Goal: Transaction & Acquisition: Purchase product/service

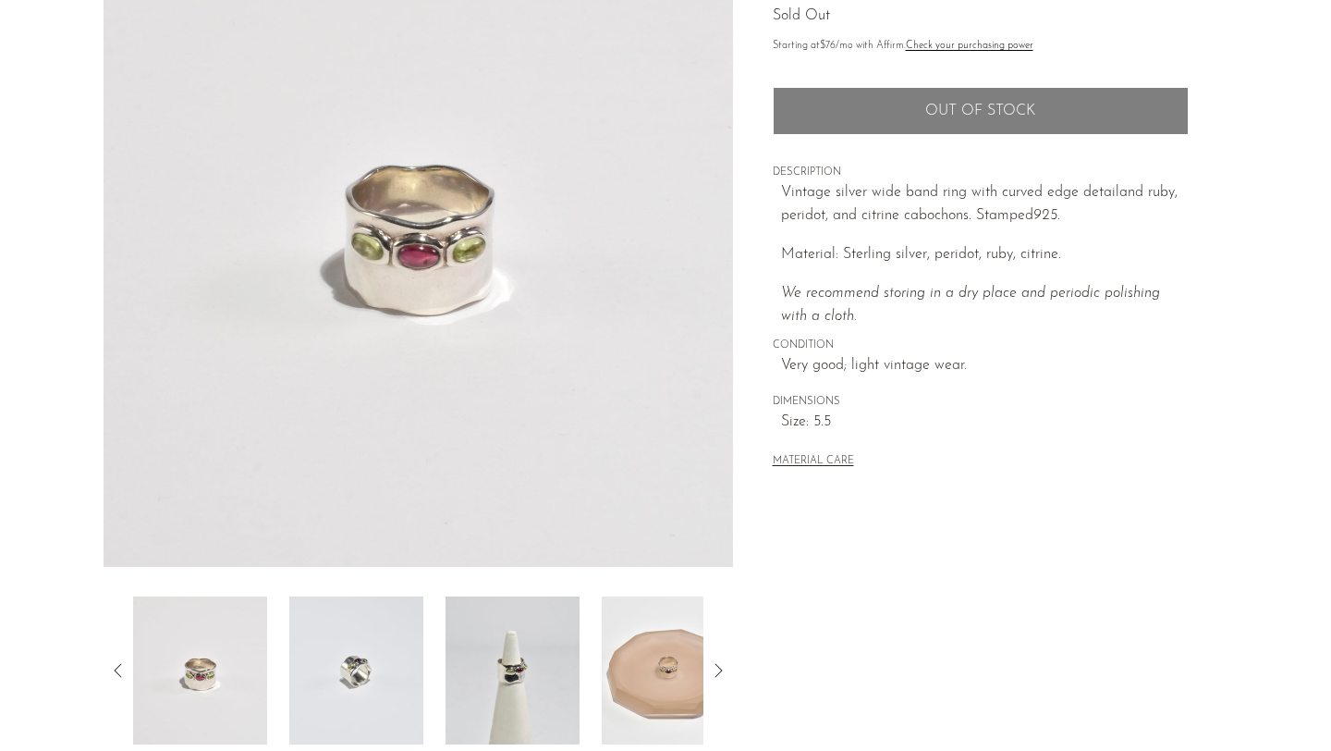
scroll to position [214, 0]
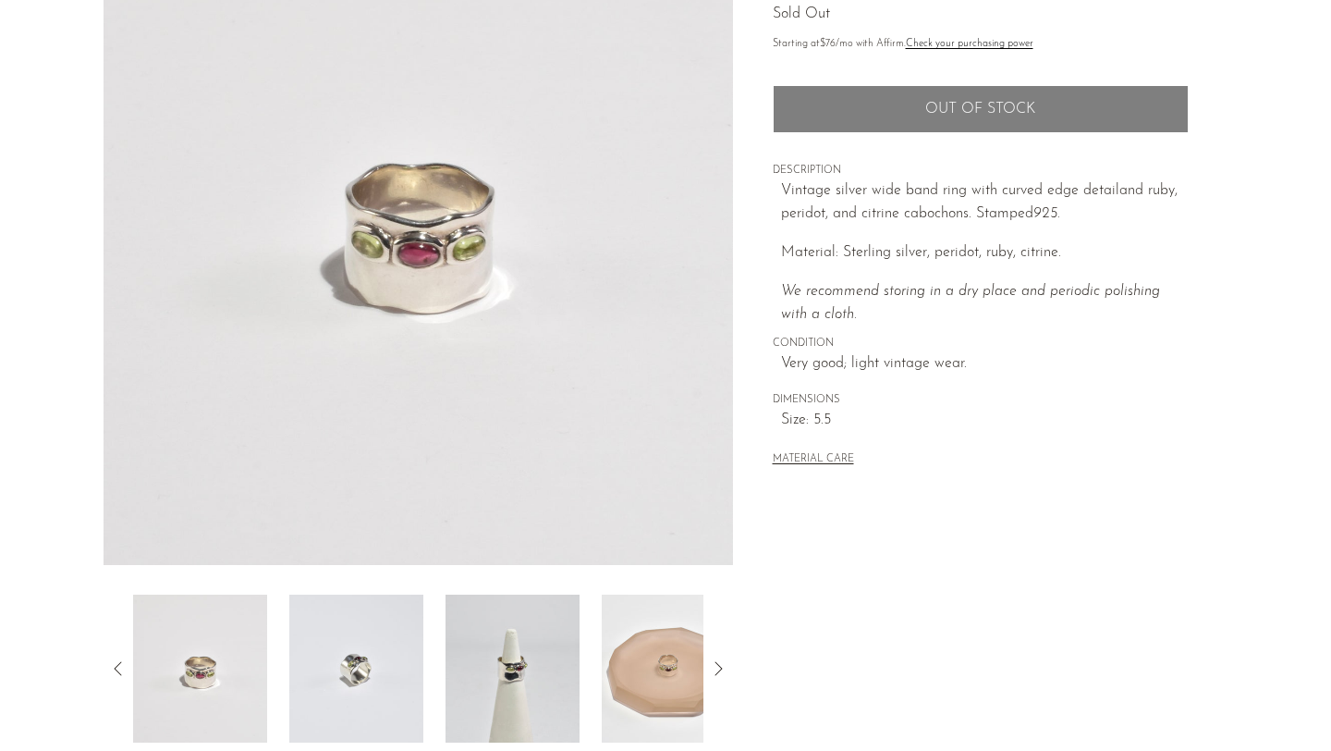
click at [533, 654] on img at bounding box center [513, 668] width 134 height 148
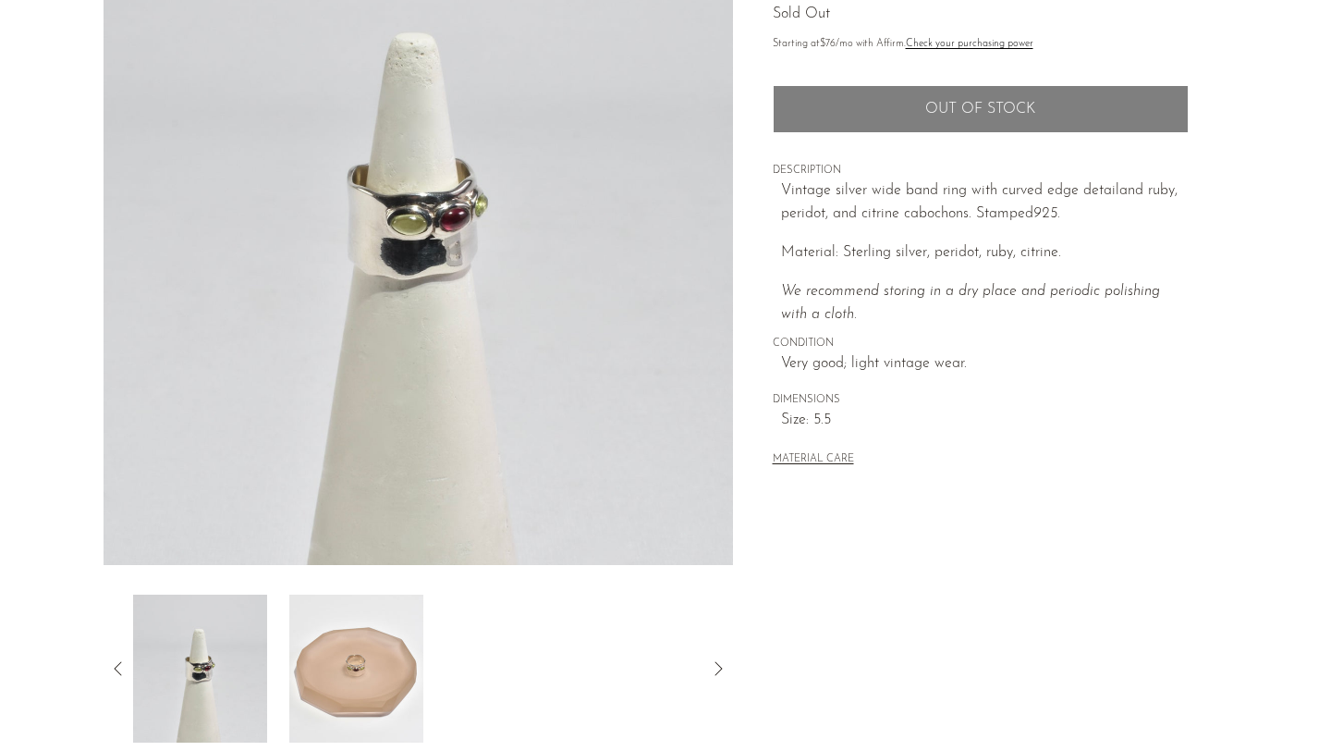
click at [310, 725] on img at bounding box center [356, 668] width 134 height 148
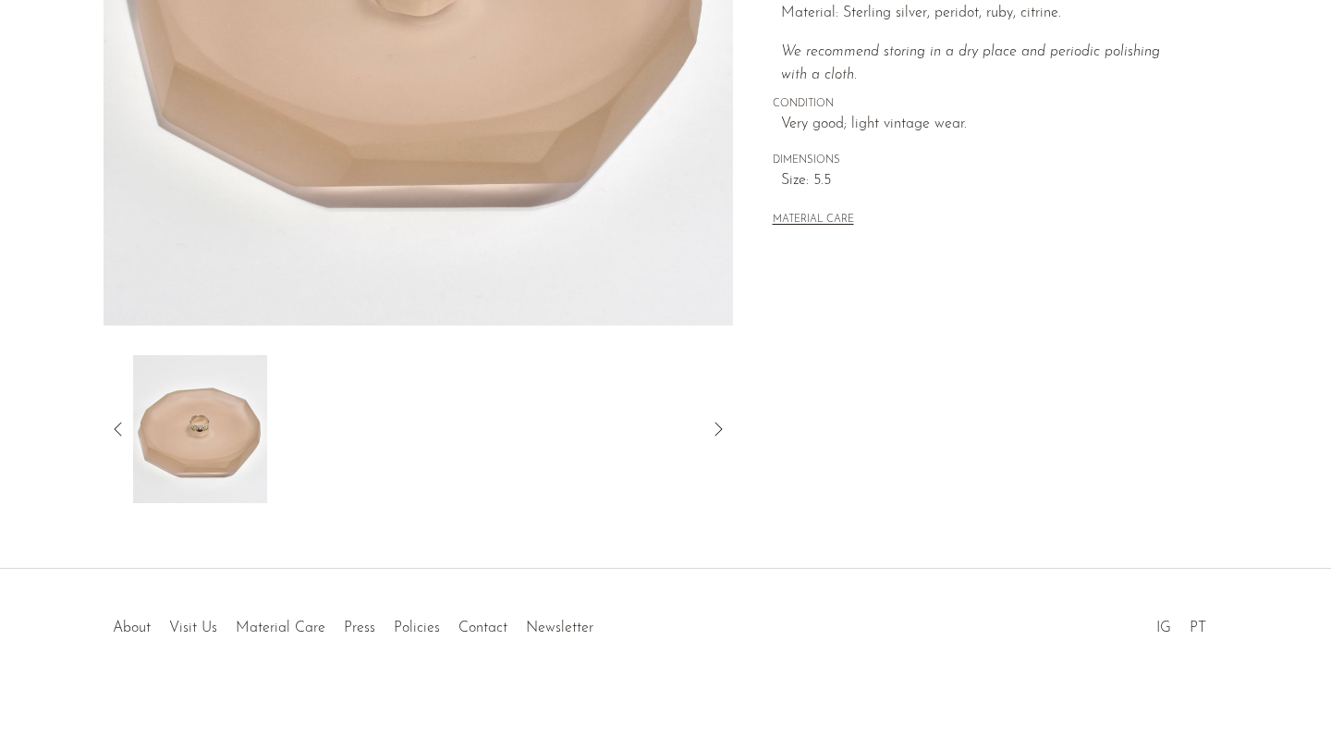
scroll to position [0, 0]
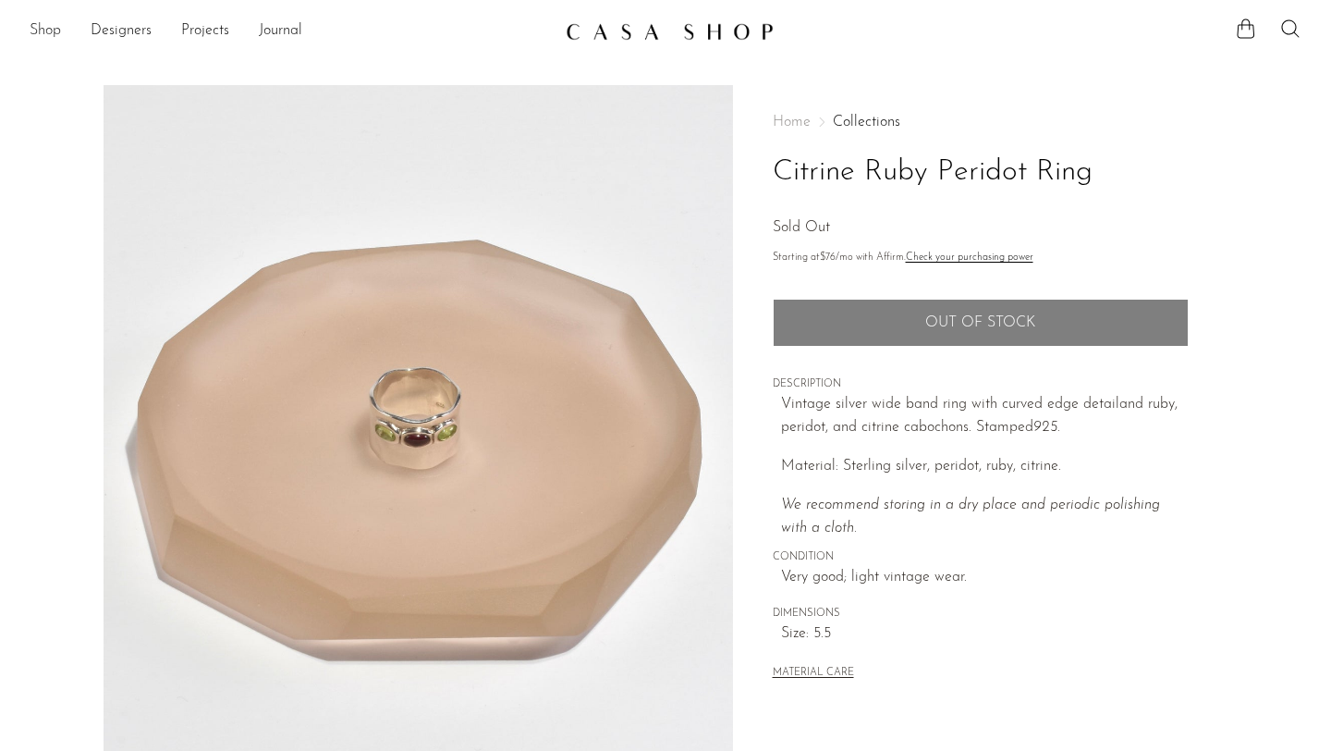
click at [43, 38] on link "Shop" at bounding box center [45, 31] width 31 height 24
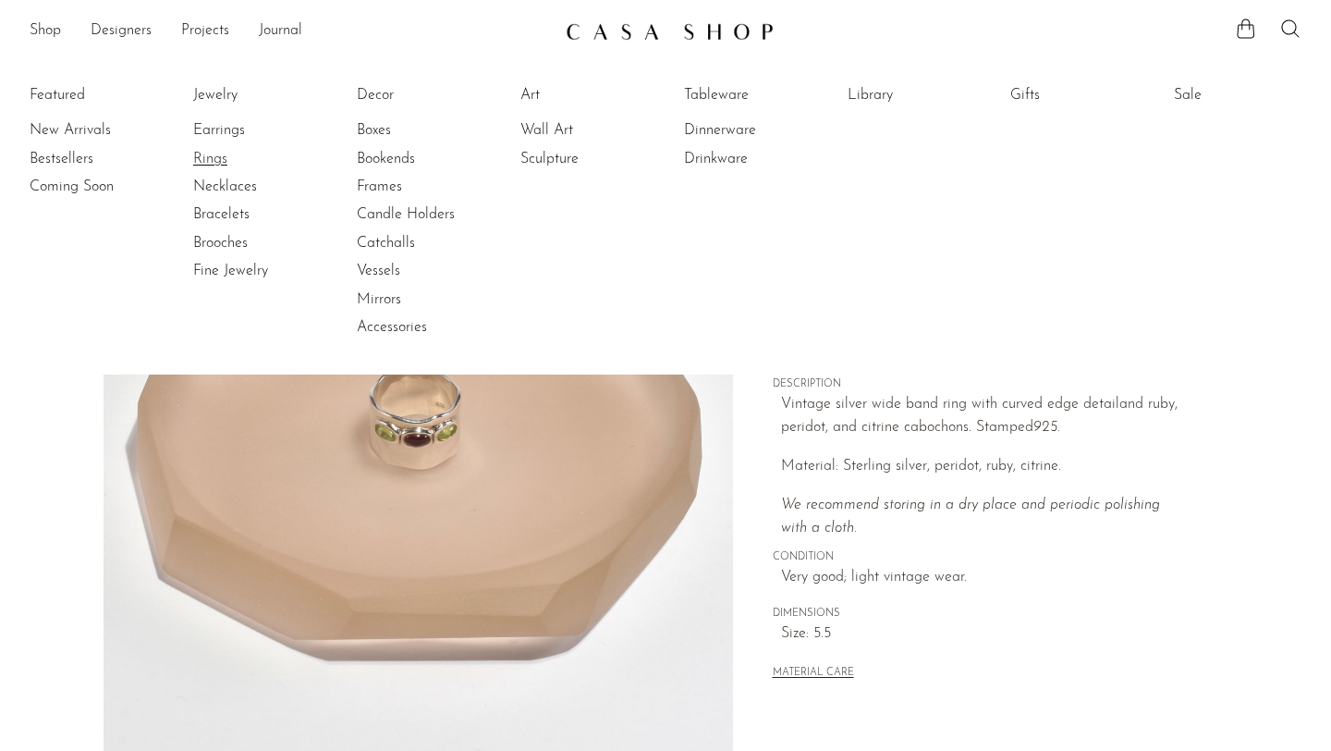
click at [214, 155] on link "Rings" at bounding box center [262, 159] width 139 height 20
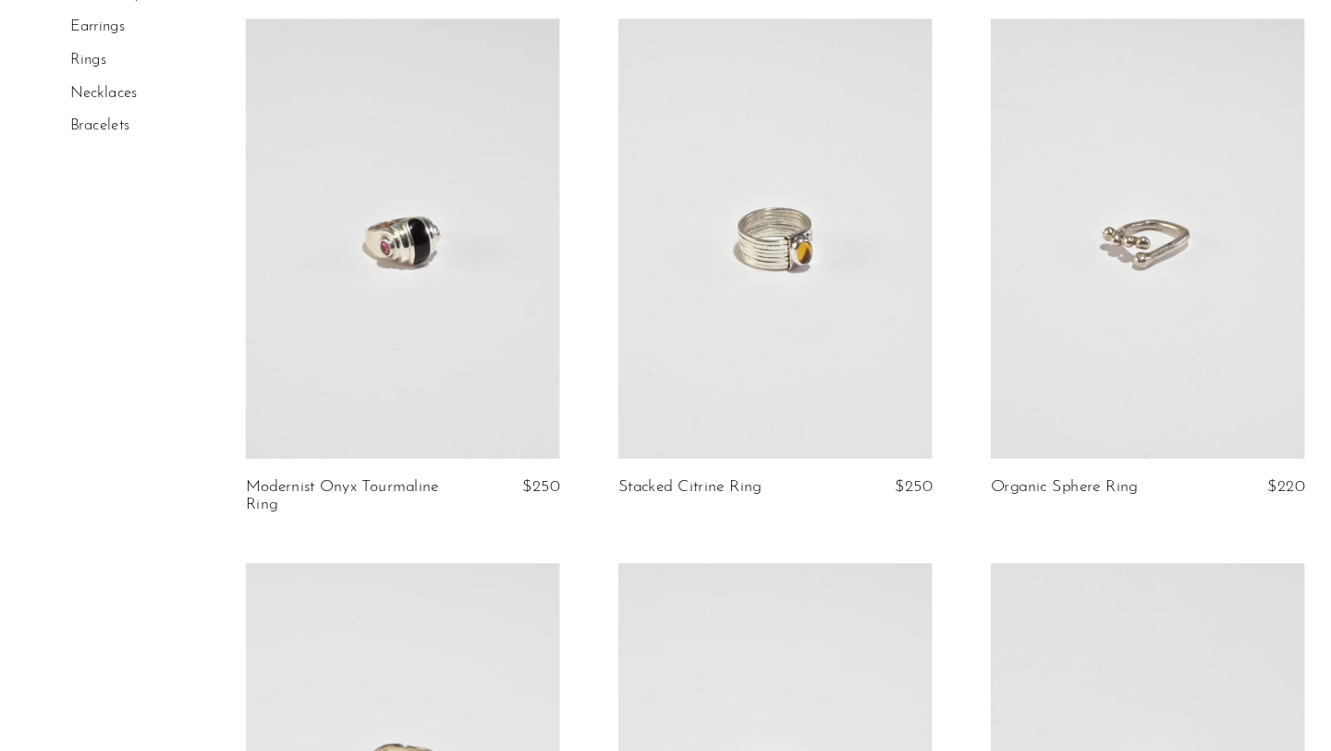
scroll to position [1159, 0]
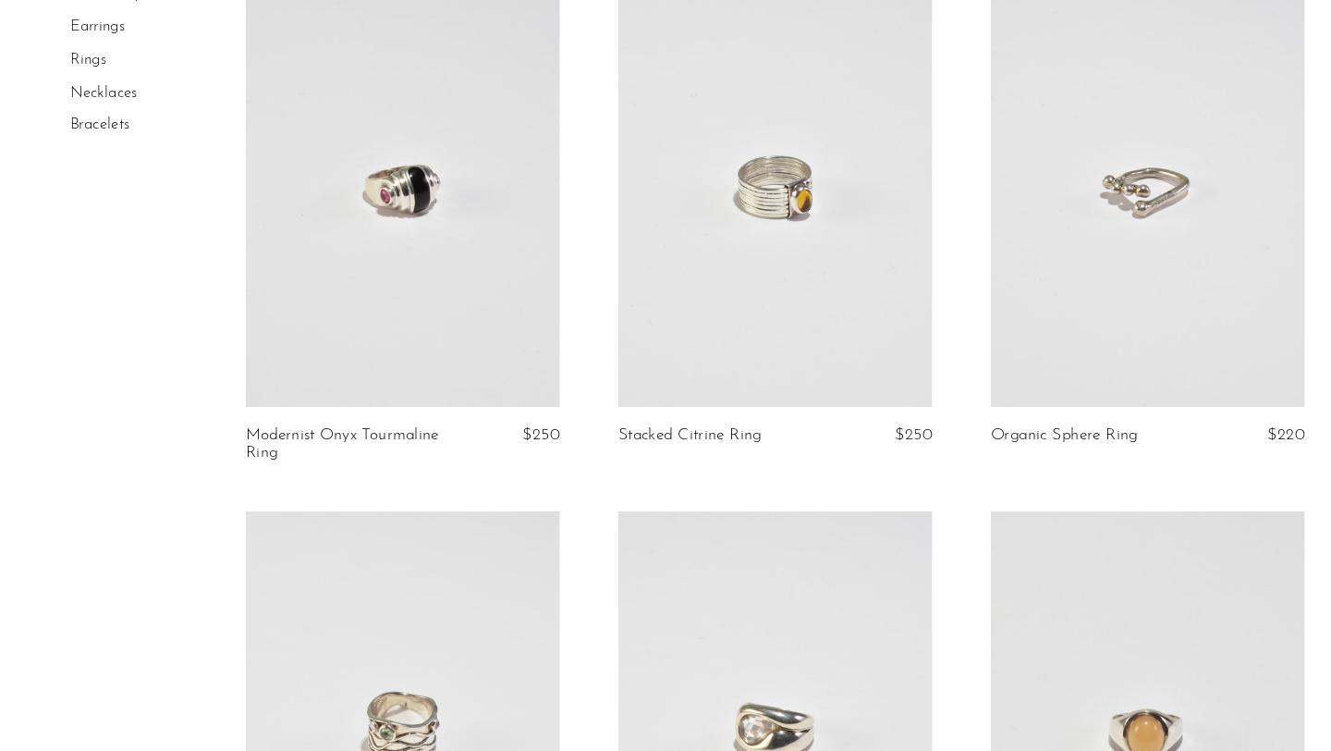
click at [713, 263] on link at bounding box center [735, 215] width 298 height 417
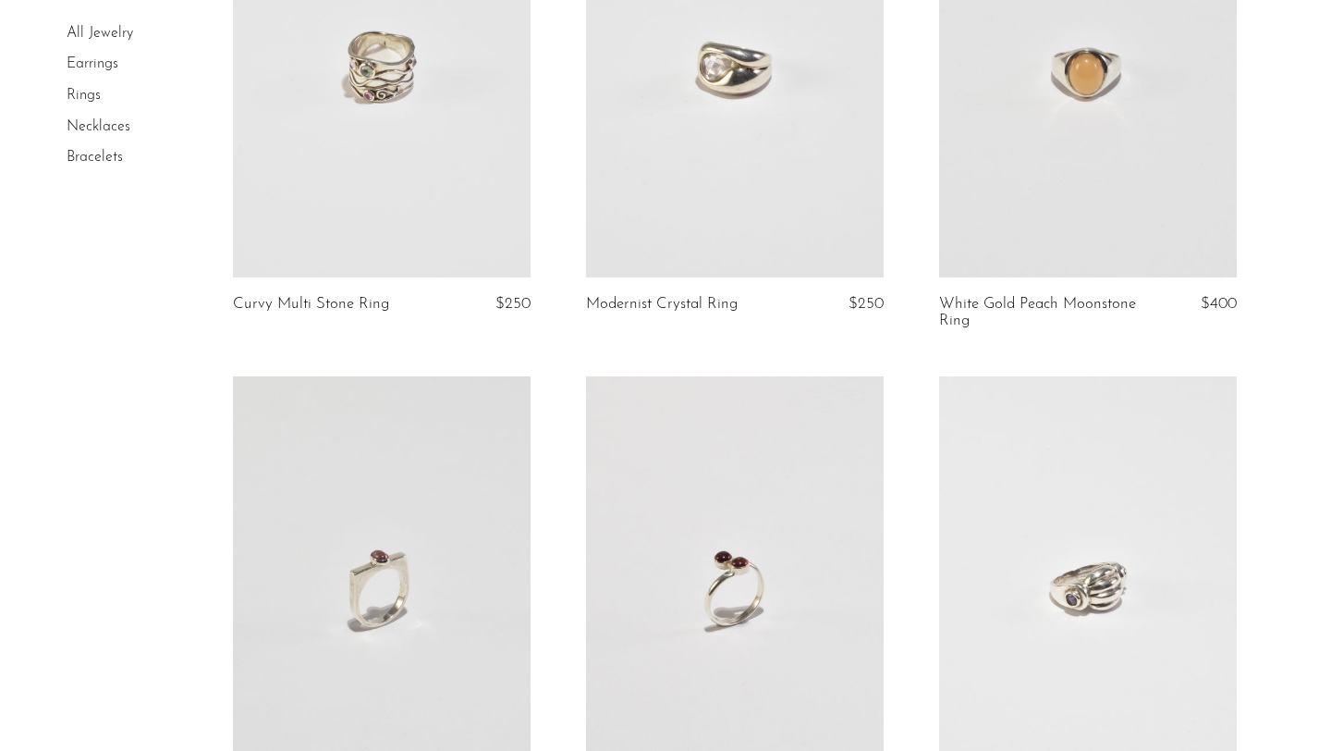
scroll to position [1832, 0]
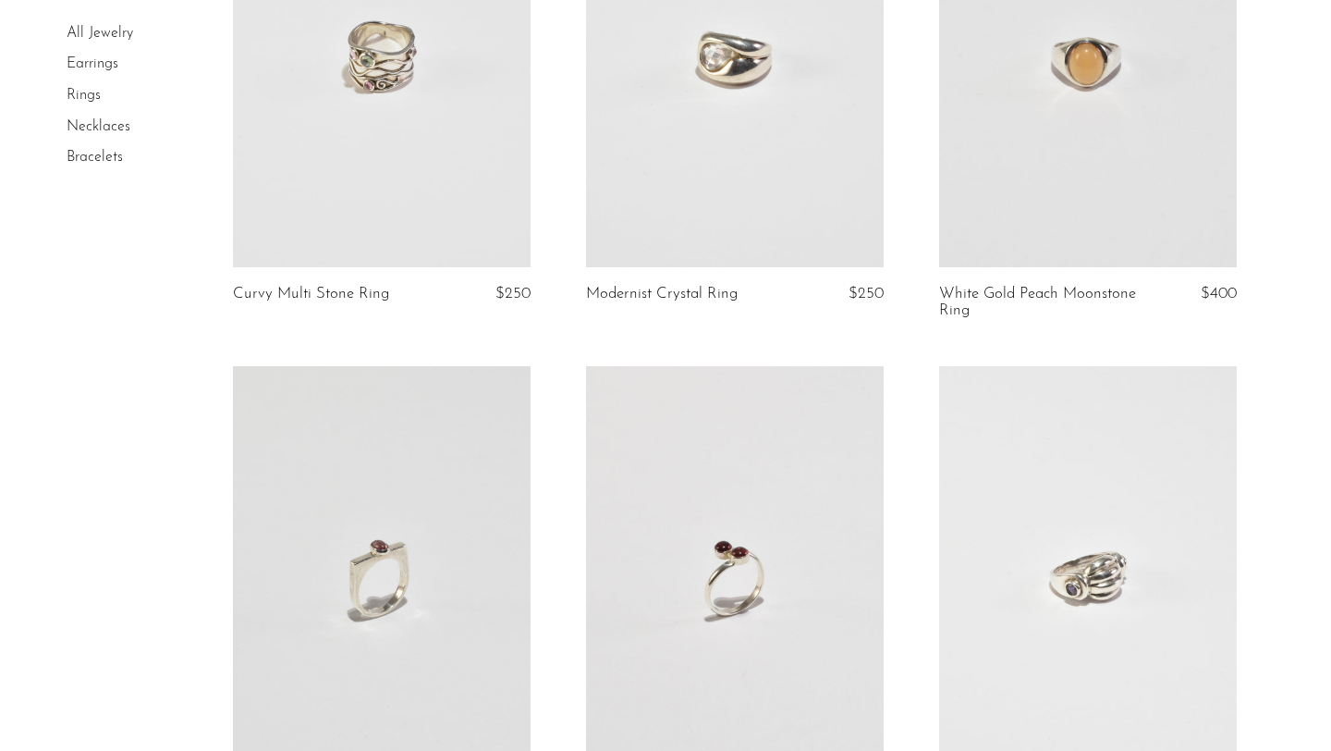
click at [1118, 83] on link at bounding box center [1088, 58] width 298 height 417
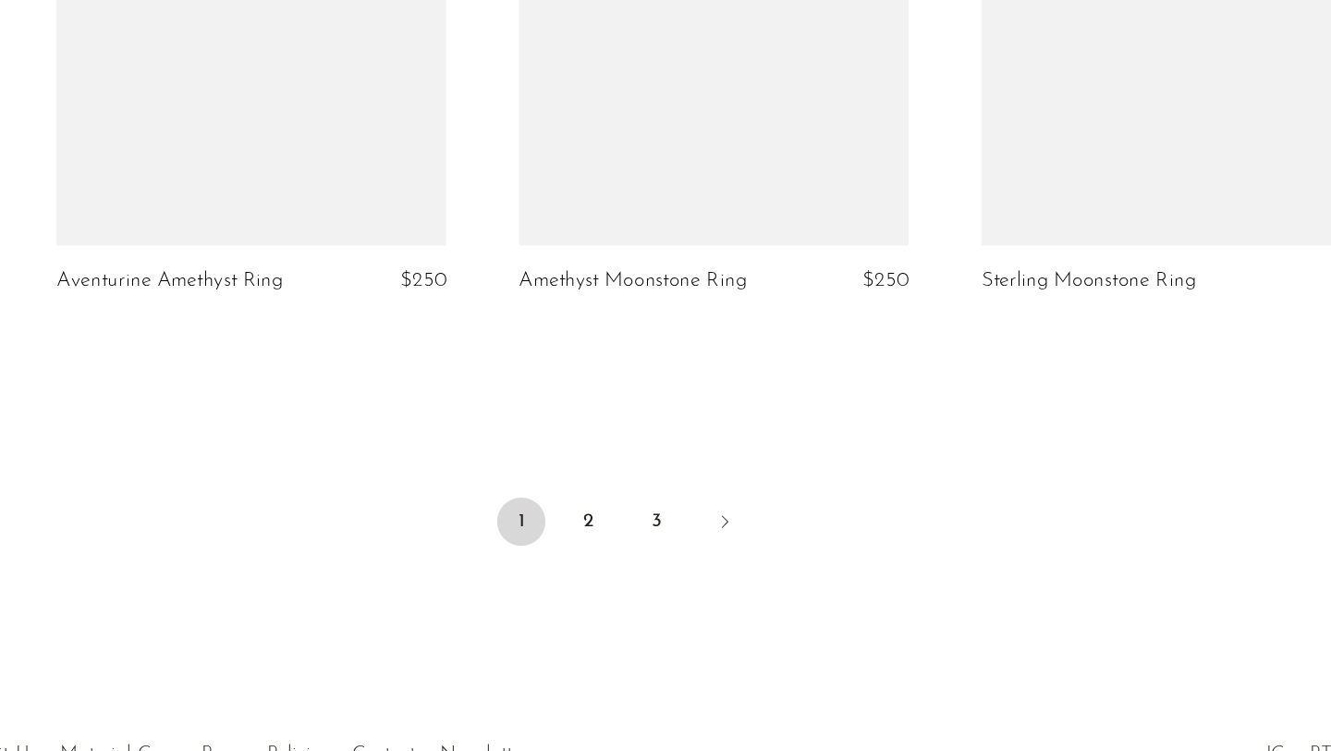
scroll to position [5867, 0]
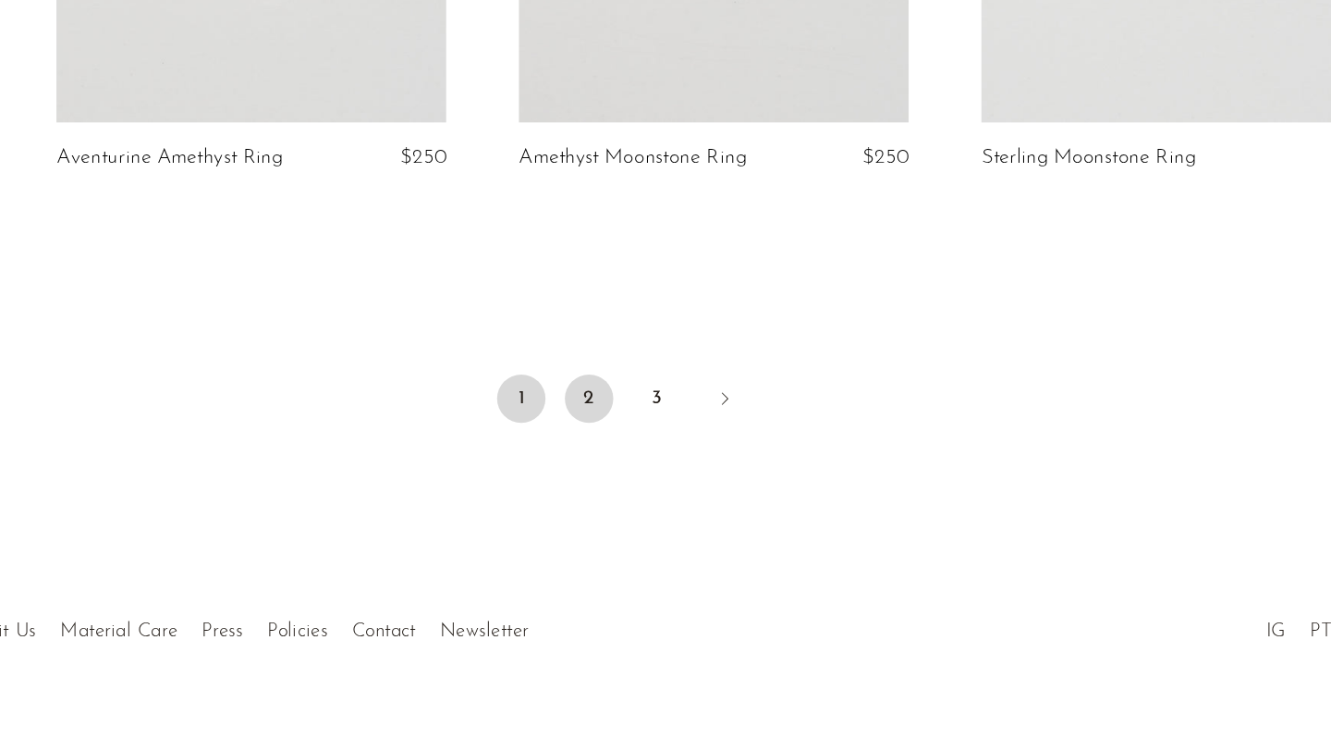
click at [634, 463] on link "2" at bounding box center [639, 481] width 37 height 37
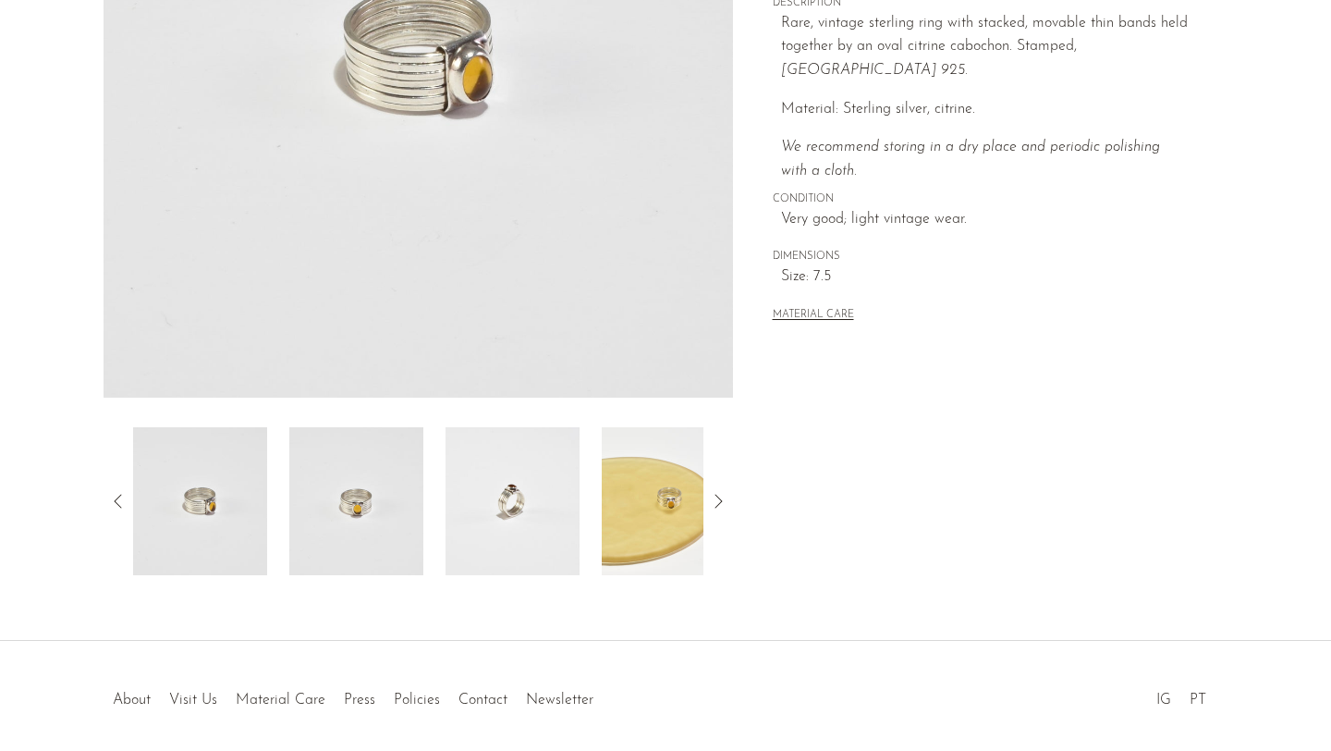
click at [507, 514] on img at bounding box center [513, 501] width 134 height 148
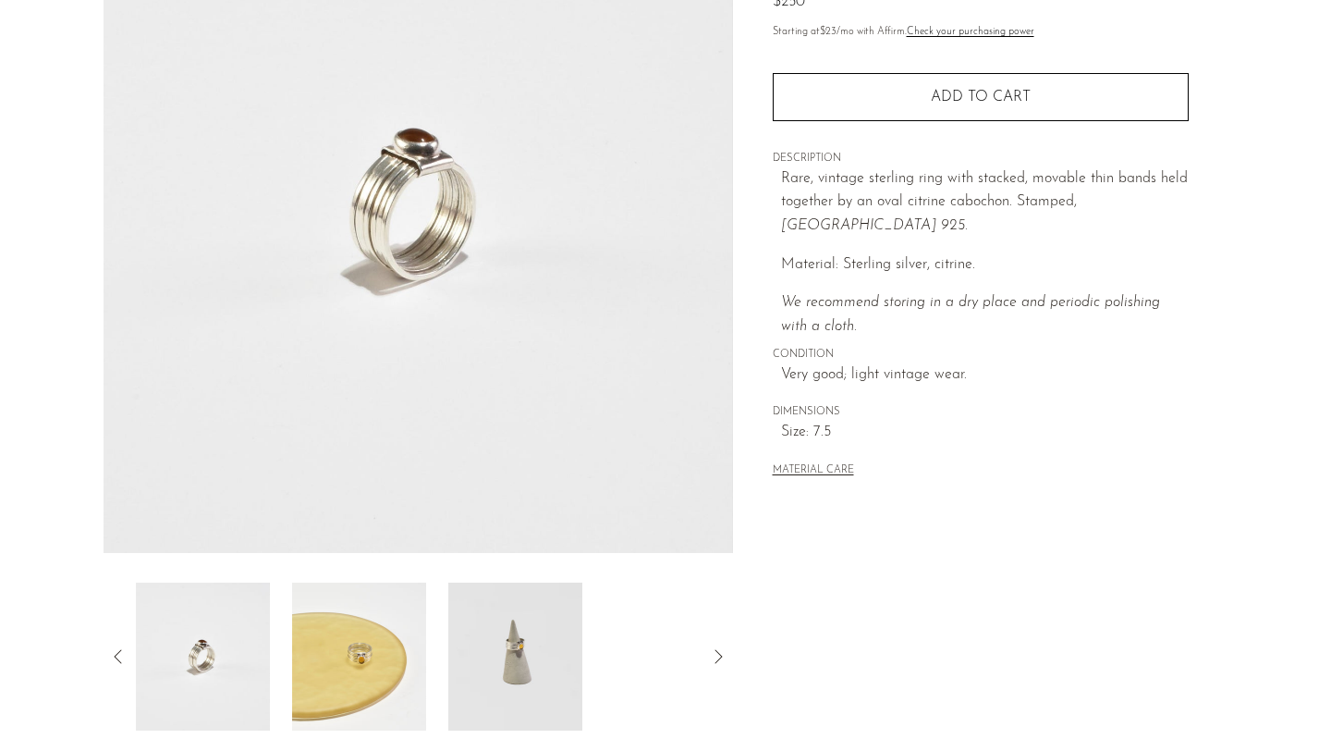
scroll to position [223, 0]
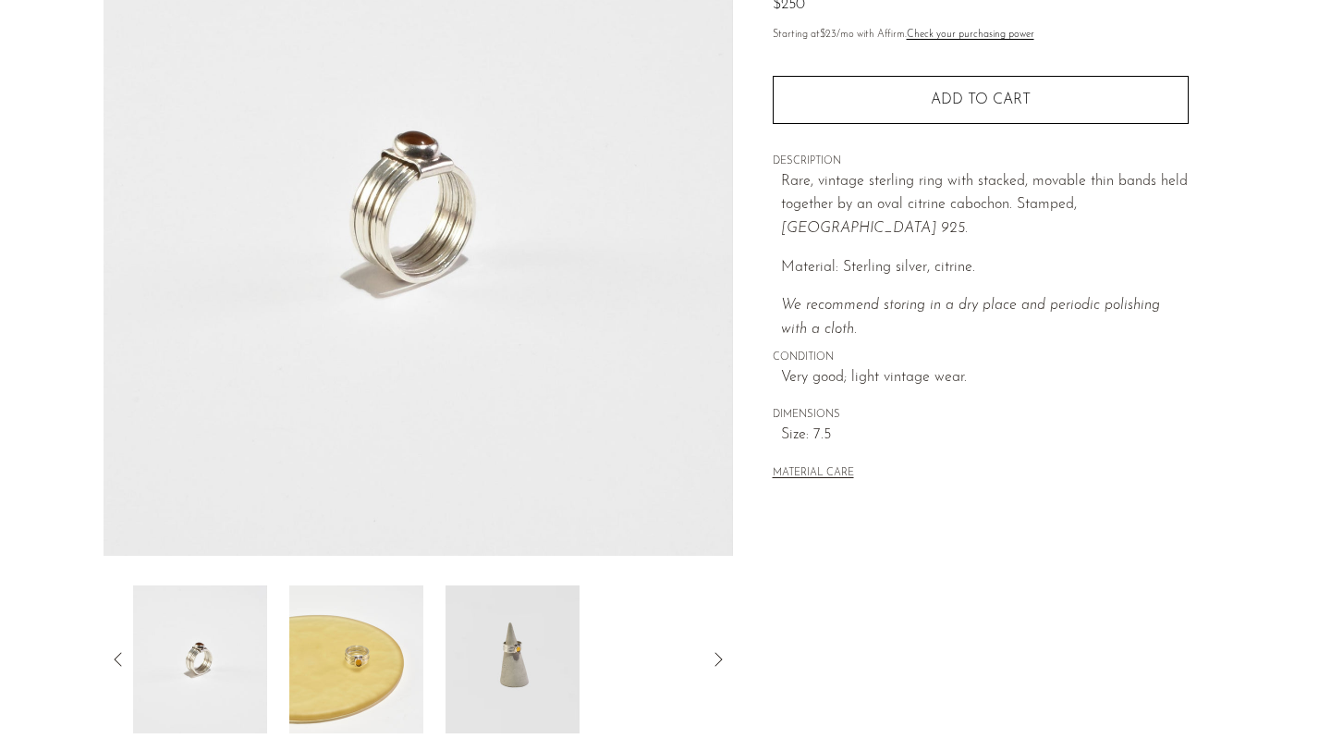
click at [378, 645] on img at bounding box center [356, 659] width 134 height 148
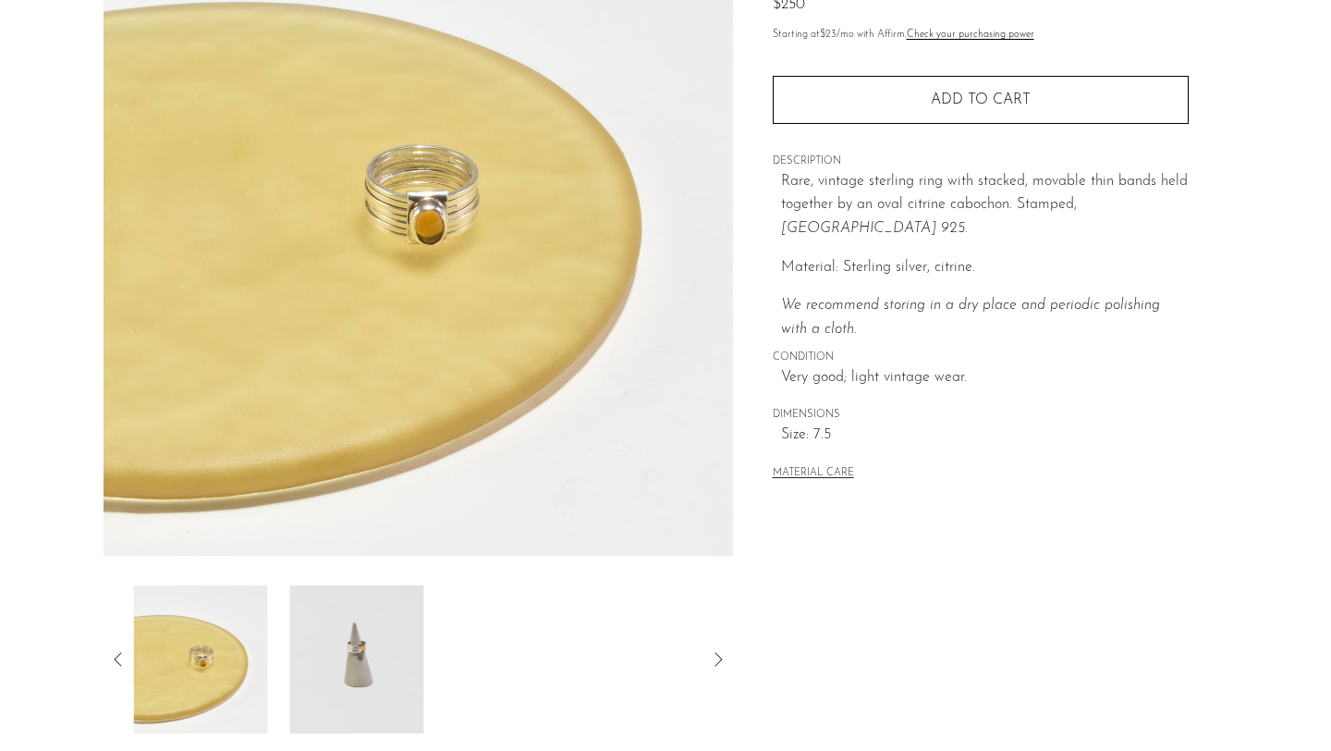
click at [342, 670] on img at bounding box center [356, 659] width 134 height 148
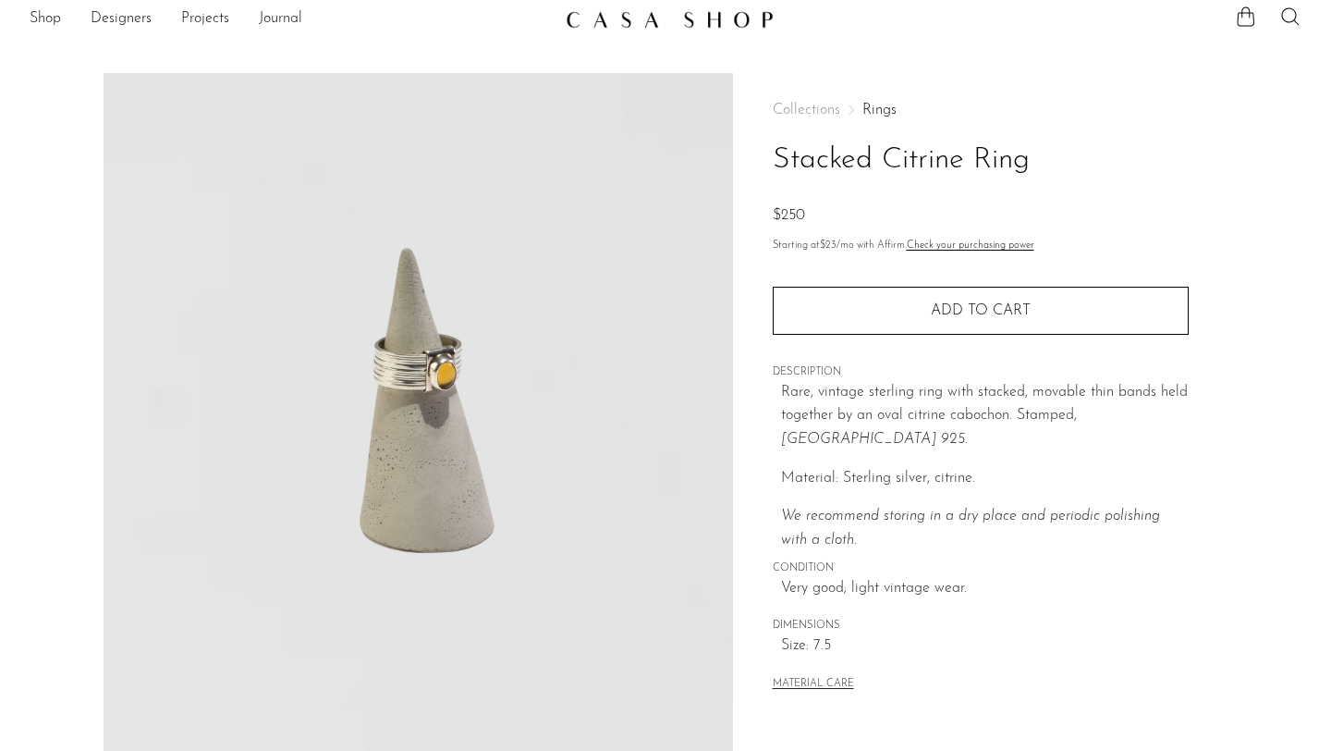
scroll to position [8, 0]
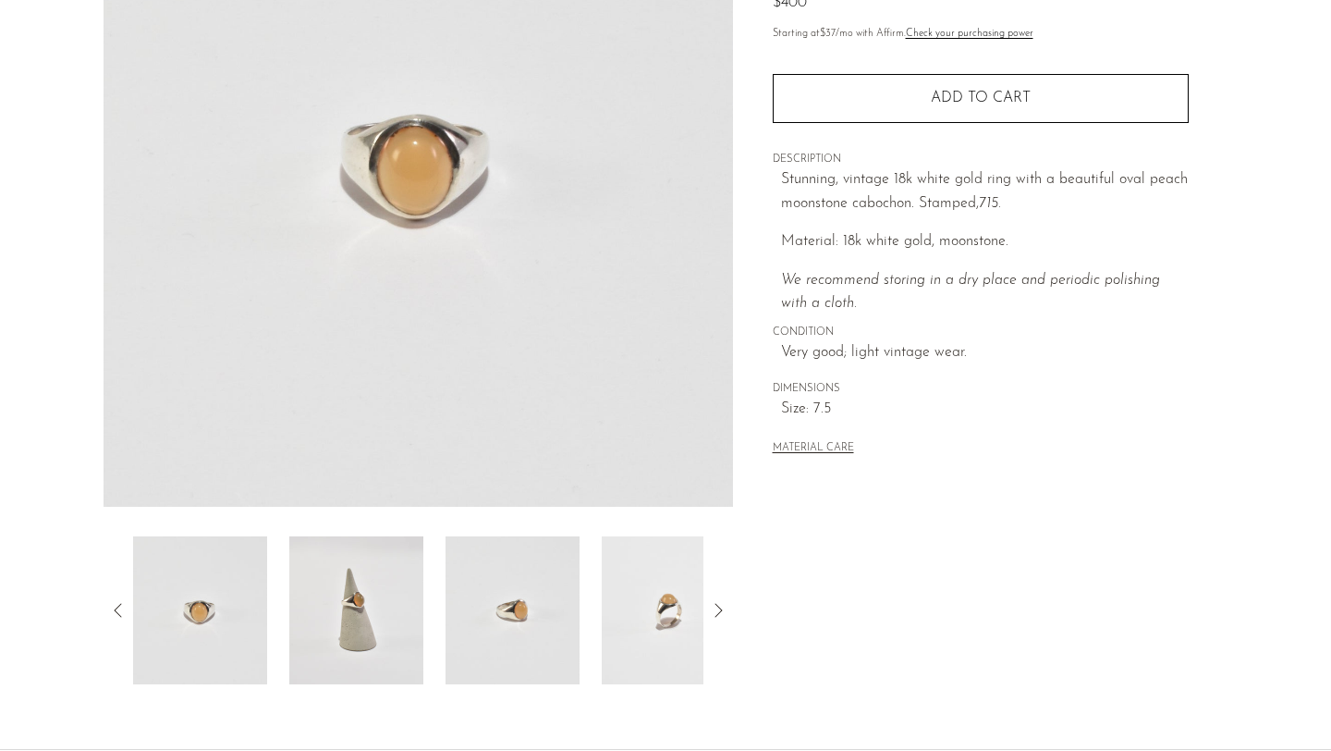
scroll to position [360, 0]
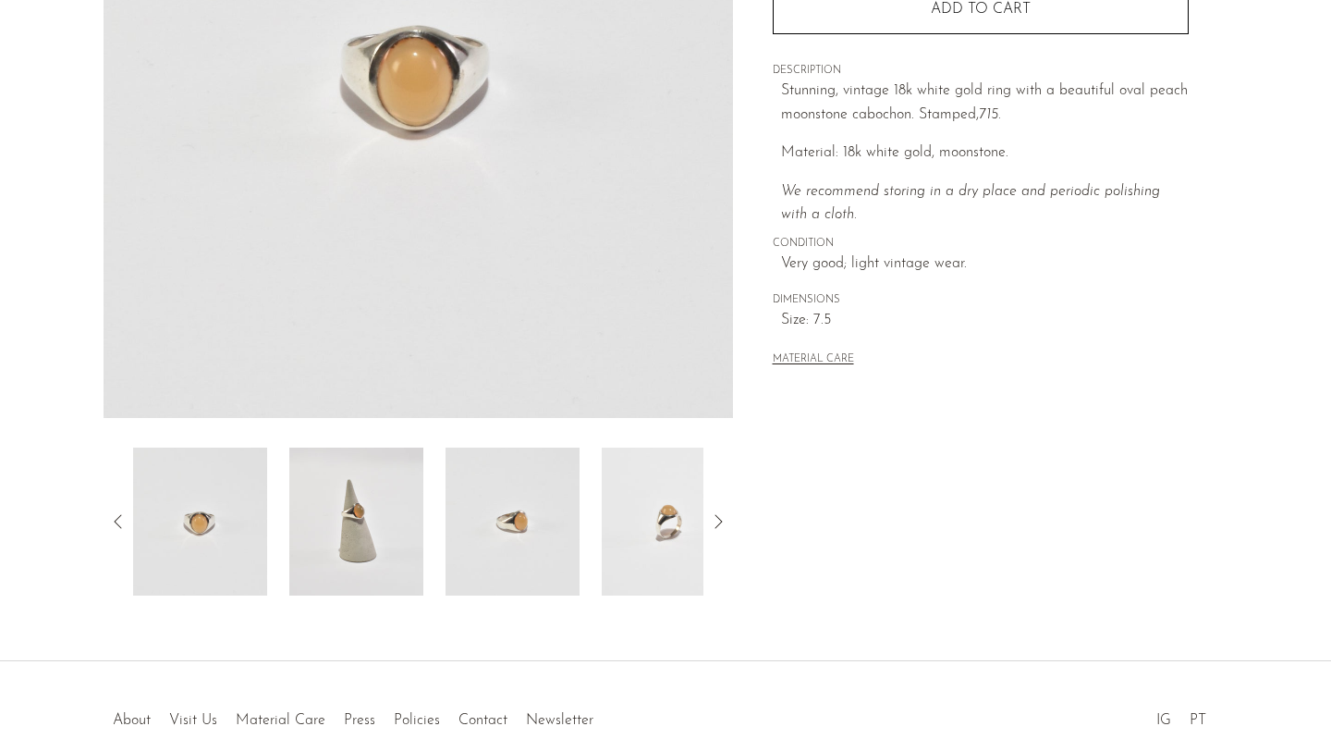
click at [357, 550] on img at bounding box center [356, 521] width 134 height 148
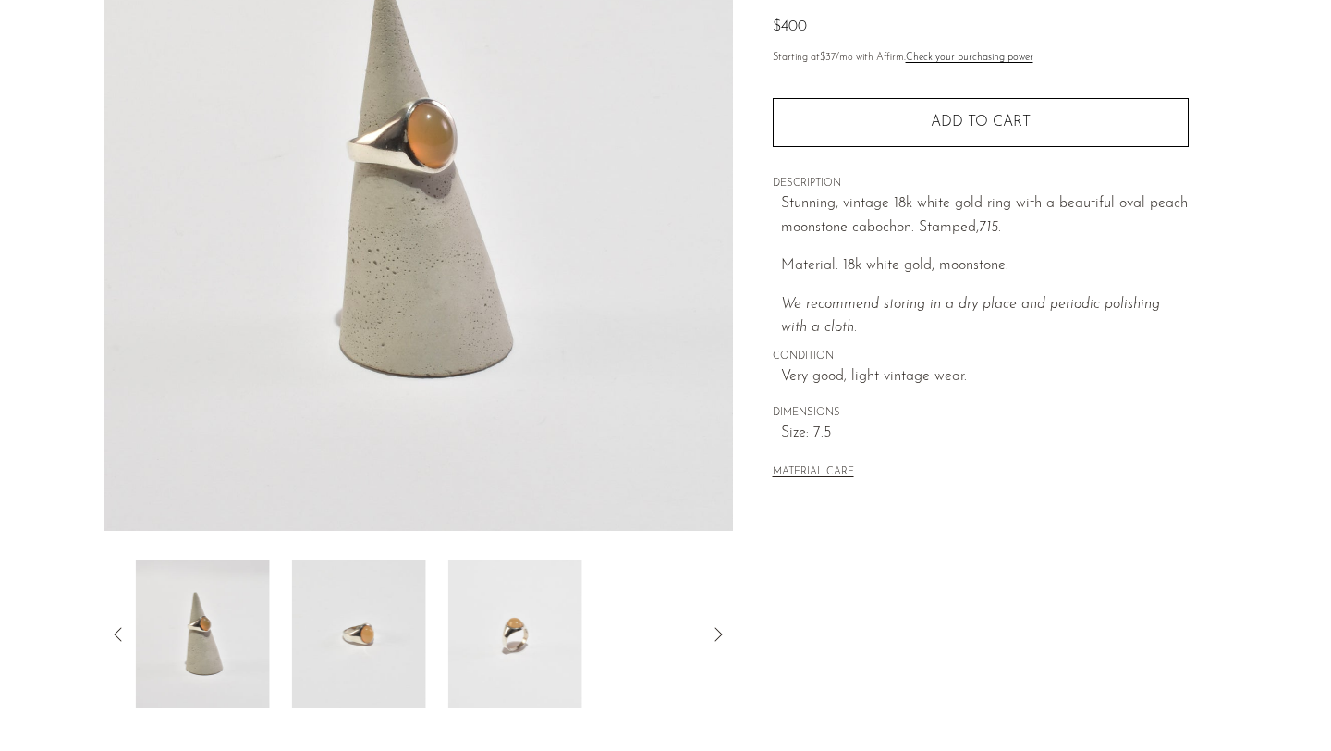
scroll to position [232, 0]
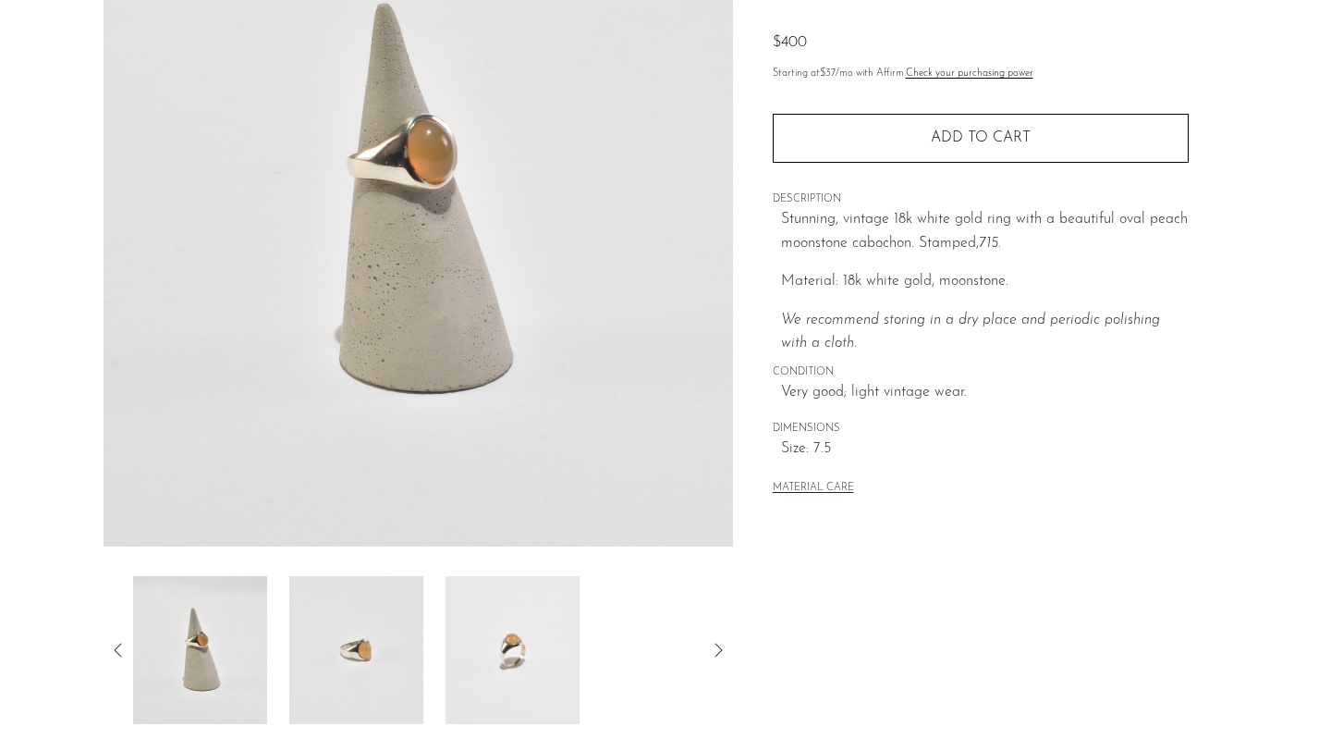
click at [398, 610] on img at bounding box center [356, 650] width 134 height 148
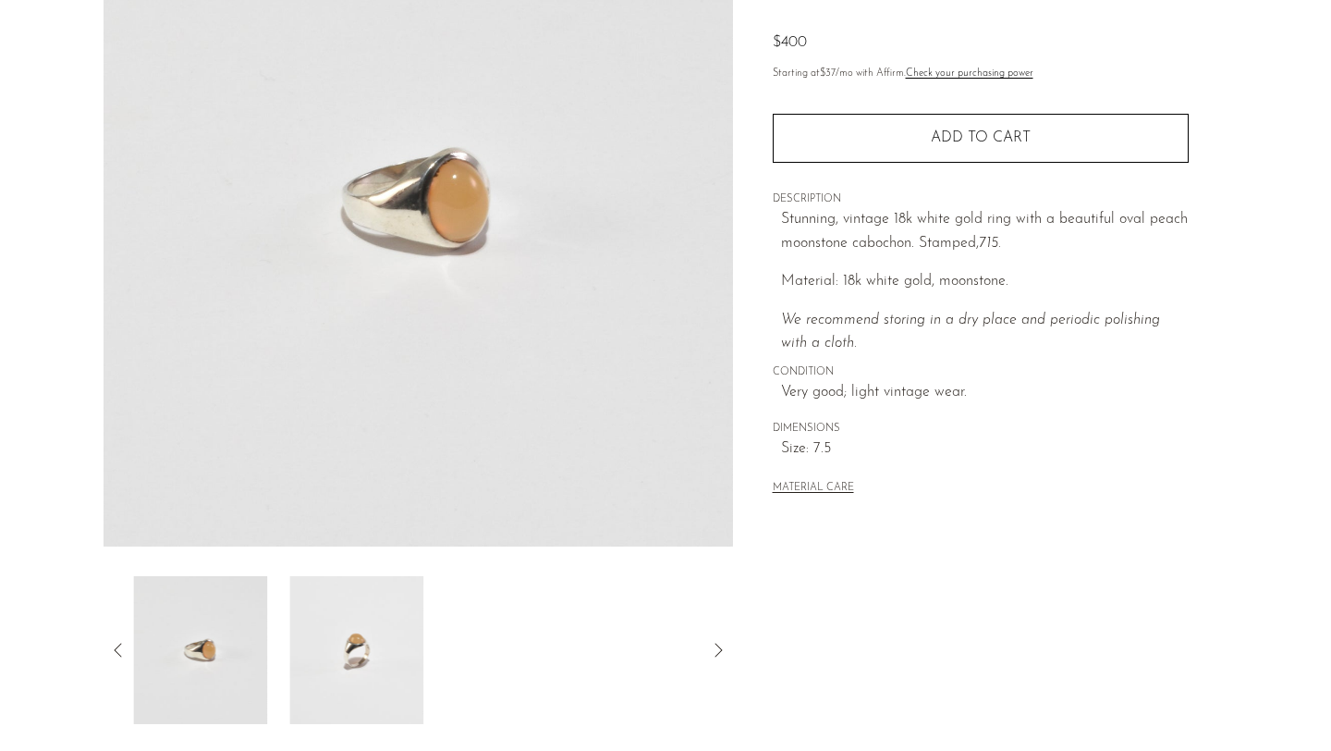
click at [399, 624] on img at bounding box center [356, 650] width 134 height 148
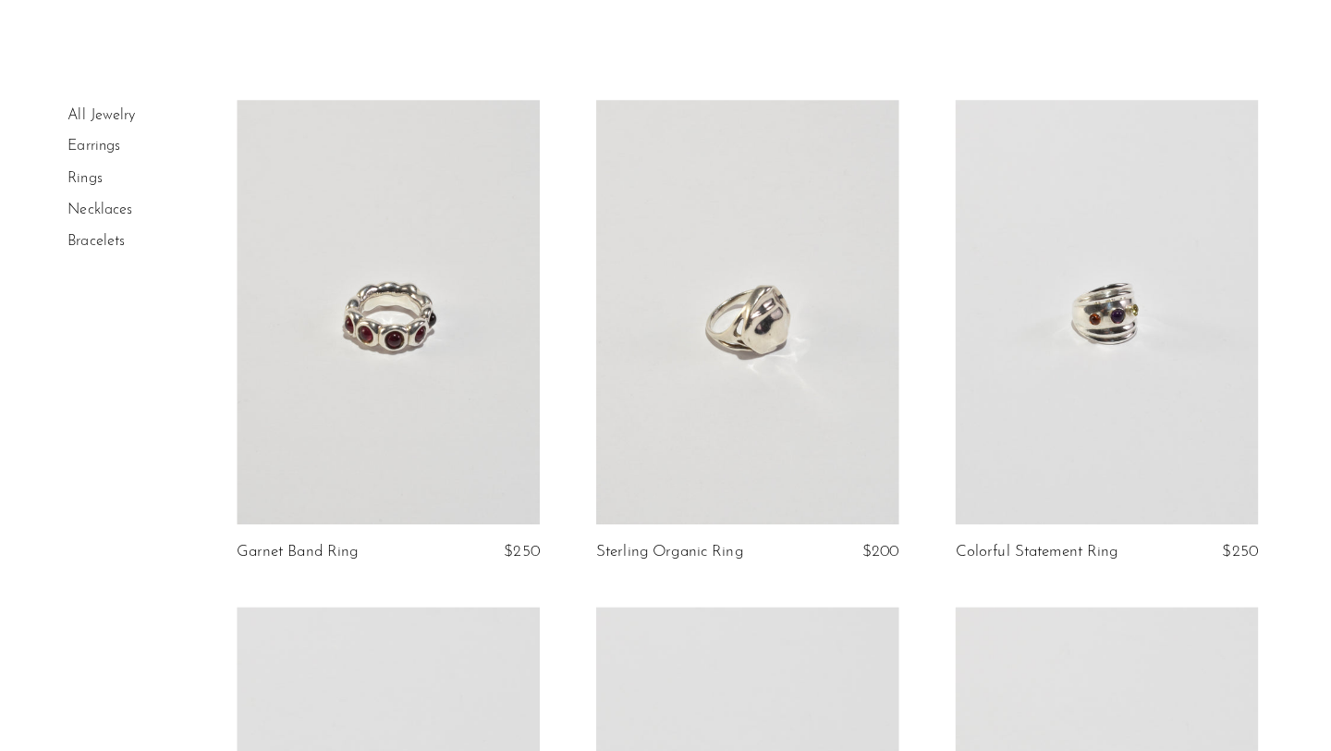
scroll to position [67, 0]
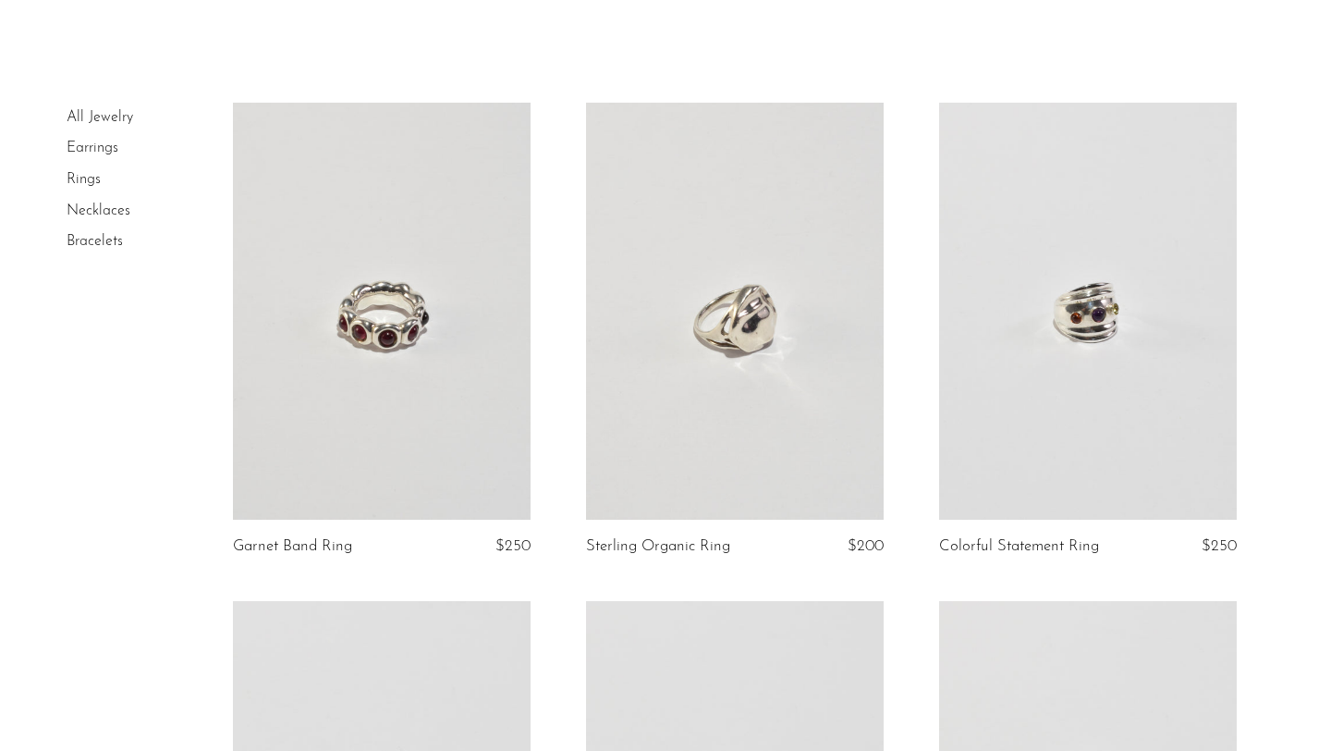
click at [1082, 268] on link at bounding box center [1088, 311] width 298 height 417
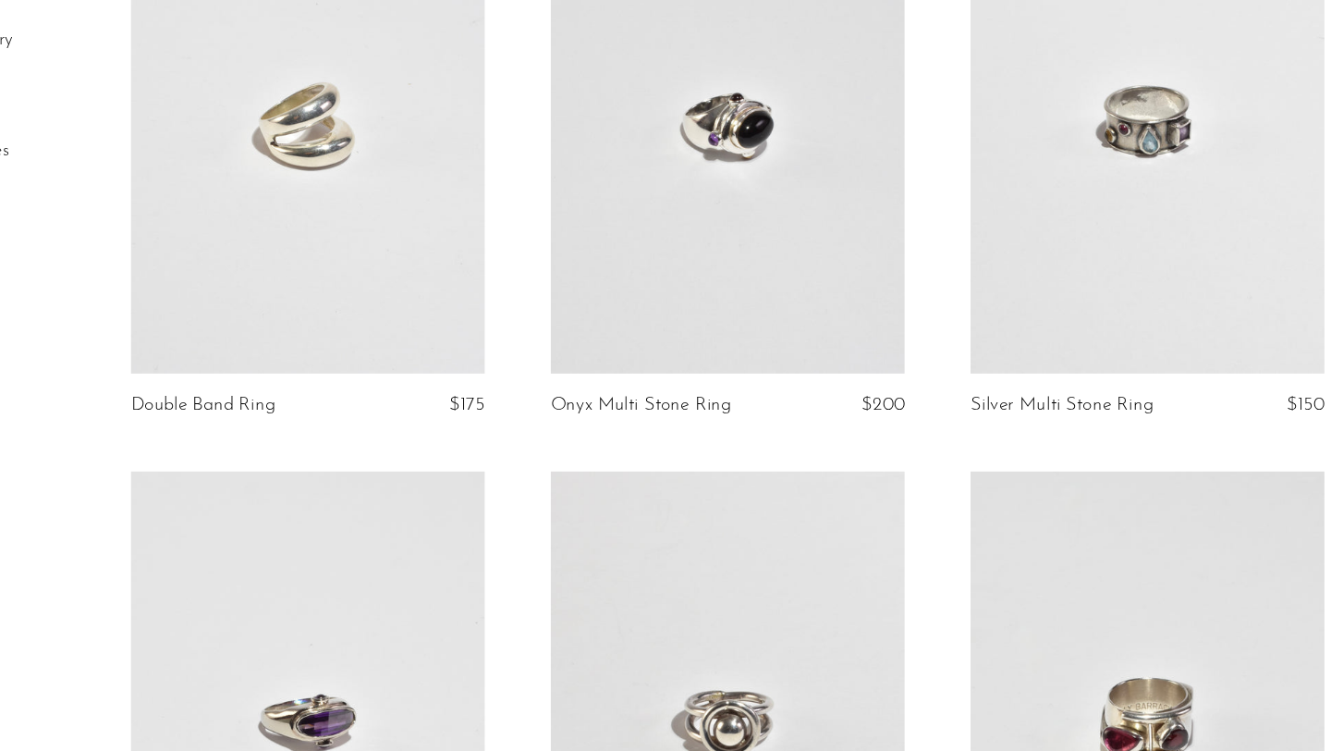
scroll to position [3253, 0]
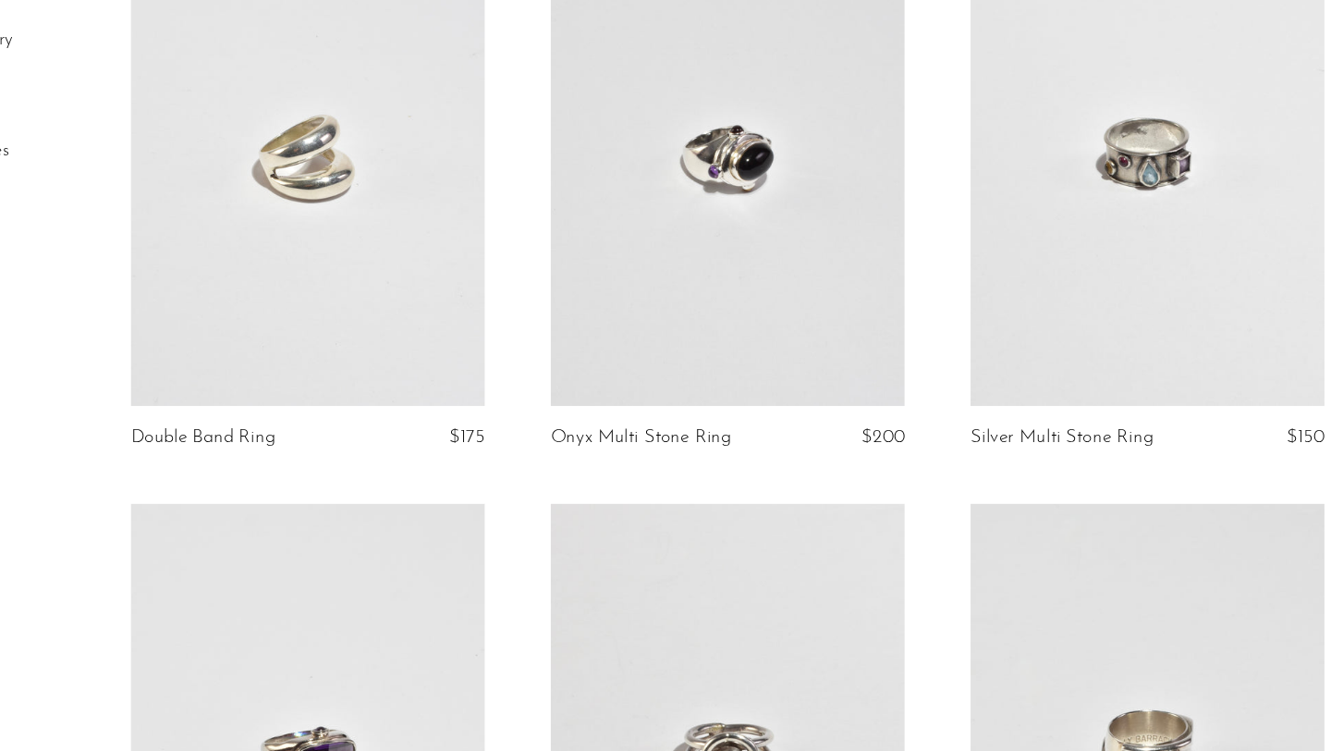
click at [387, 171] on link at bounding box center [382, 132] width 298 height 417
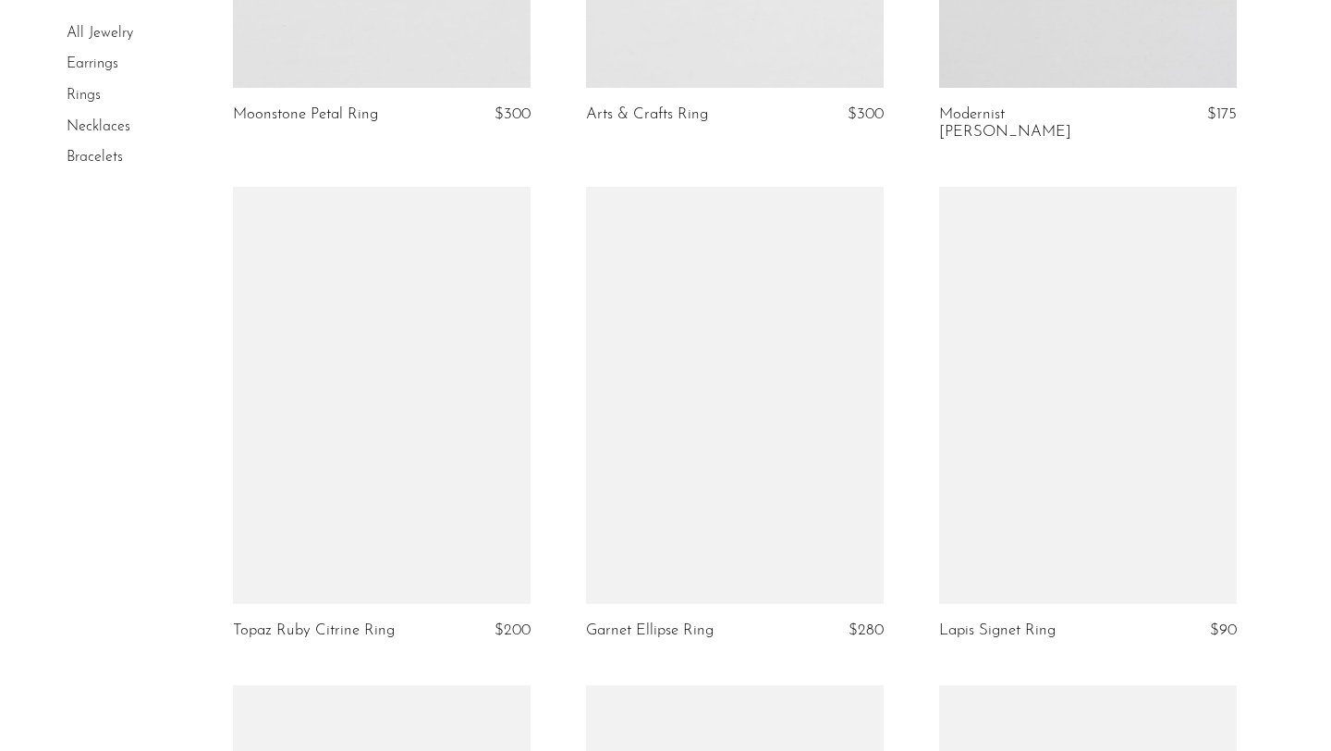
scroll to position [4524, 0]
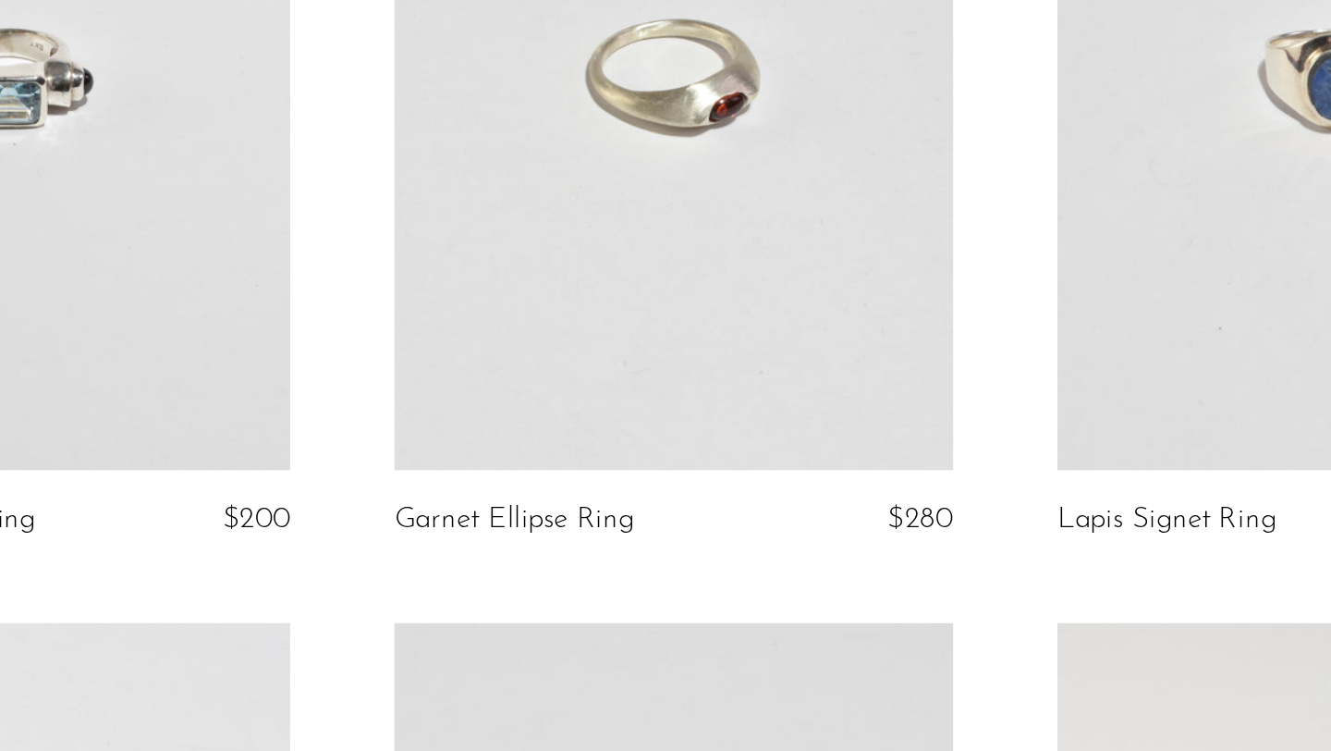
click at [720, 532] on link at bounding box center [735, 391] width 298 height 417
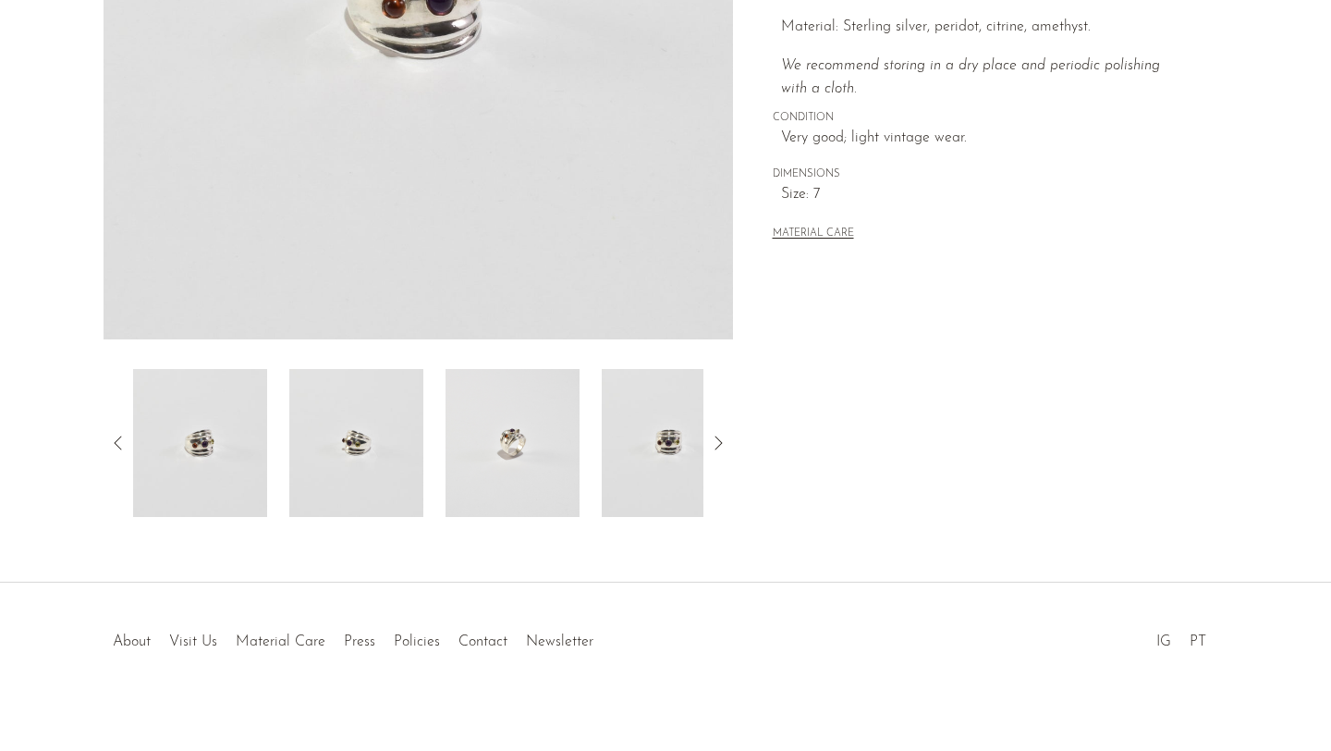
click at [511, 438] on img at bounding box center [513, 443] width 134 height 148
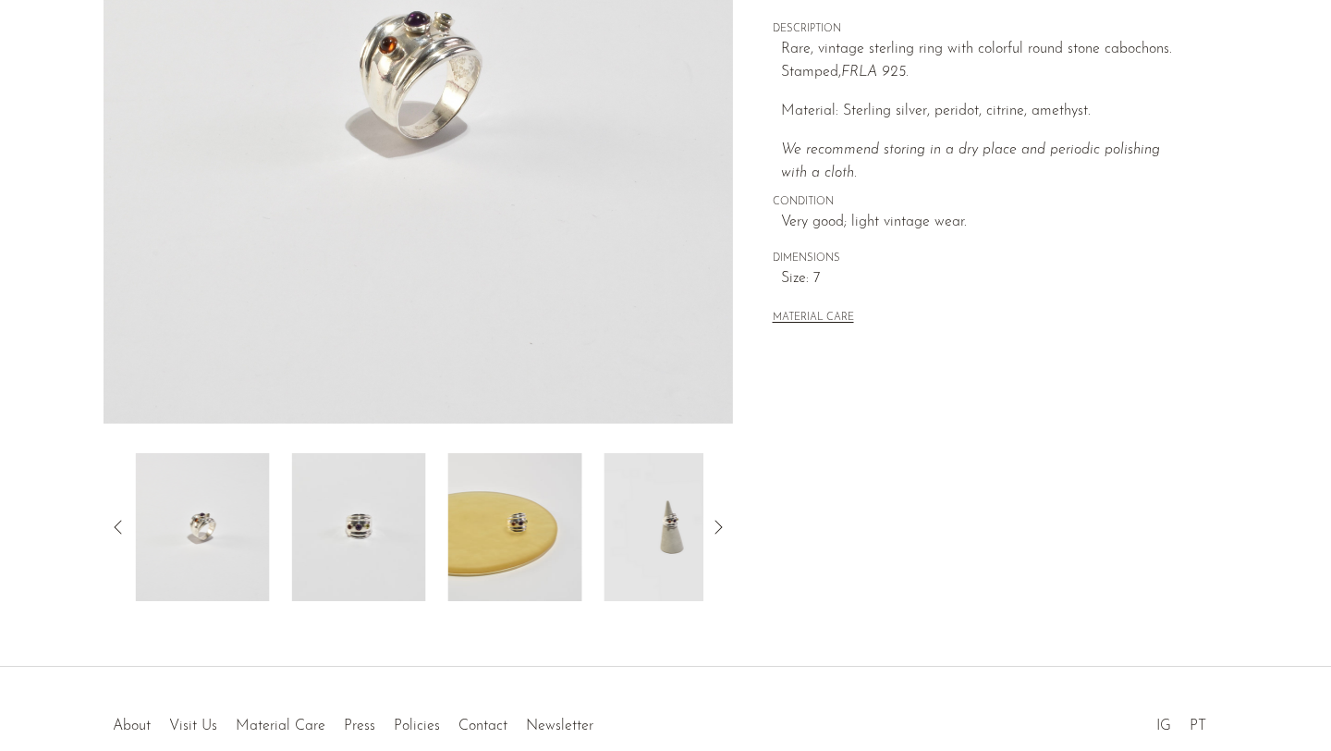
scroll to position [339, 0]
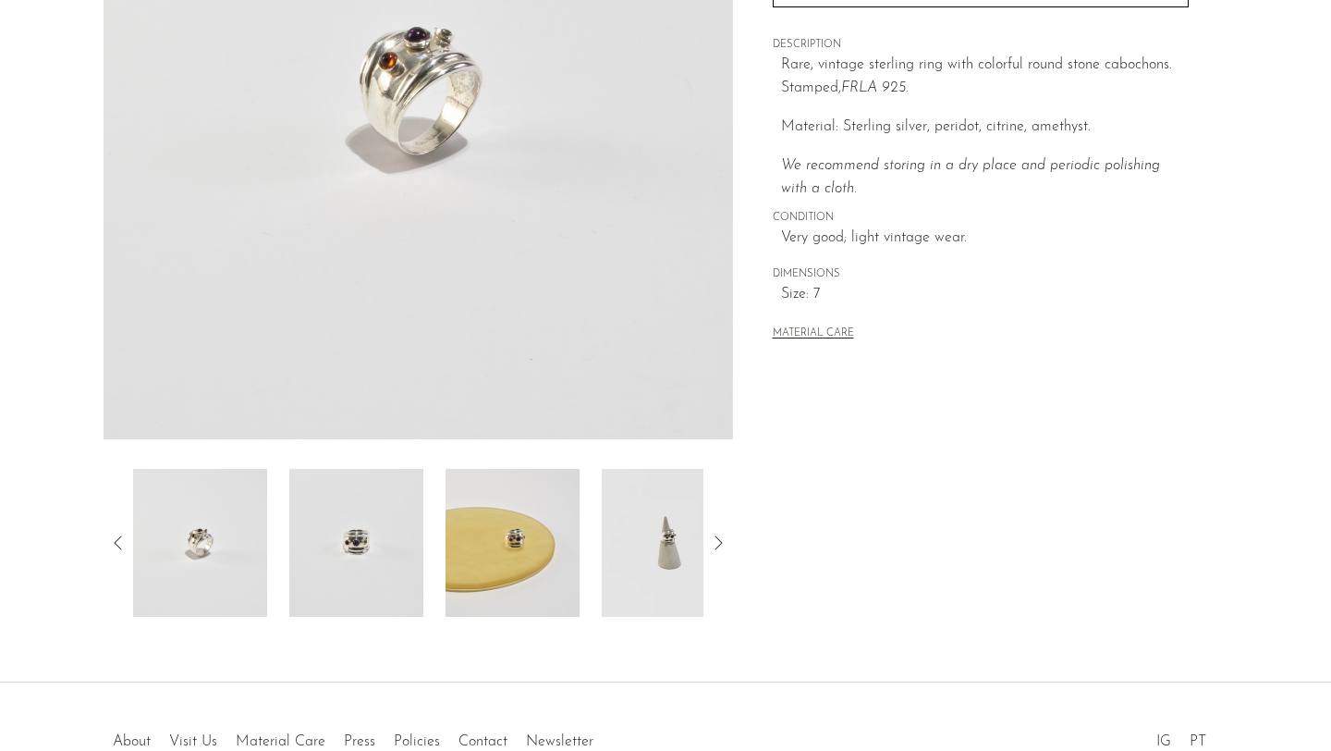
click at [434, 557] on div at bounding box center [418, 543] width 570 height 148
click at [545, 556] on img at bounding box center [513, 543] width 134 height 148
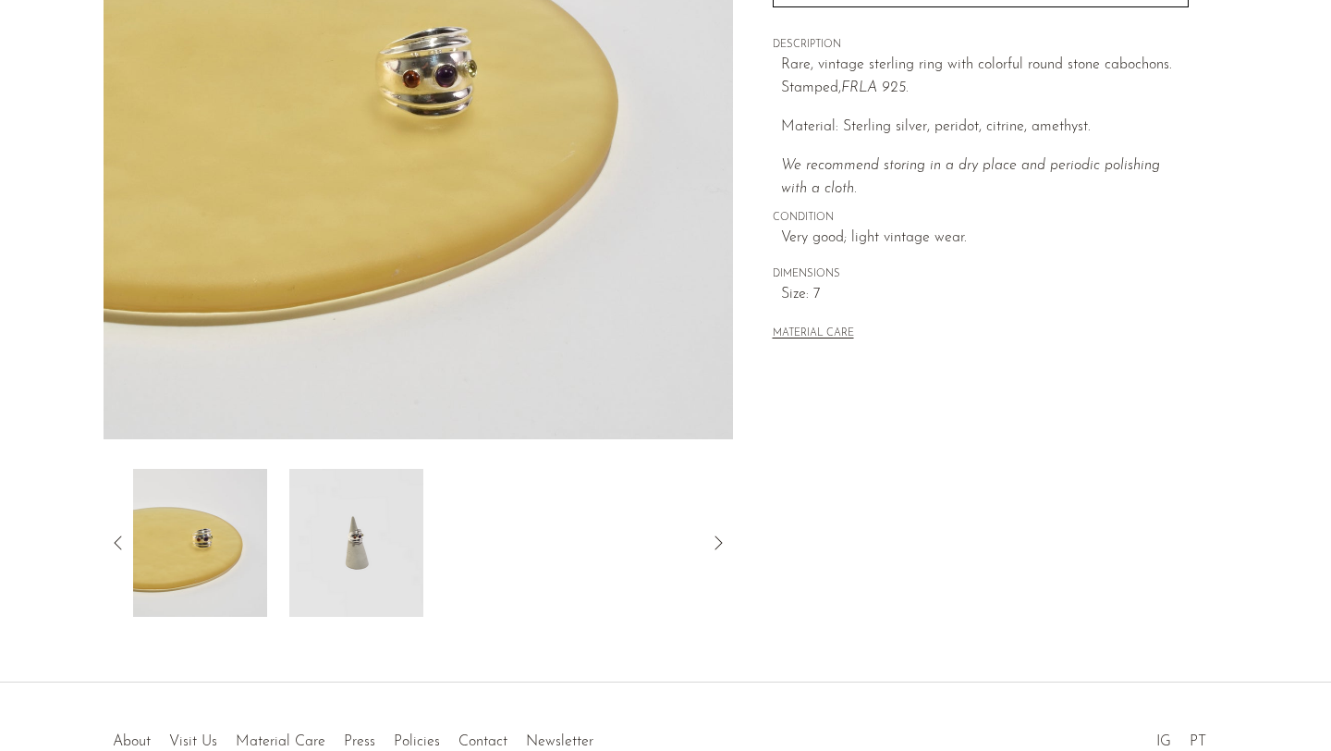
click at [329, 561] on img at bounding box center [356, 543] width 134 height 148
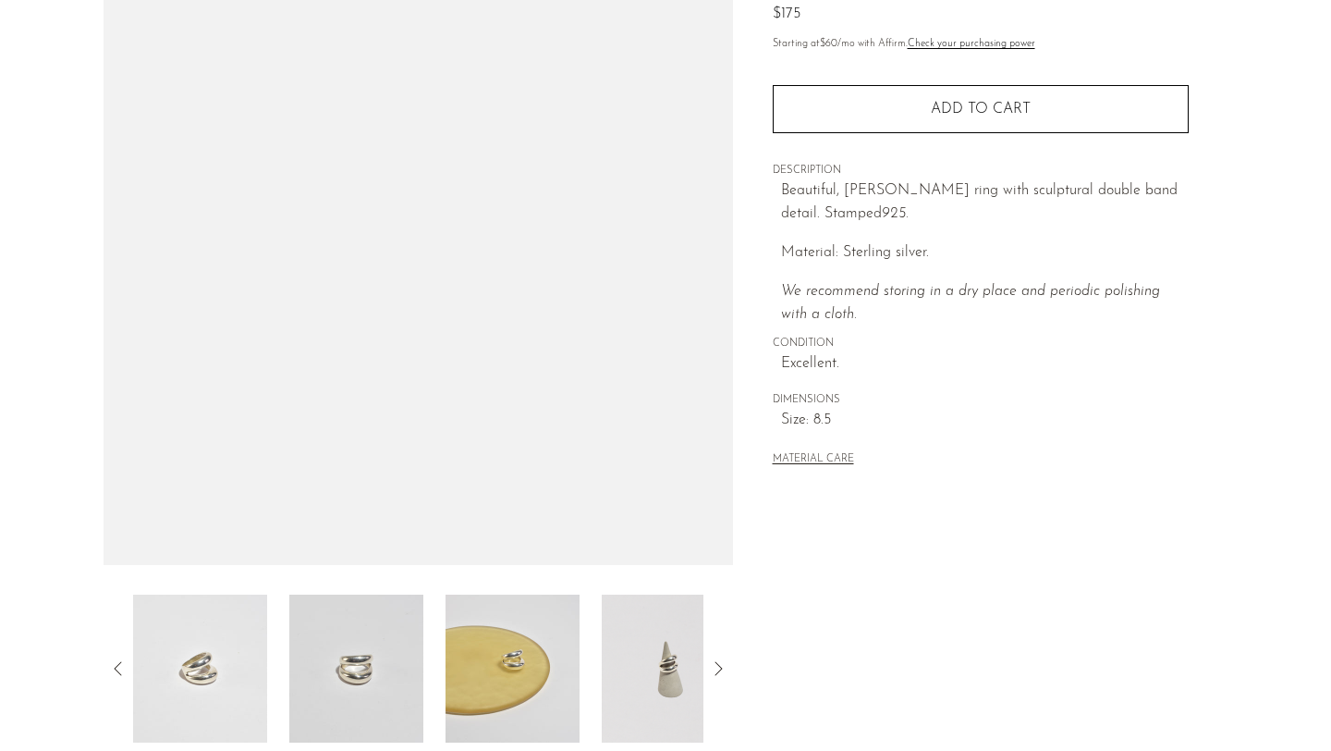
scroll to position [214, 0]
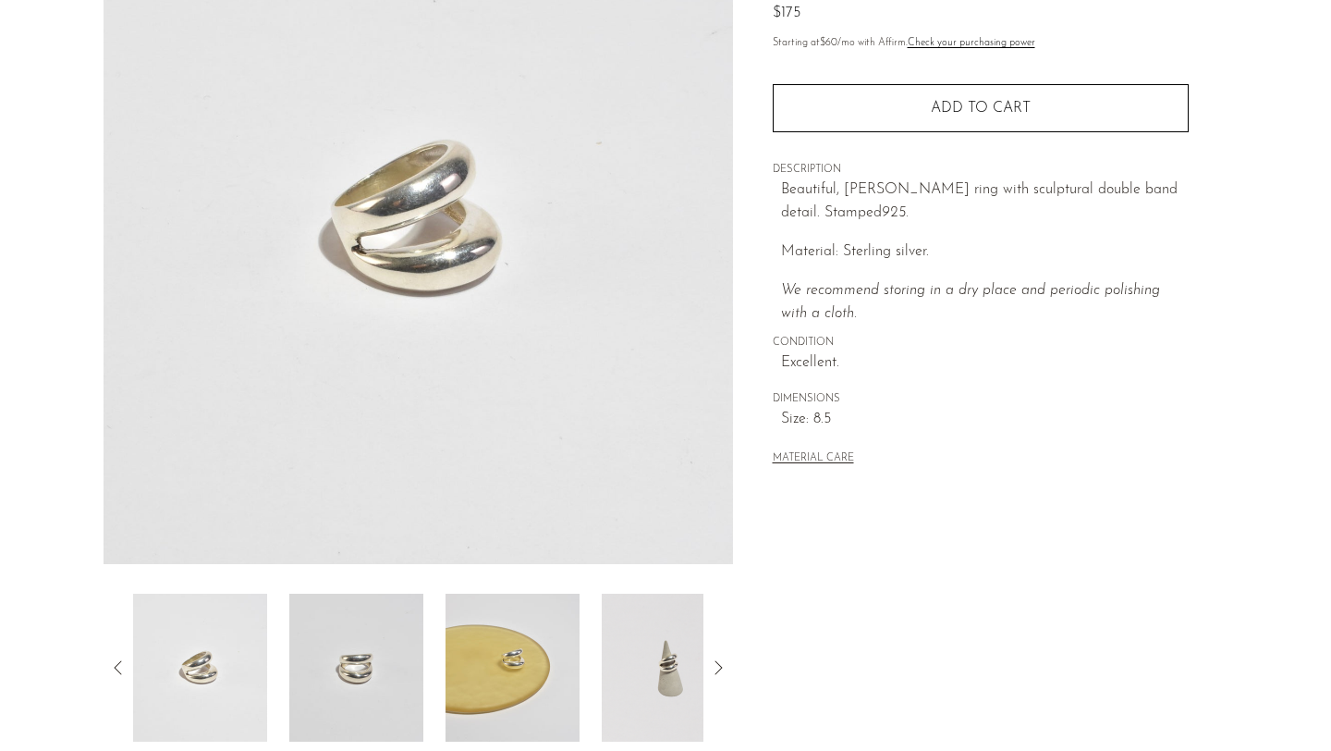
click at [347, 701] on img at bounding box center [356, 667] width 134 height 148
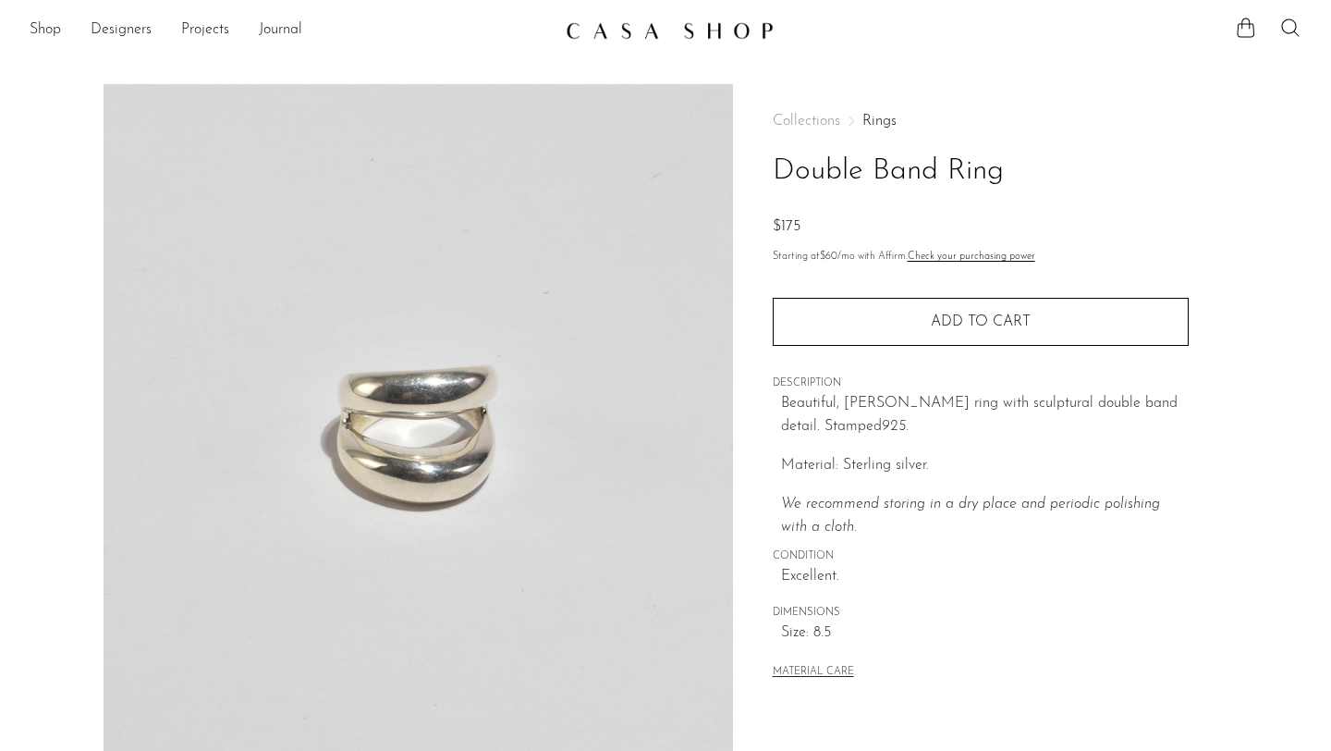
scroll to position [0, 0]
drag, startPoint x: 803, startPoint y: 638, endPoint x: 845, endPoint y: 638, distance: 41.6
click at [845, 638] on span "Size: 8.5" at bounding box center [985, 634] width 408 height 24
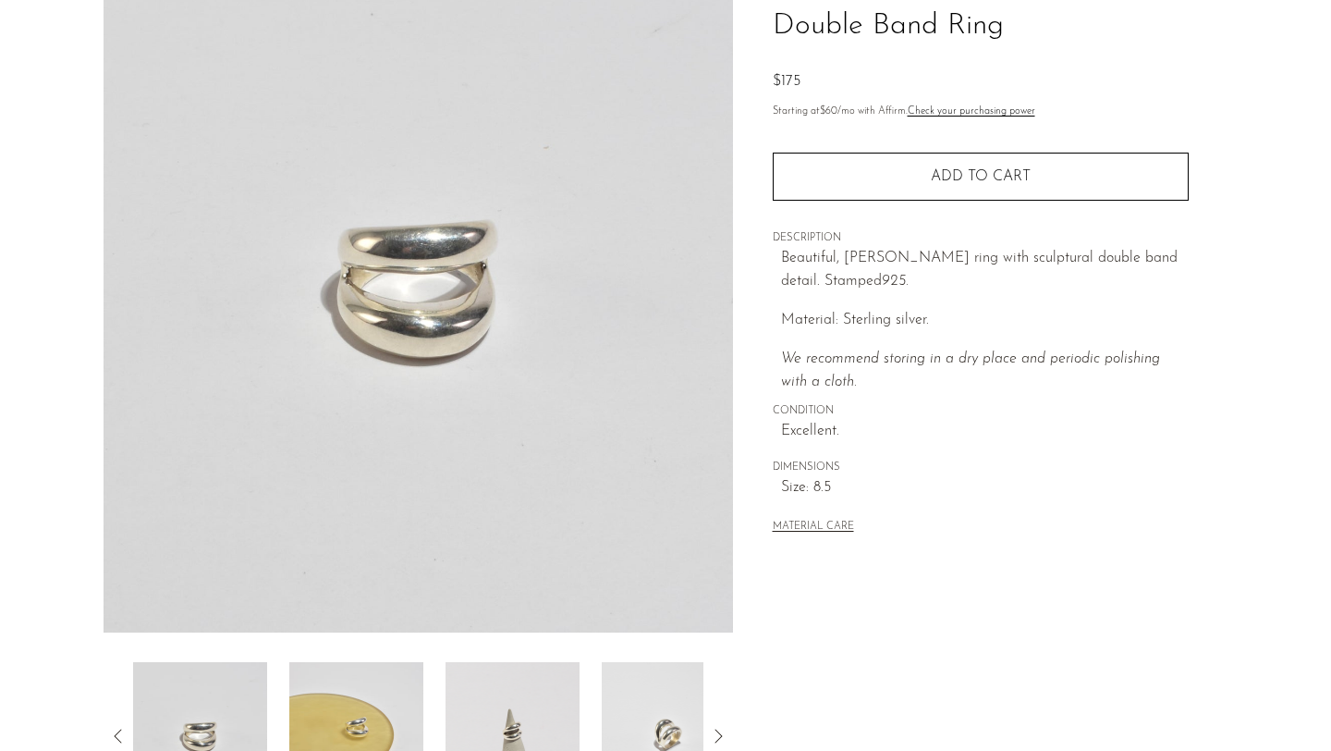
scroll to position [147, 0]
click at [358, 700] on img at bounding box center [356, 735] width 134 height 148
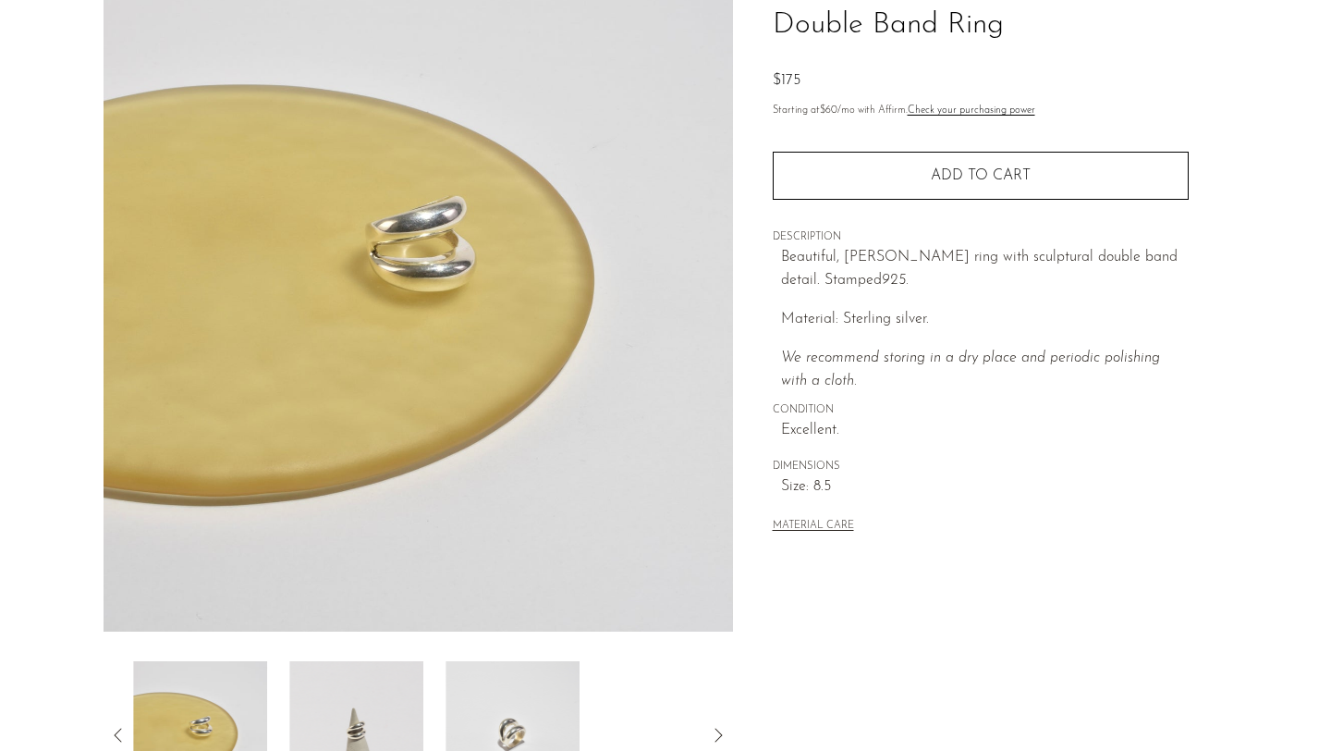
click at [502, 702] on img at bounding box center [513, 735] width 134 height 148
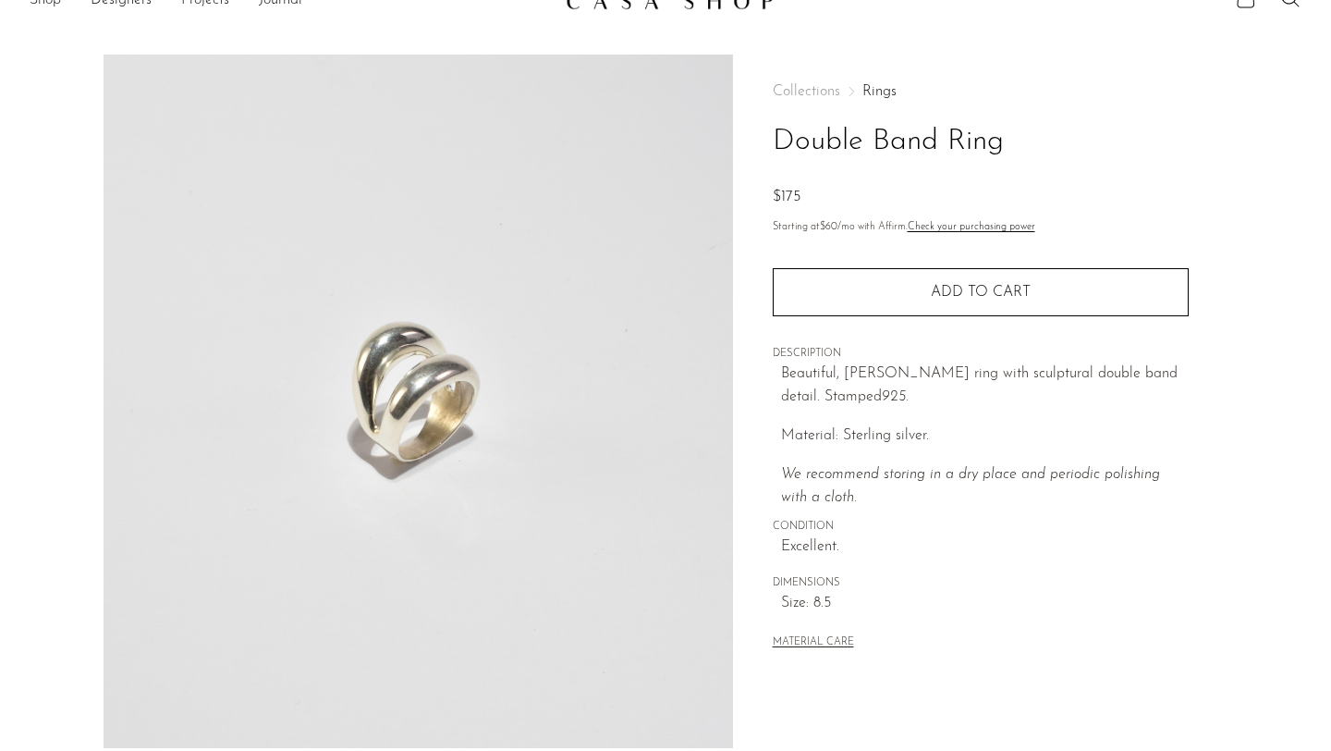
scroll to position [0, 0]
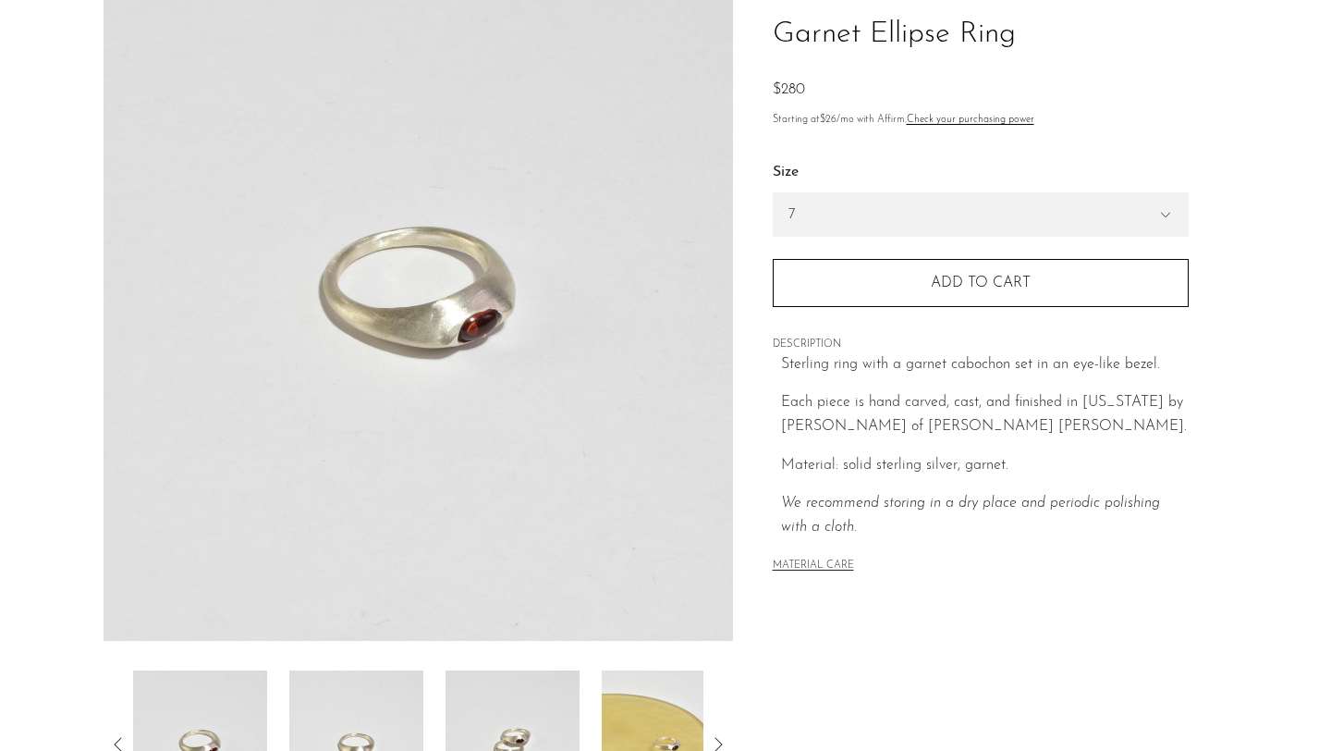
scroll to position [140, 0]
click at [911, 209] on select "7 6" at bounding box center [981, 212] width 414 height 43
select select "6"
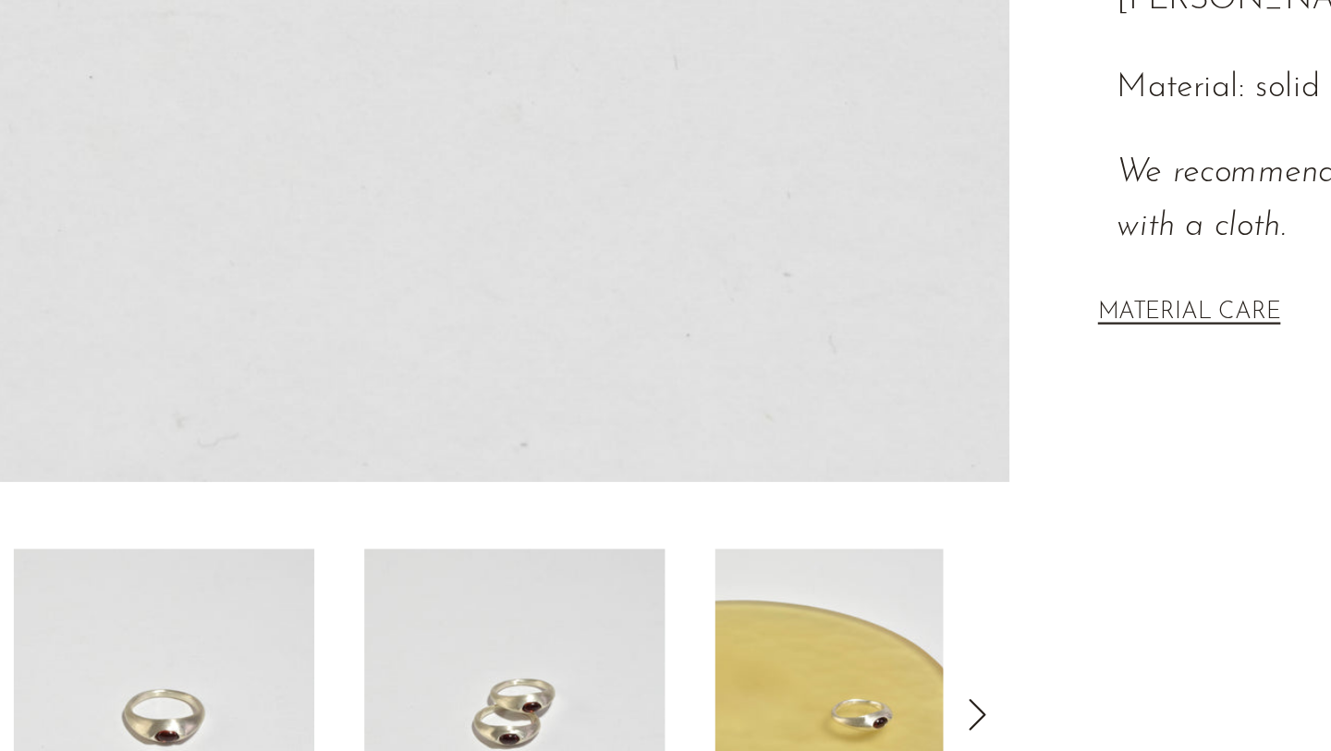
scroll to position [148, 0]
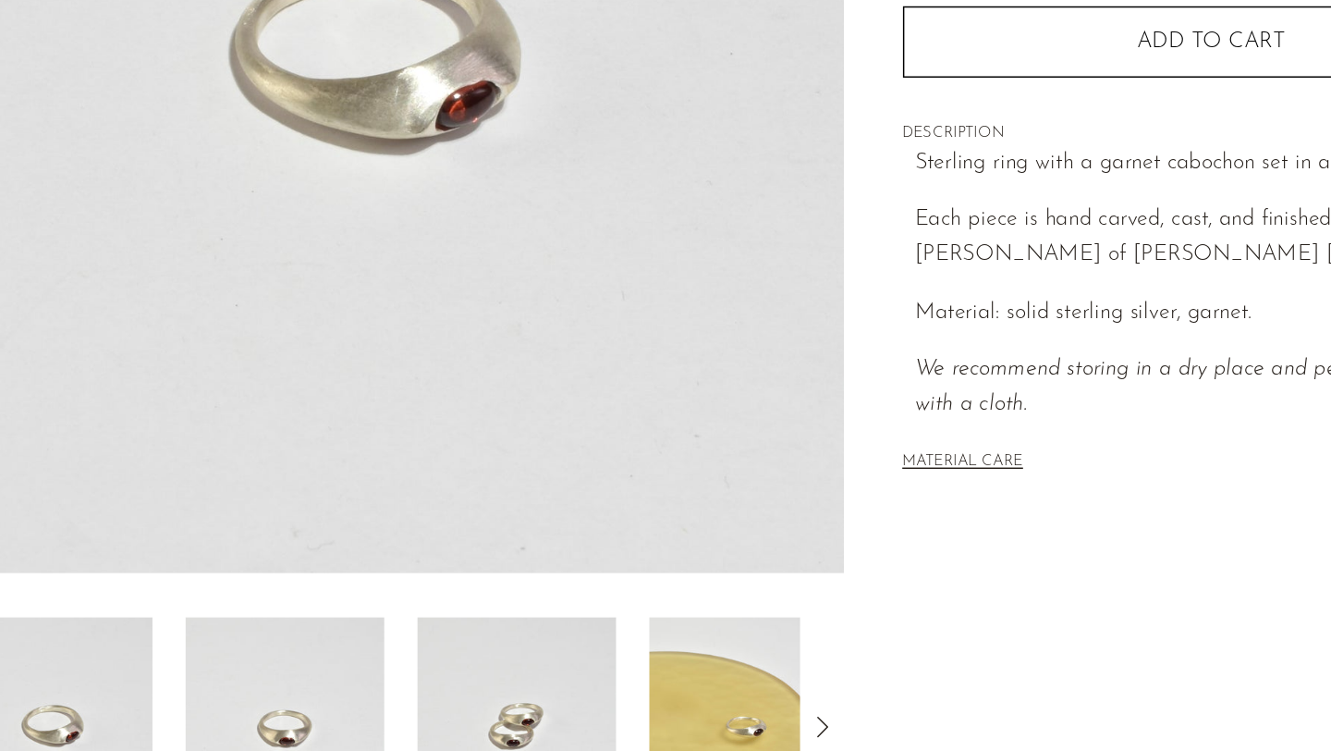
click at [528, 739] on img at bounding box center [513, 734] width 134 height 148
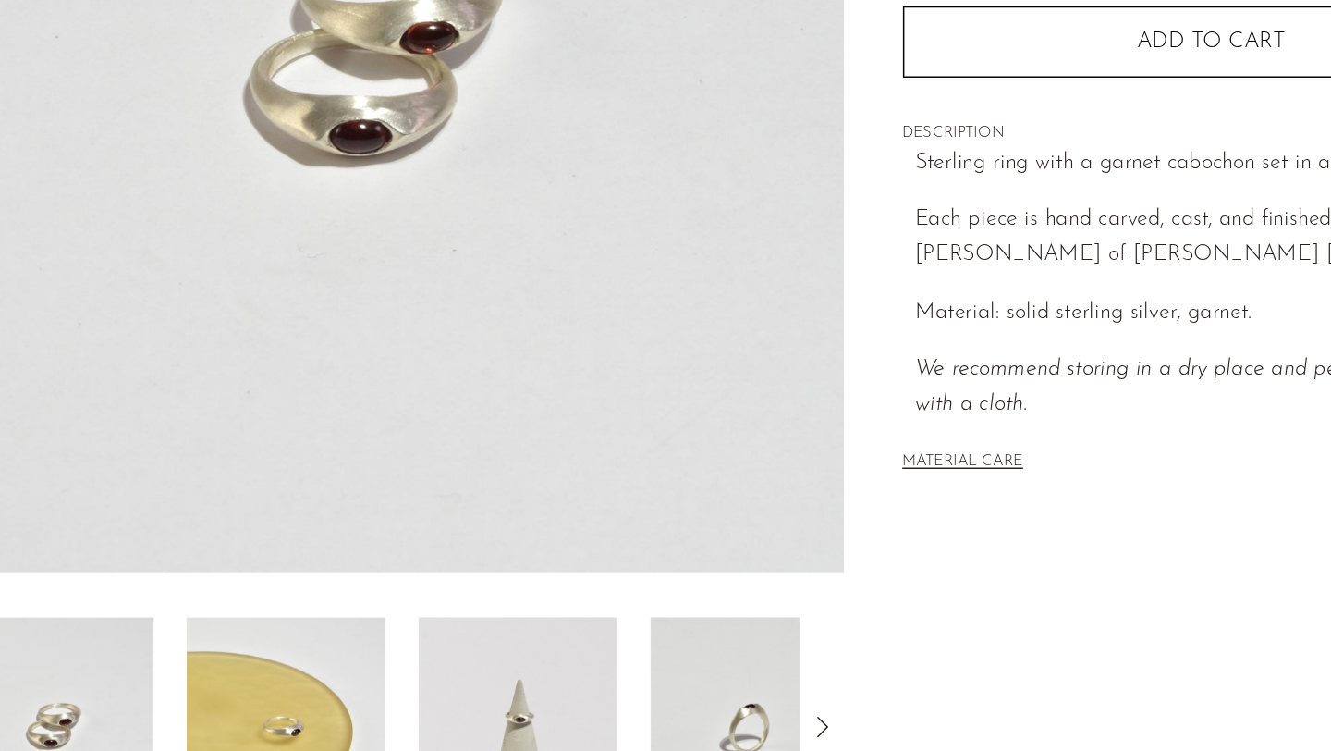
scroll to position [147, 0]
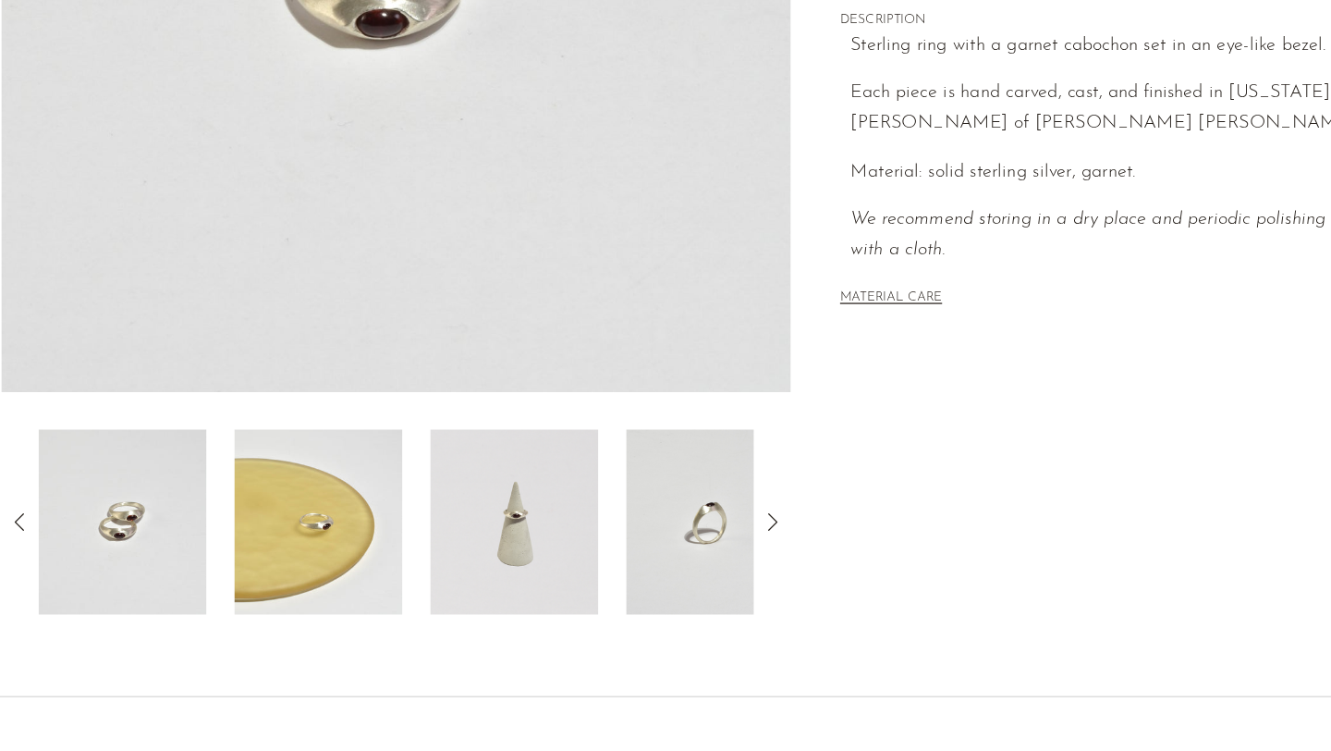
click at [543, 556] on img at bounding box center [513, 568] width 134 height 148
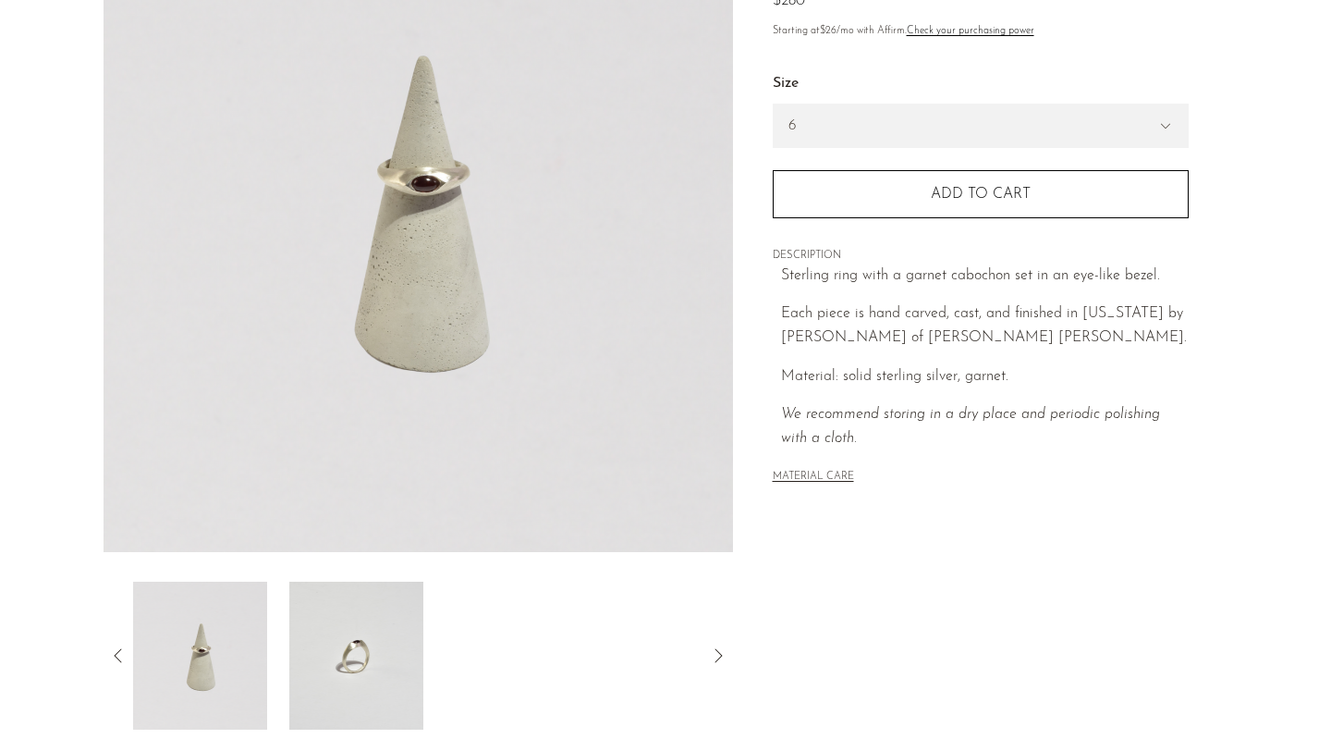
scroll to position [0, 0]
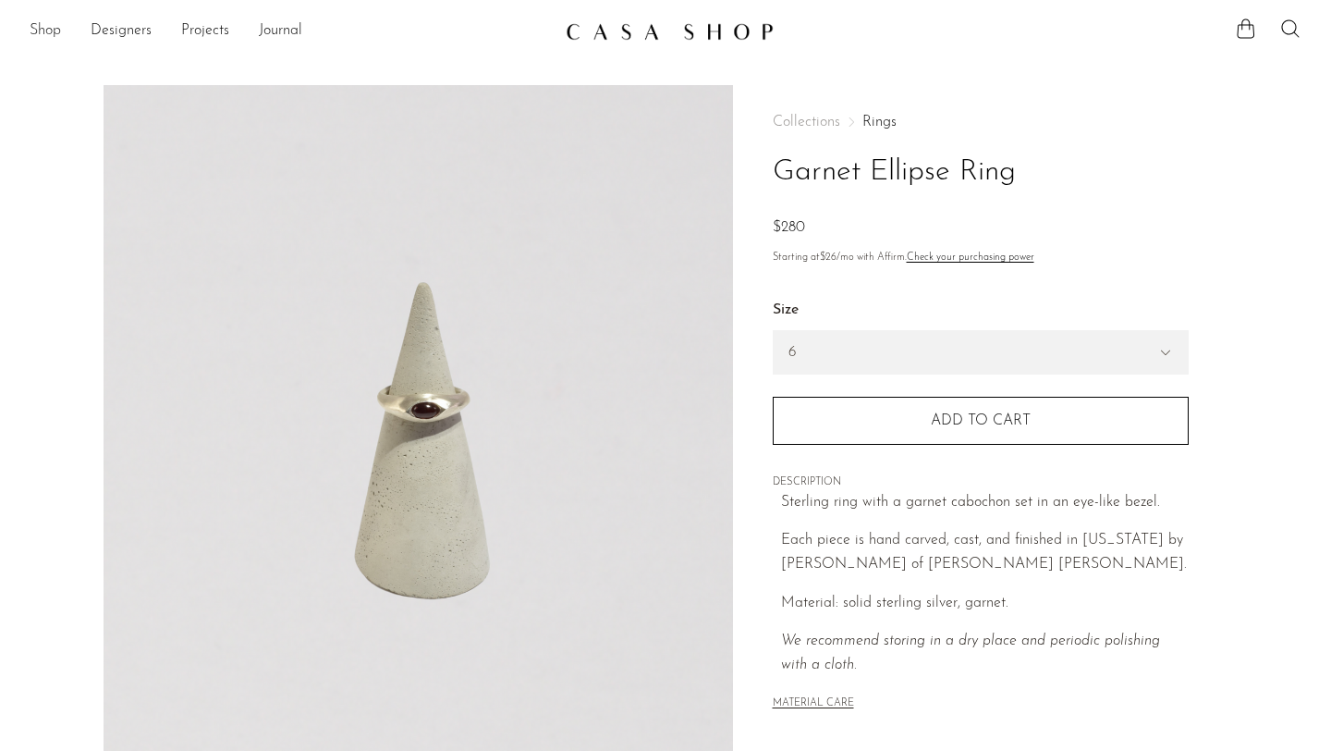
click at [54, 23] on link "Shop" at bounding box center [45, 31] width 31 height 24
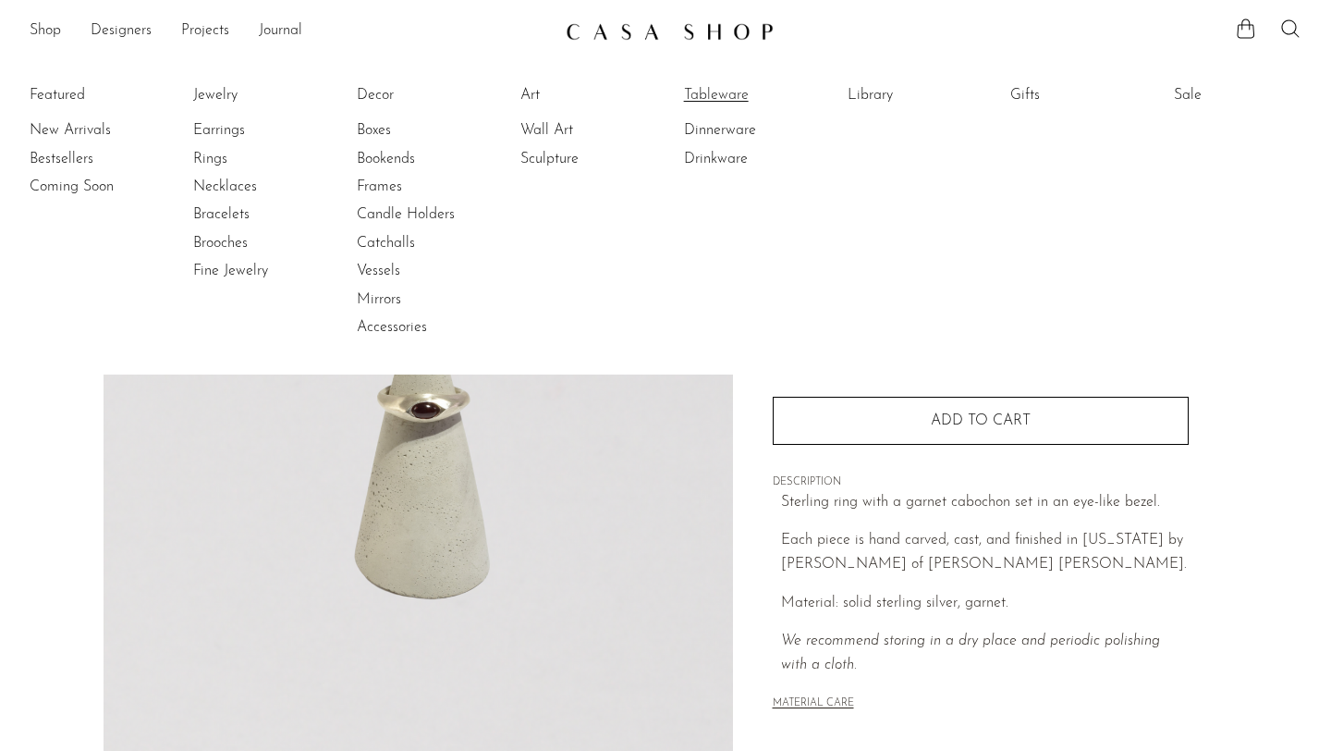
click at [717, 96] on link "Tableware" at bounding box center [753, 95] width 139 height 20
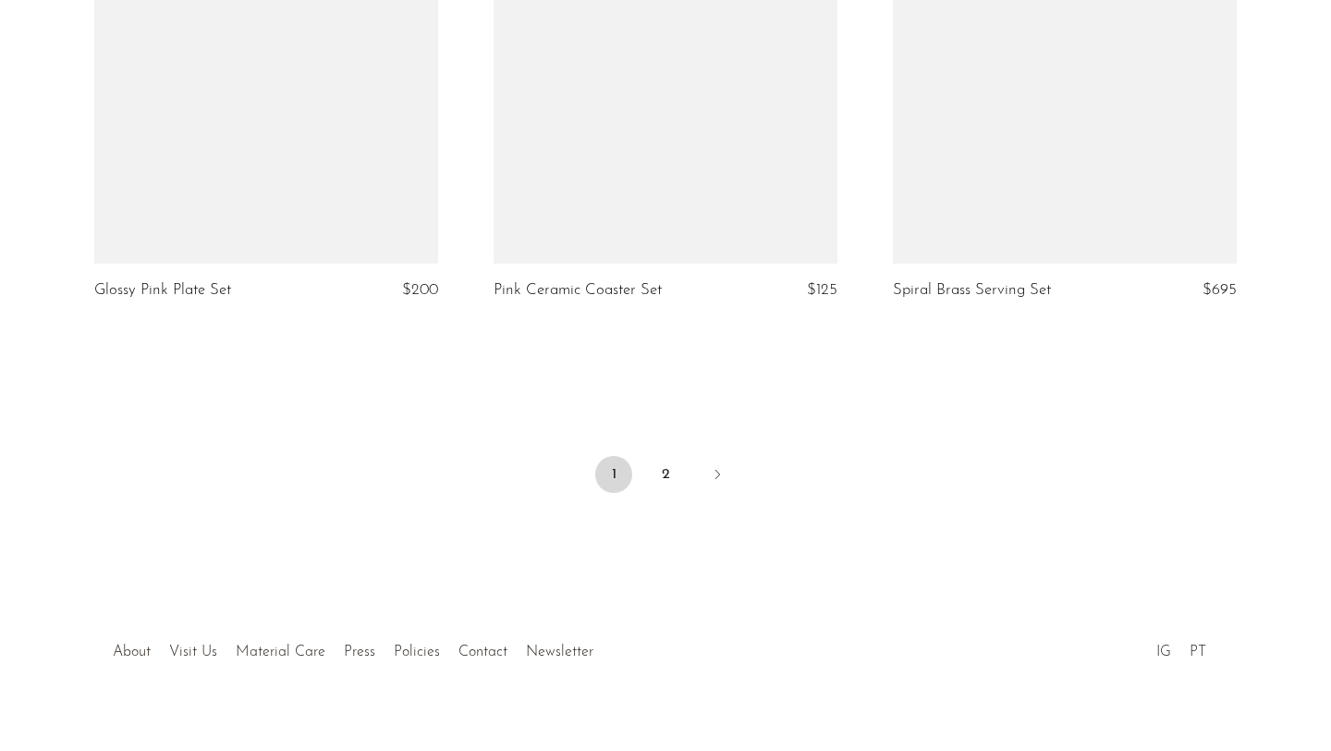
scroll to position [6641, 0]
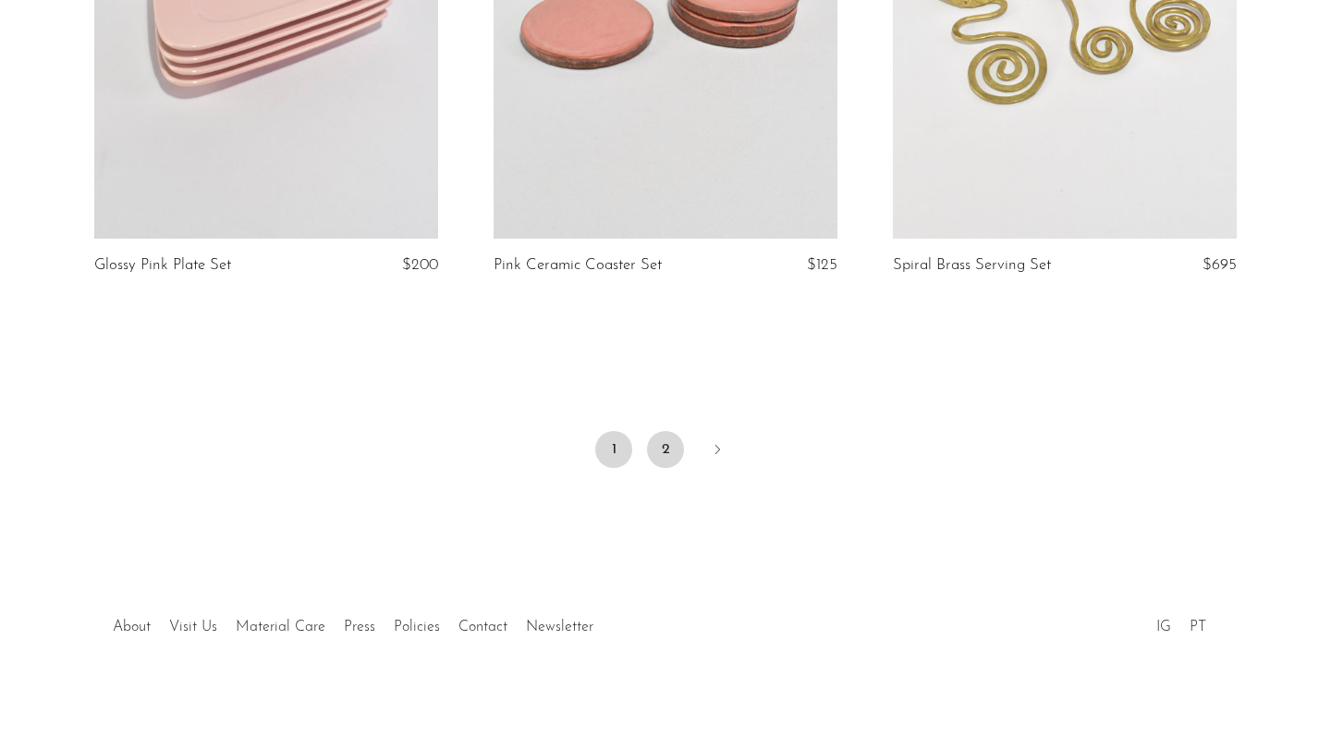
click at [658, 443] on link "2" at bounding box center [665, 449] width 37 height 37
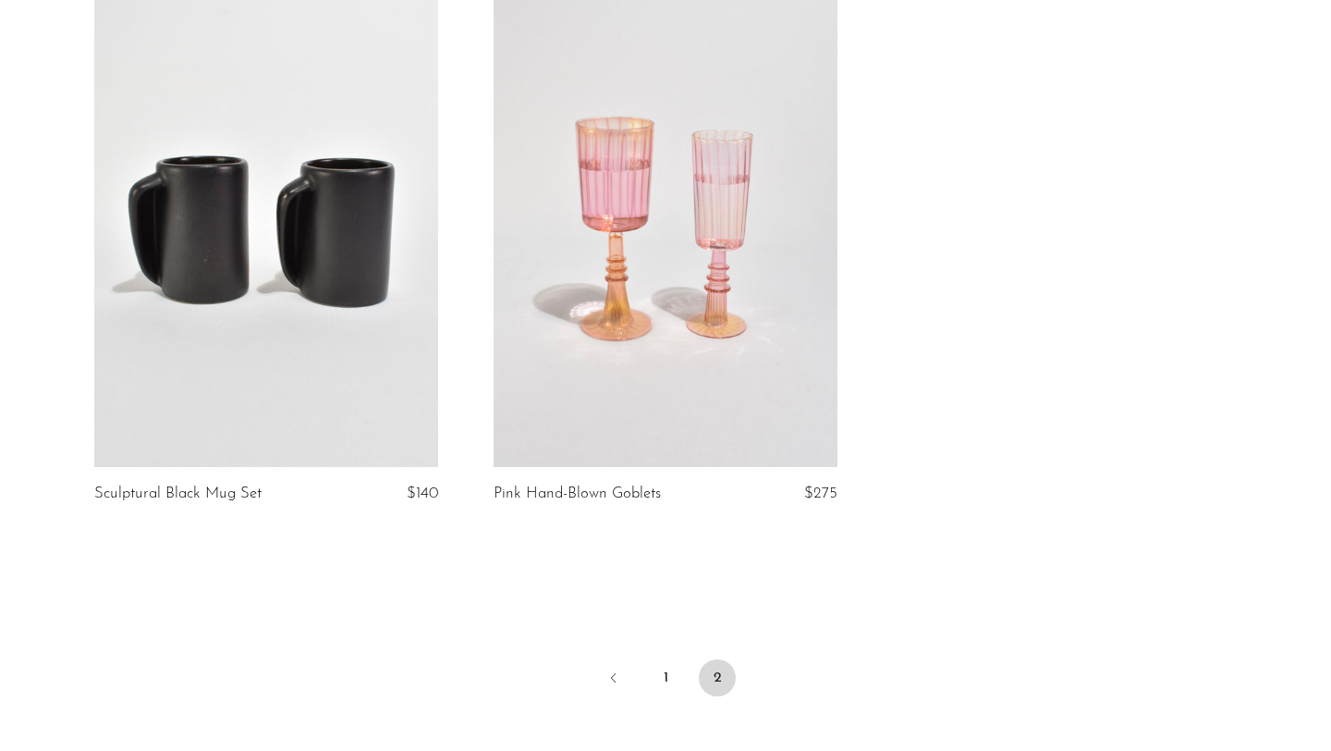
scroll to position [857, 0]
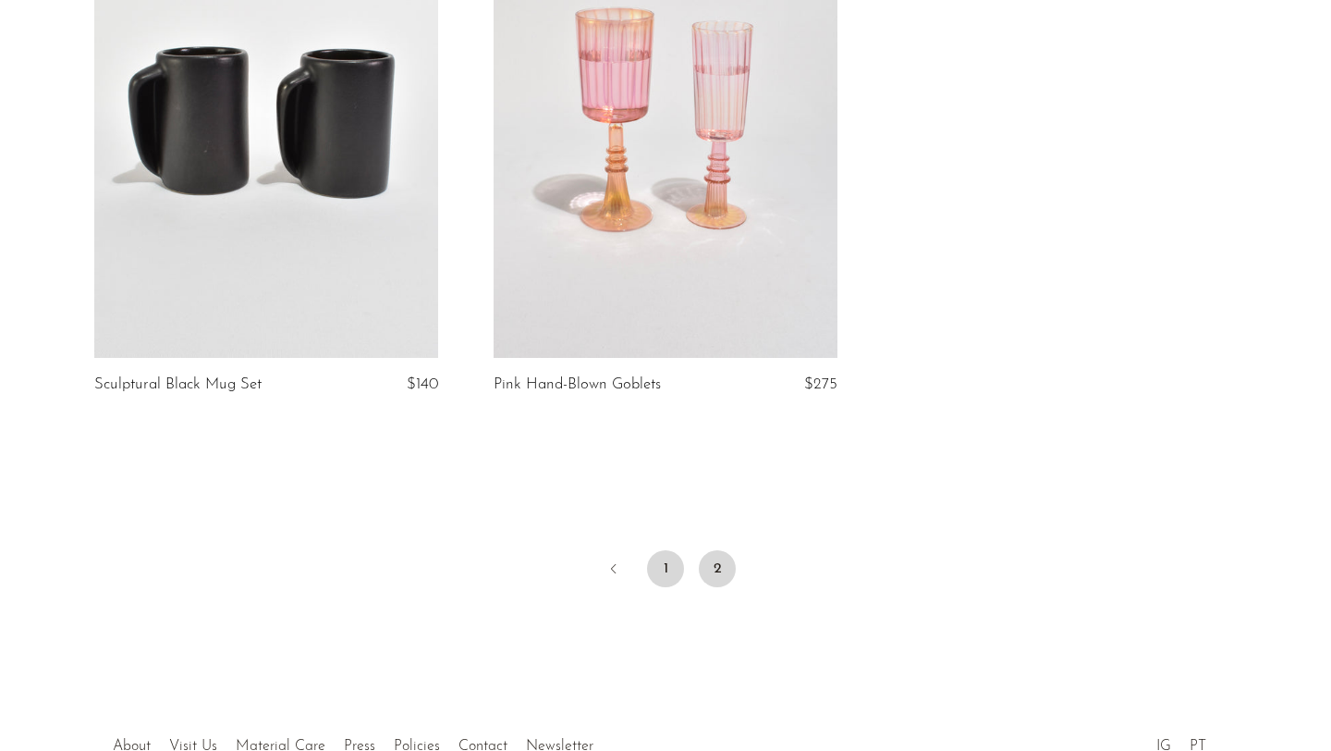
click at [671, 584] on link "1" at bounding box center [665, 568] width 37 height 37
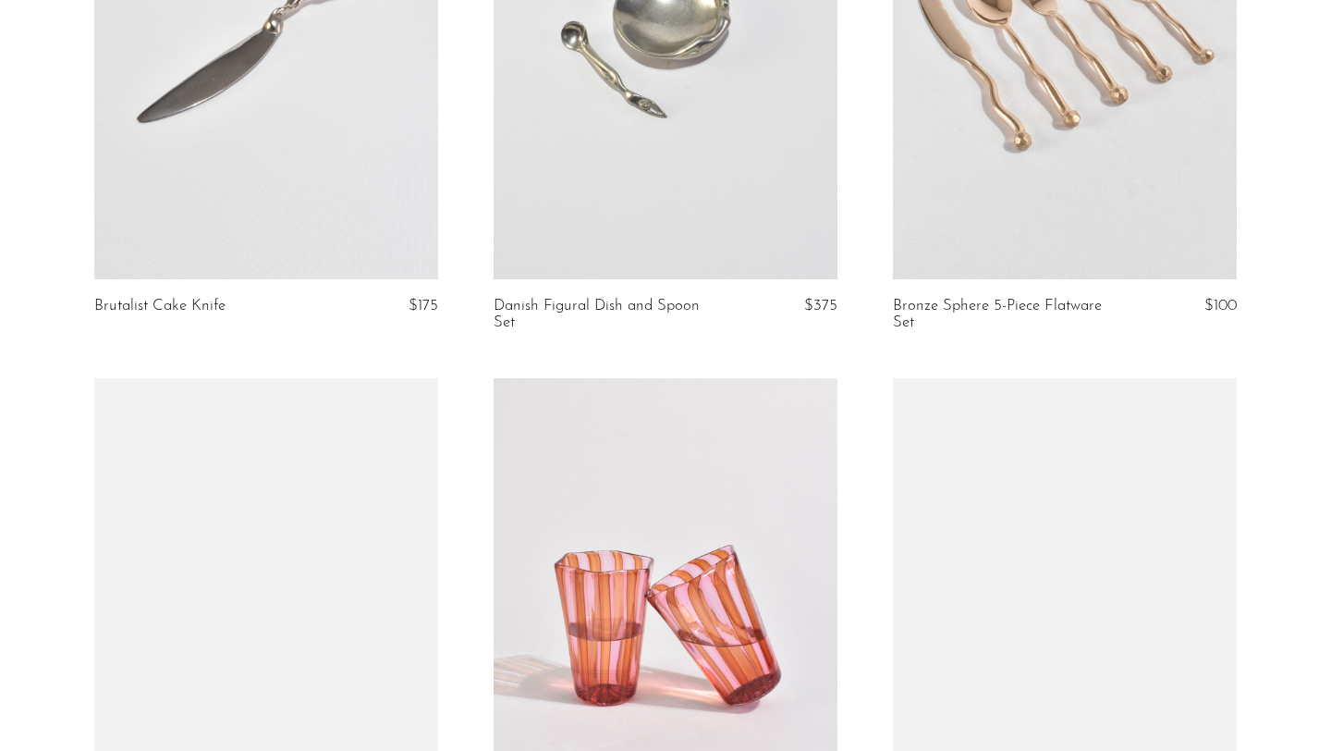
scroll to position [706, 0]
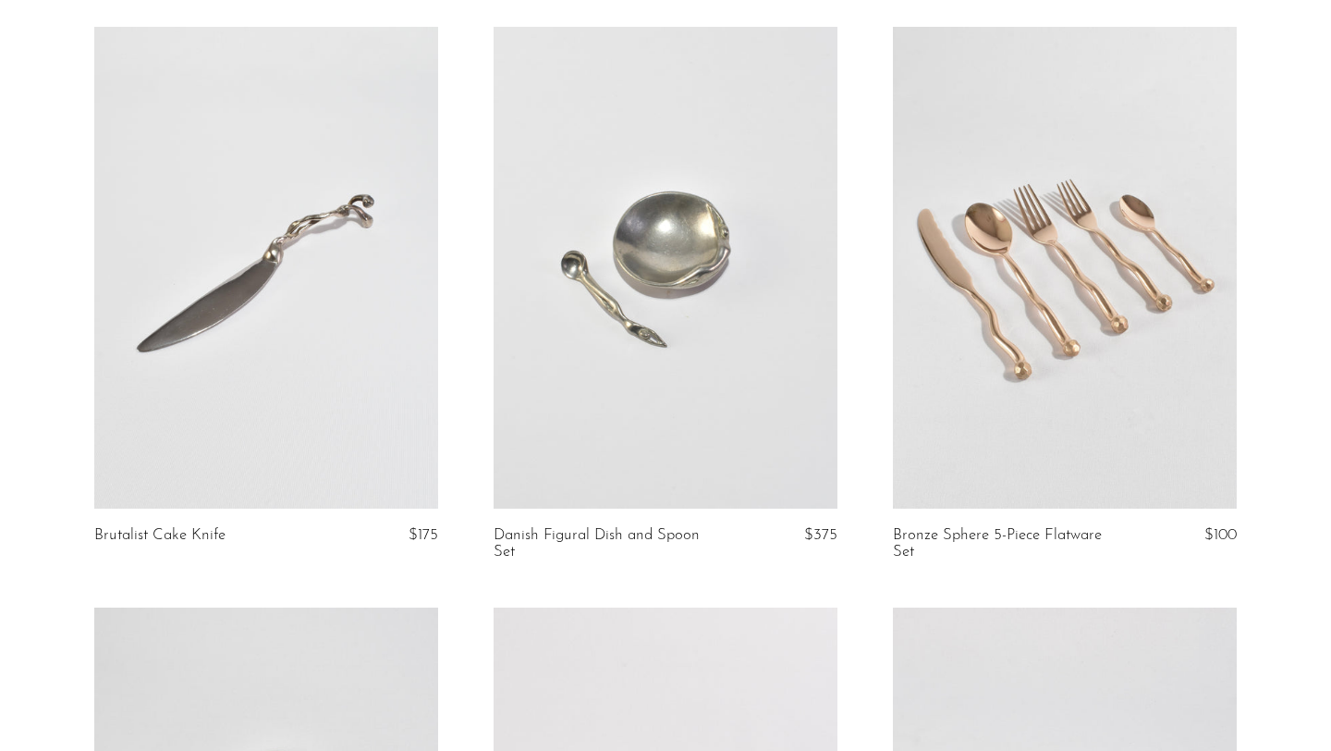
click at [345, 367] on link at bounding box center [266, 268] width 344 height 482
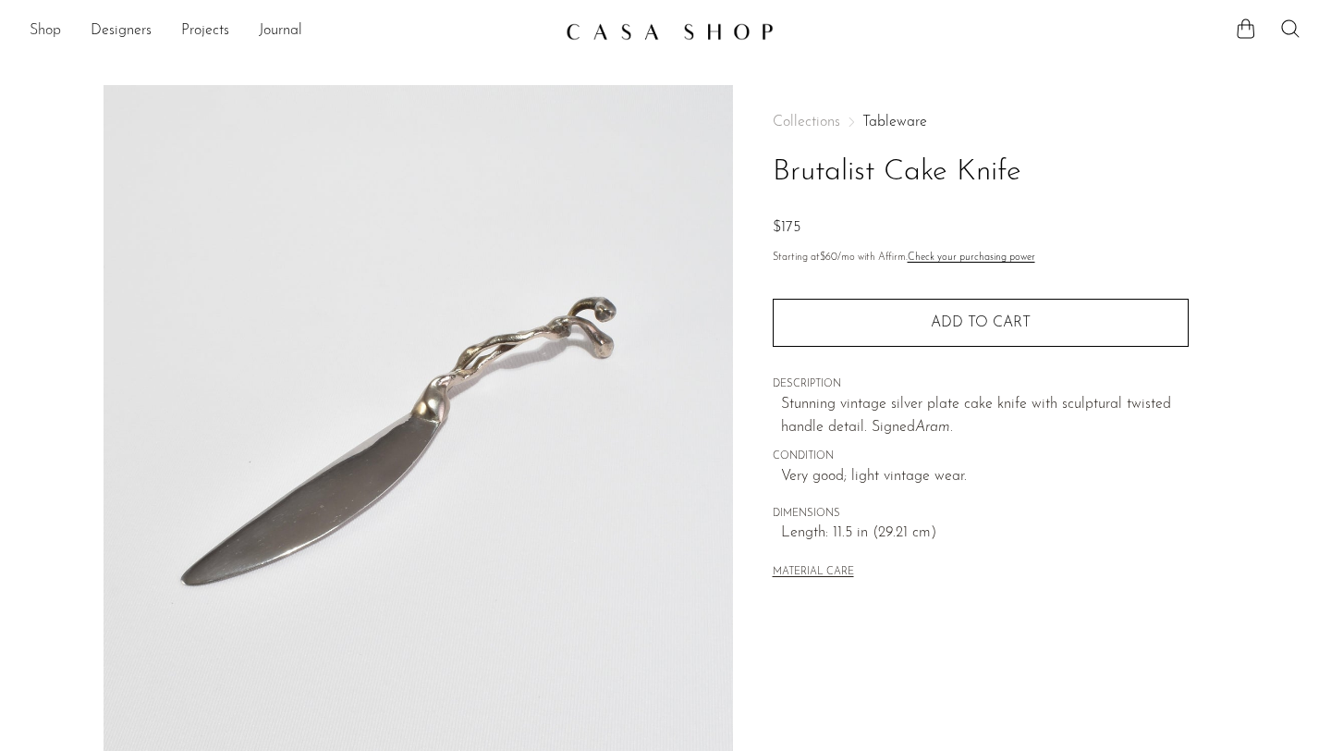
click at [40, 29] on link "Shop" at bounding box center [45, 31] width 31 height 24
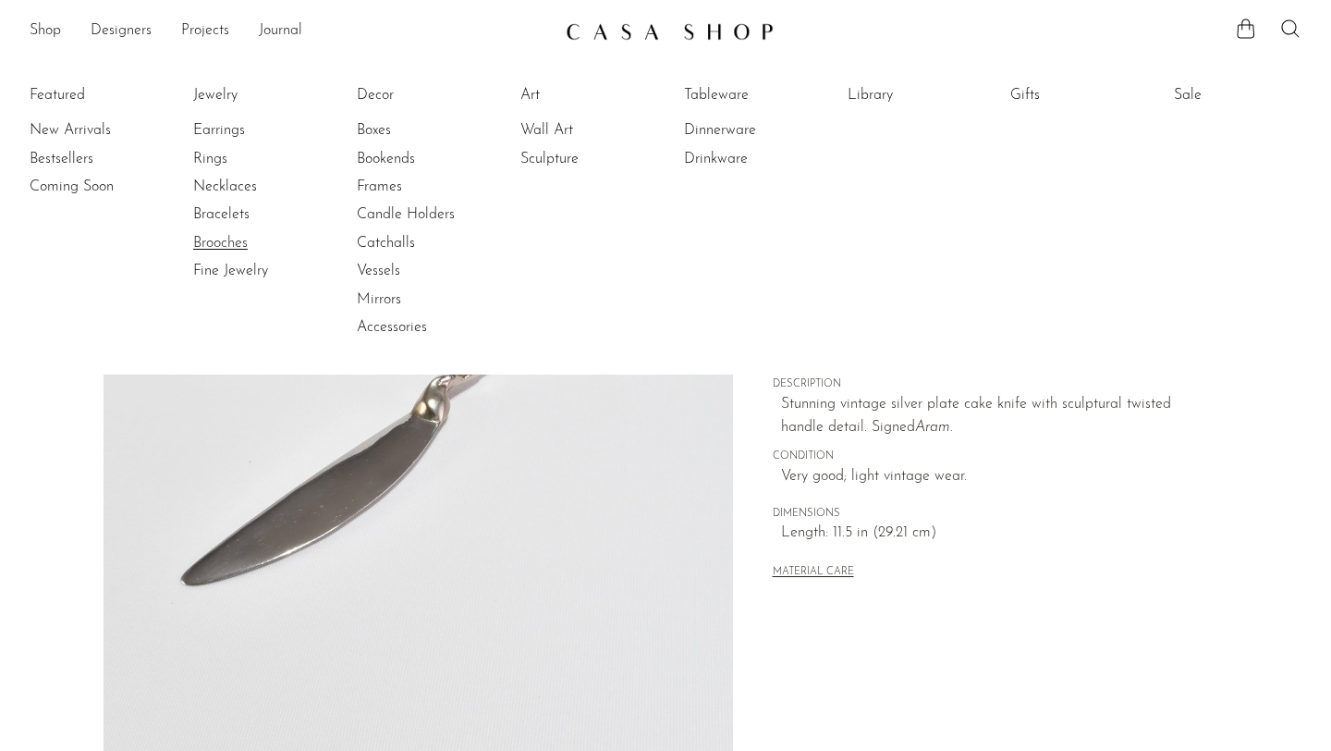
click at [238, 237] on link "Brooches" at bounding box center [262, 243] width 139 height 20
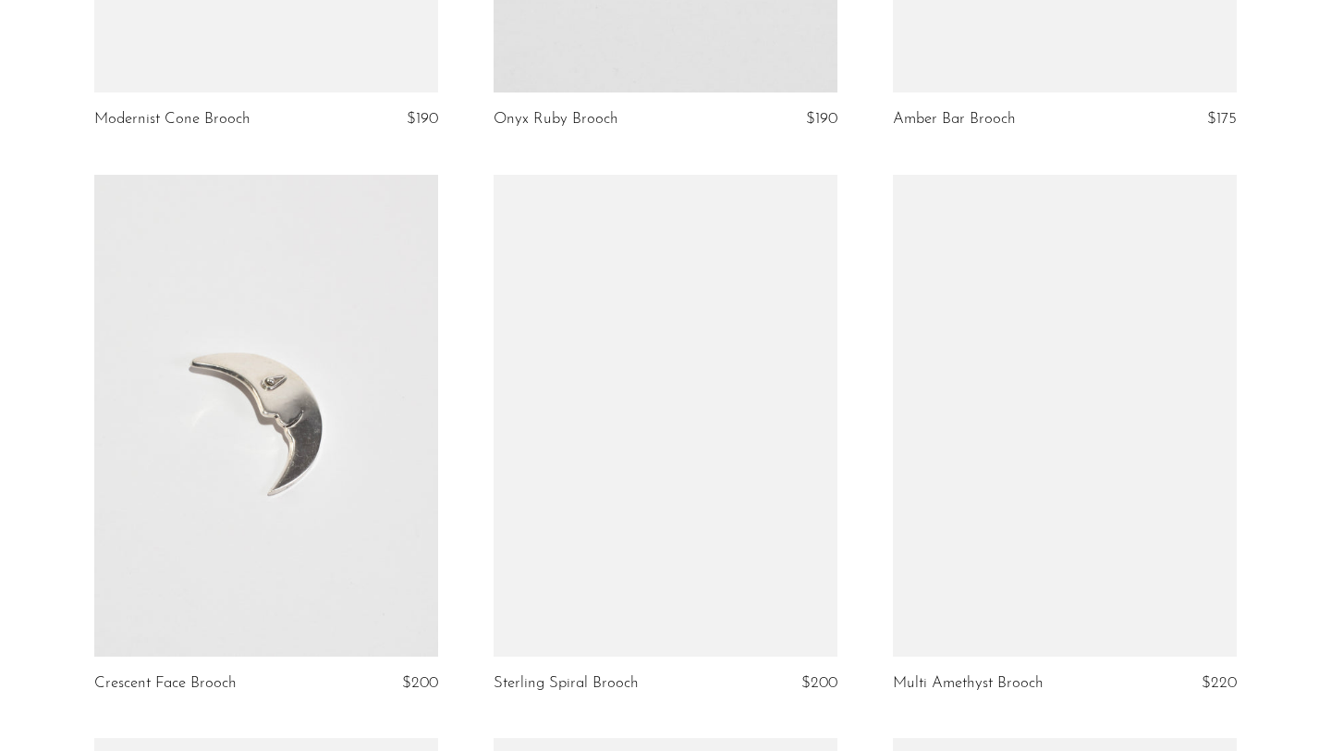
scroll to position [2746, 0]
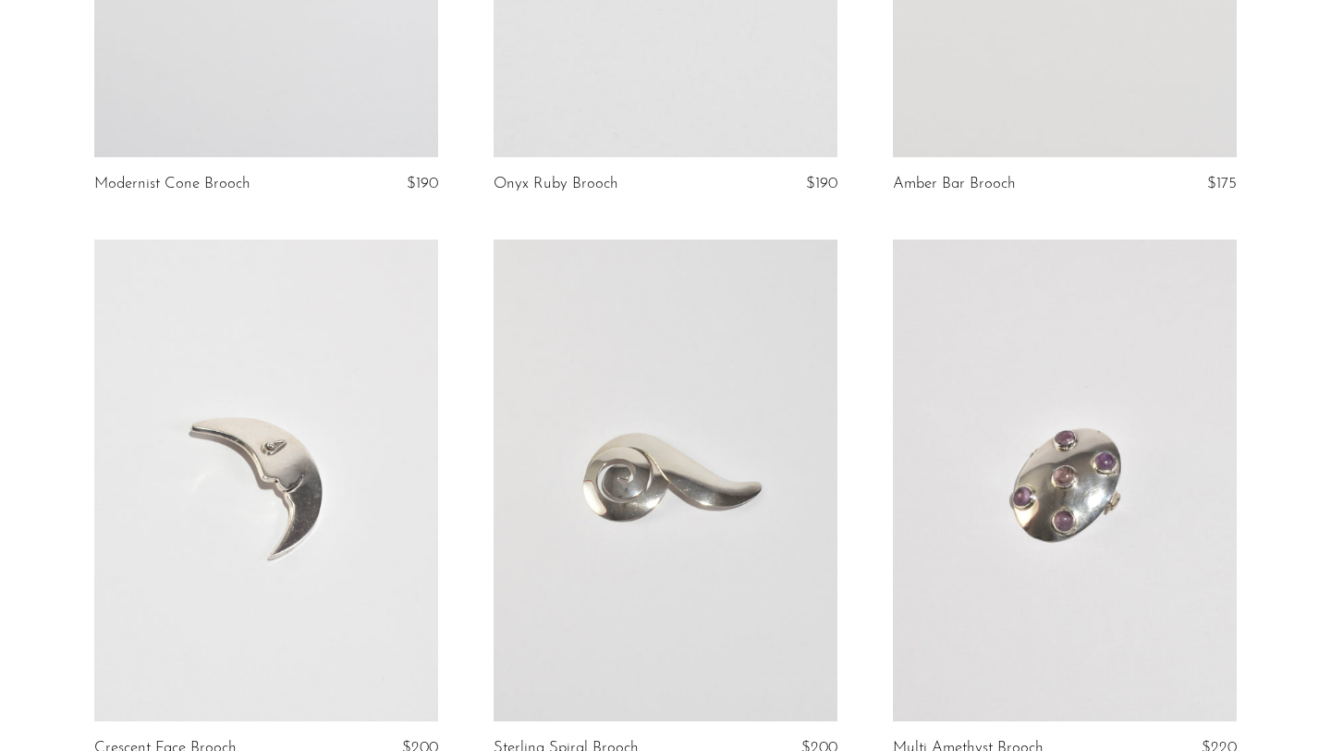
click at [1054, 444] on link at bounding box center [1065, 480] width 344 height 482
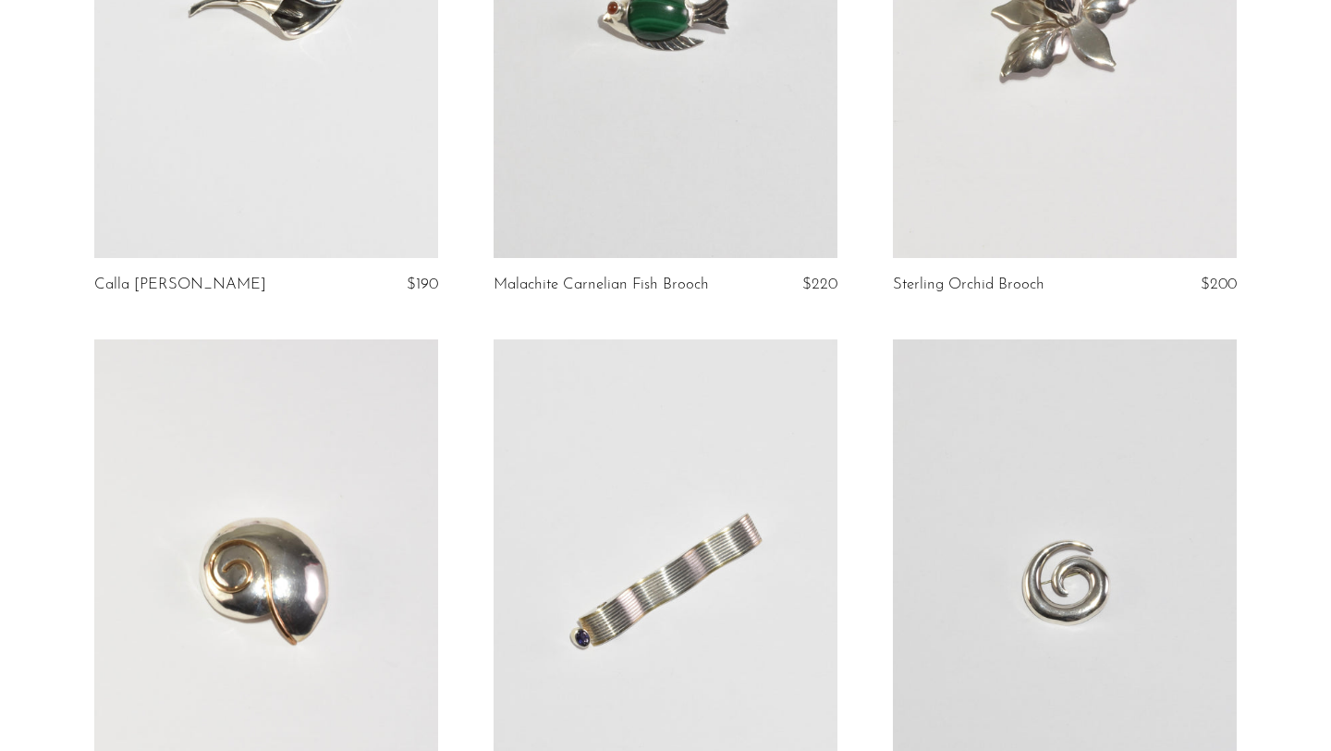
scroll to position [0, 0]
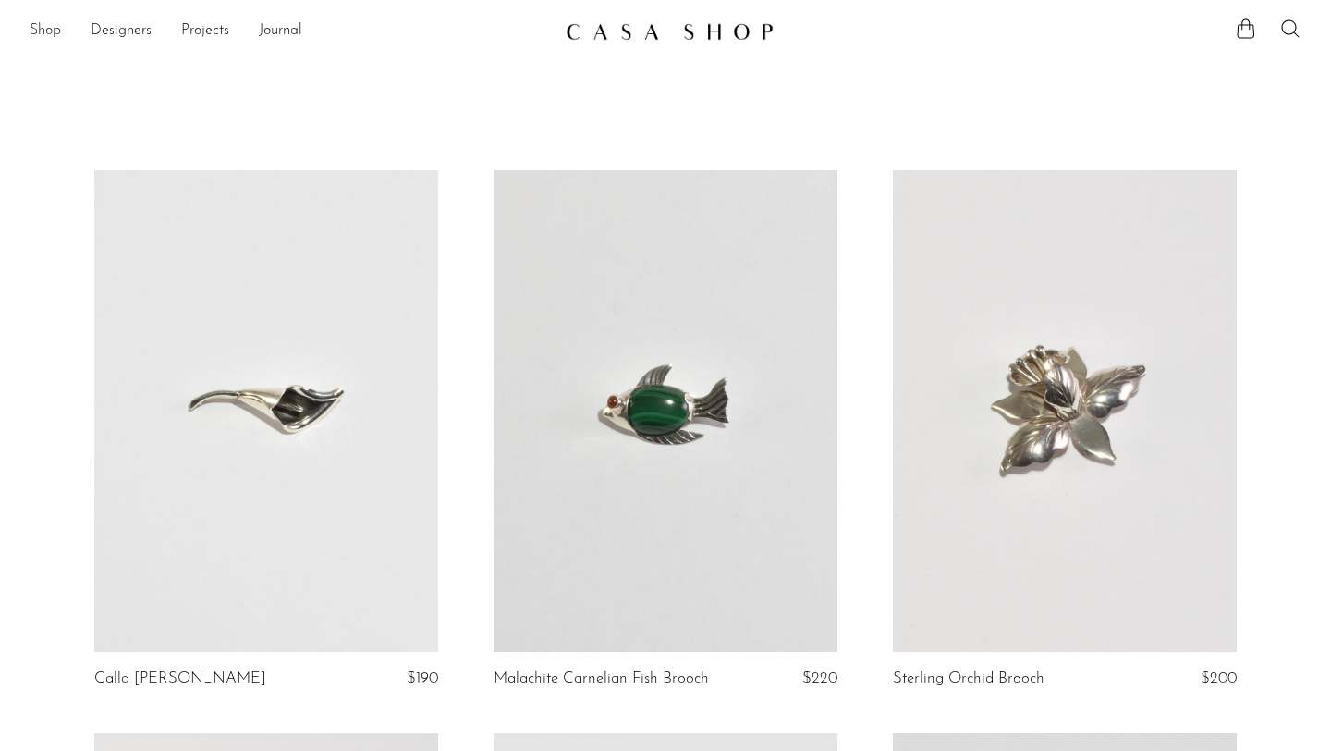
click at [48, 26] on link "Shop" at bounding box center [45, 31] width 31 height 24
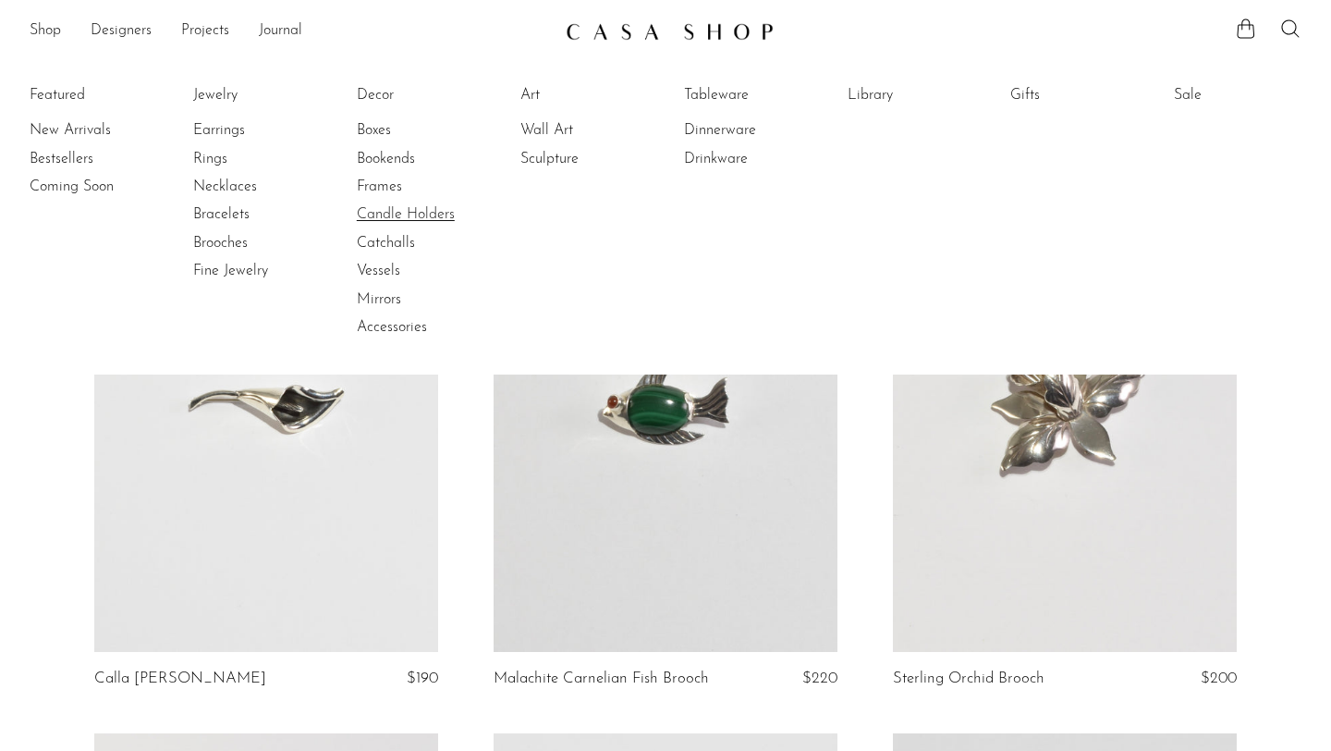
click at [414, 215] on link "Candle Holders" at bounding box center [426, 214] width 139 height 20
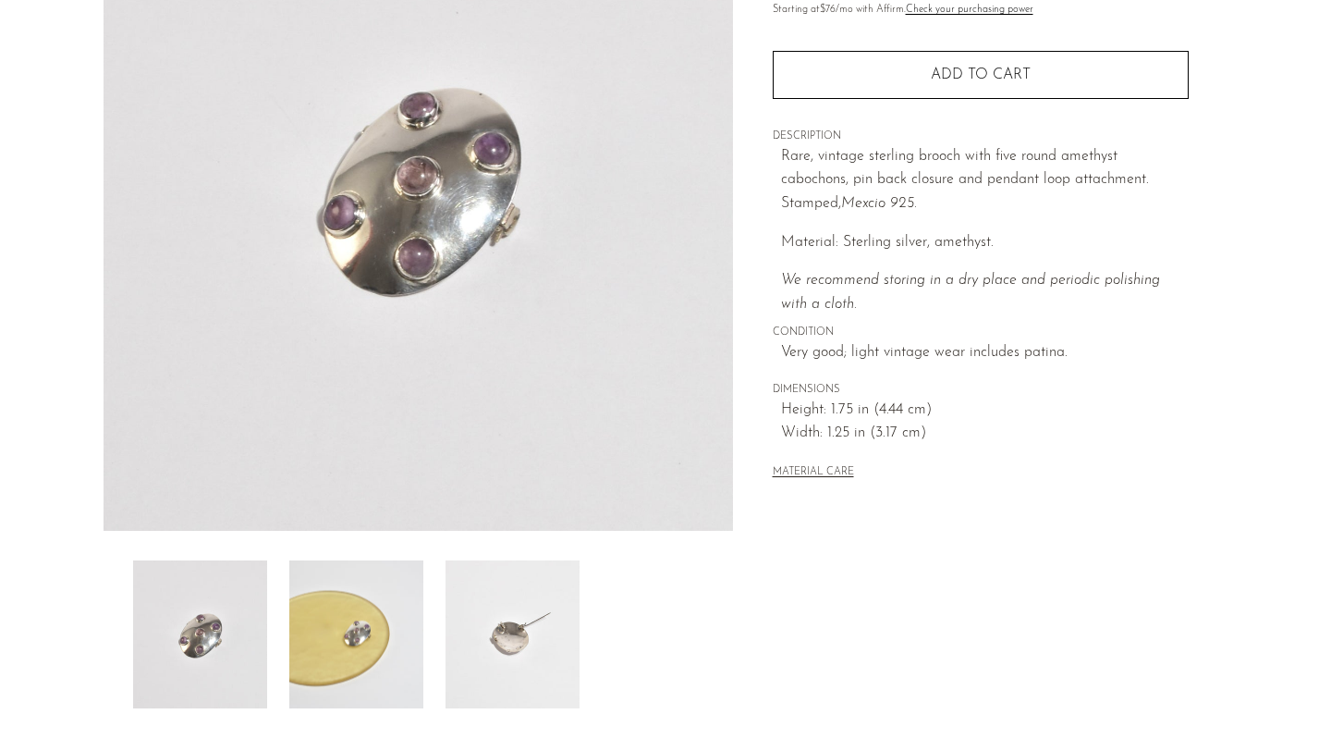
scroll to position [201, 0]
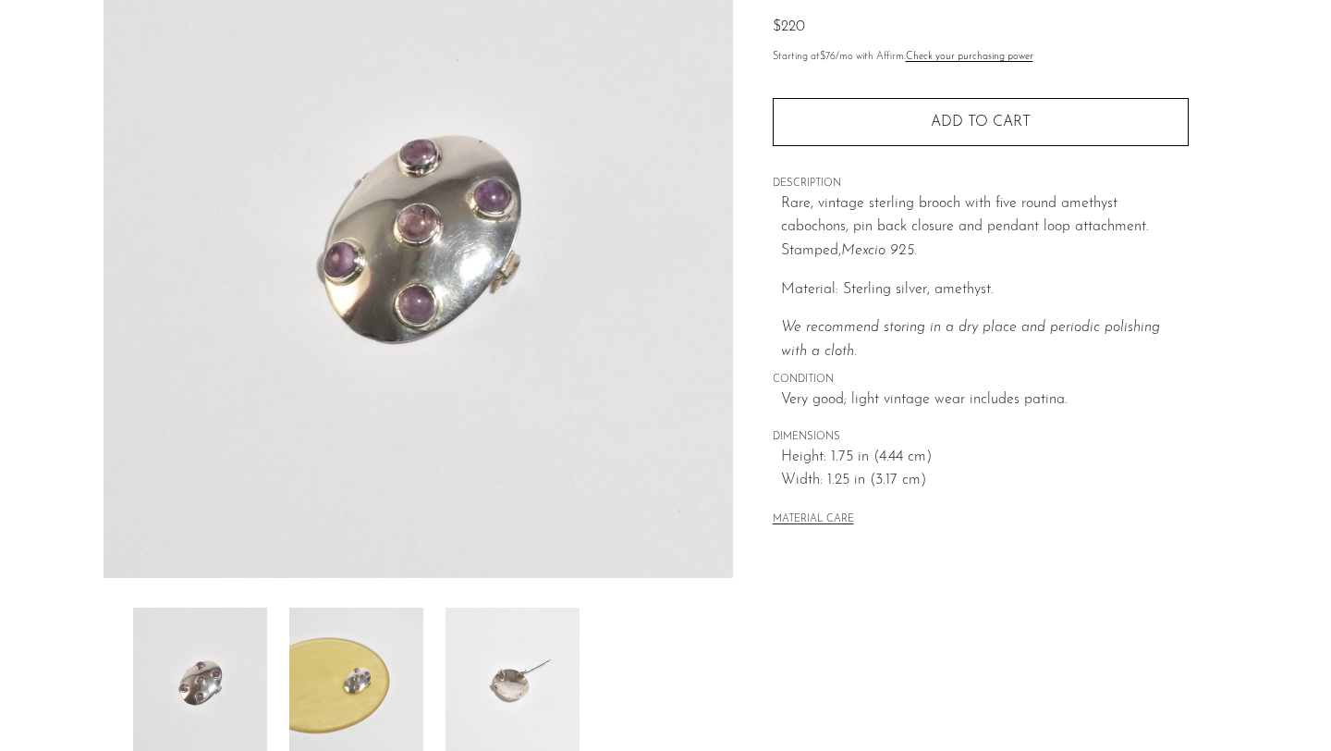
click at [365, 686] on img at bounding box center [356, 681] width 134 height 148
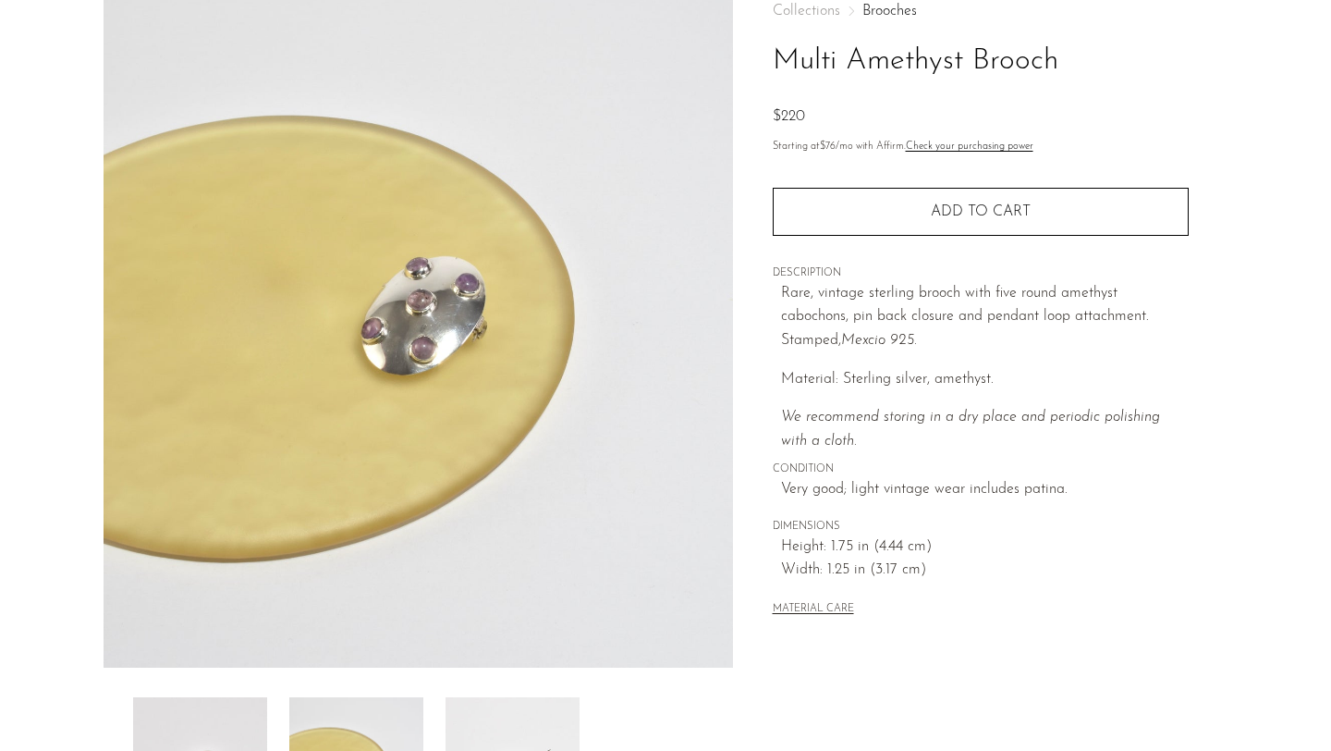
scroll to position [79, 0]
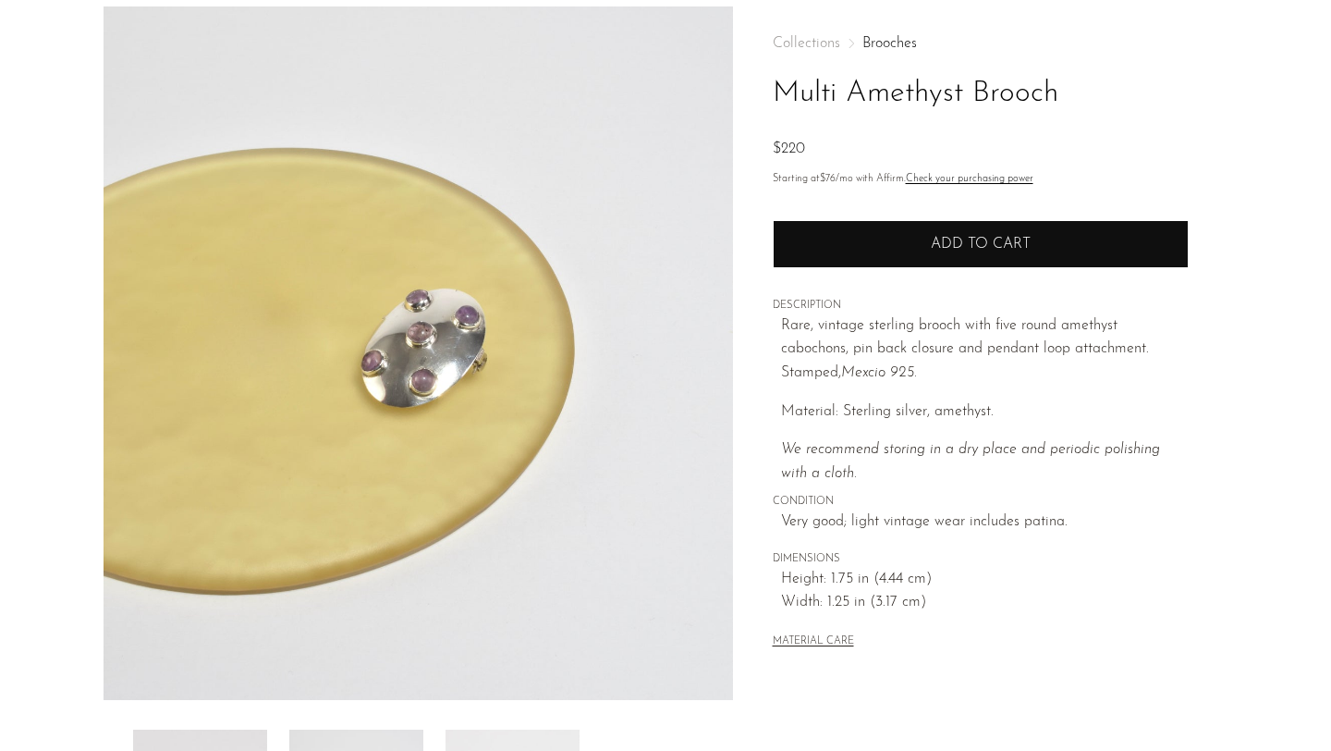
click at [955, 242] on span "Add to cart" at bounding box center [981, 244] width 100 height 15
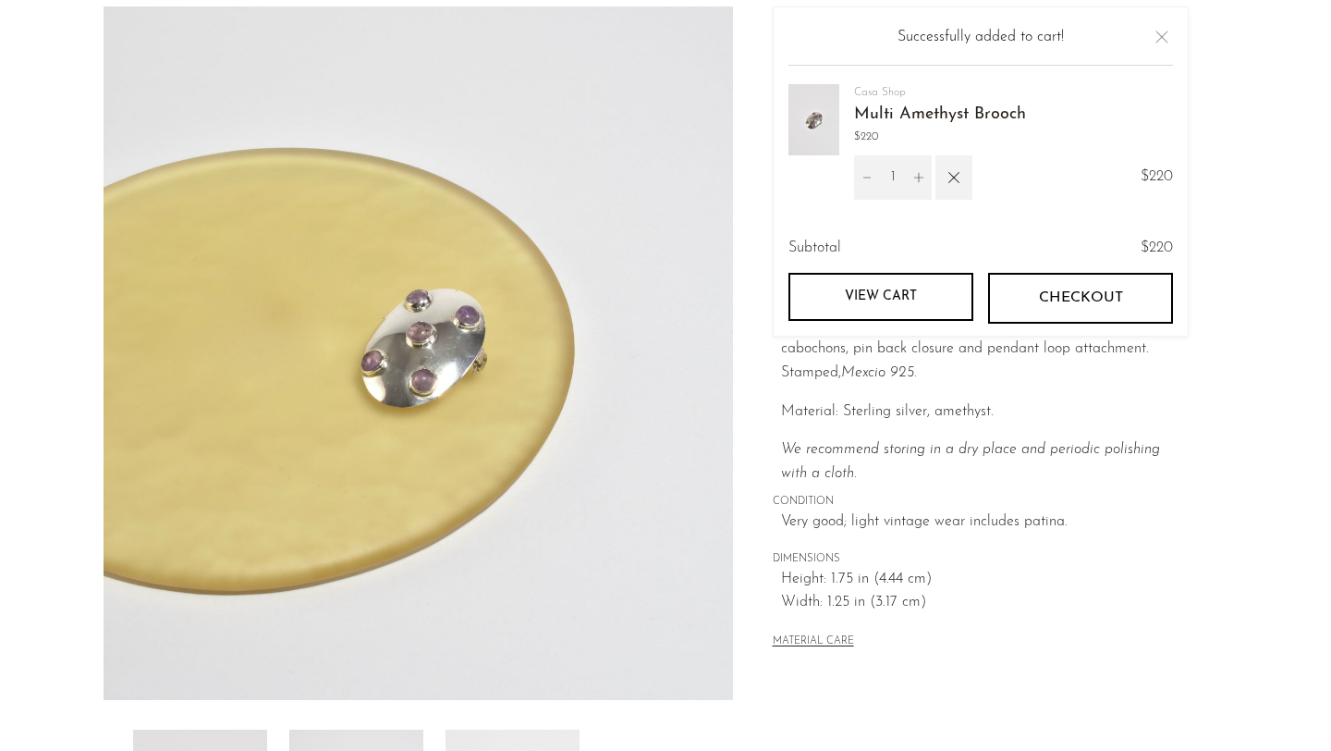
click at [958, 474] on p "We recommend storing in a dry place and periodic polishing with a cloth." at bounding box center [985, 461] width 408 height 47
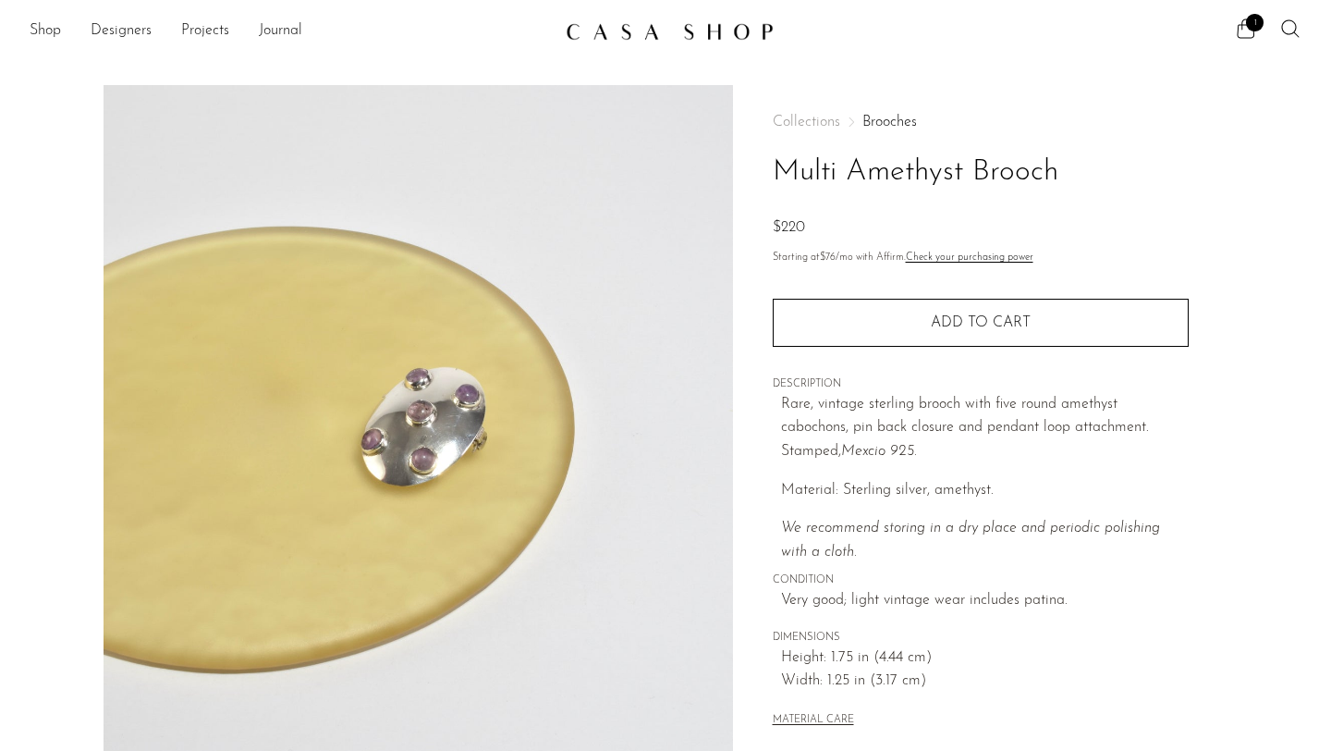
scroll to position [1, 0]
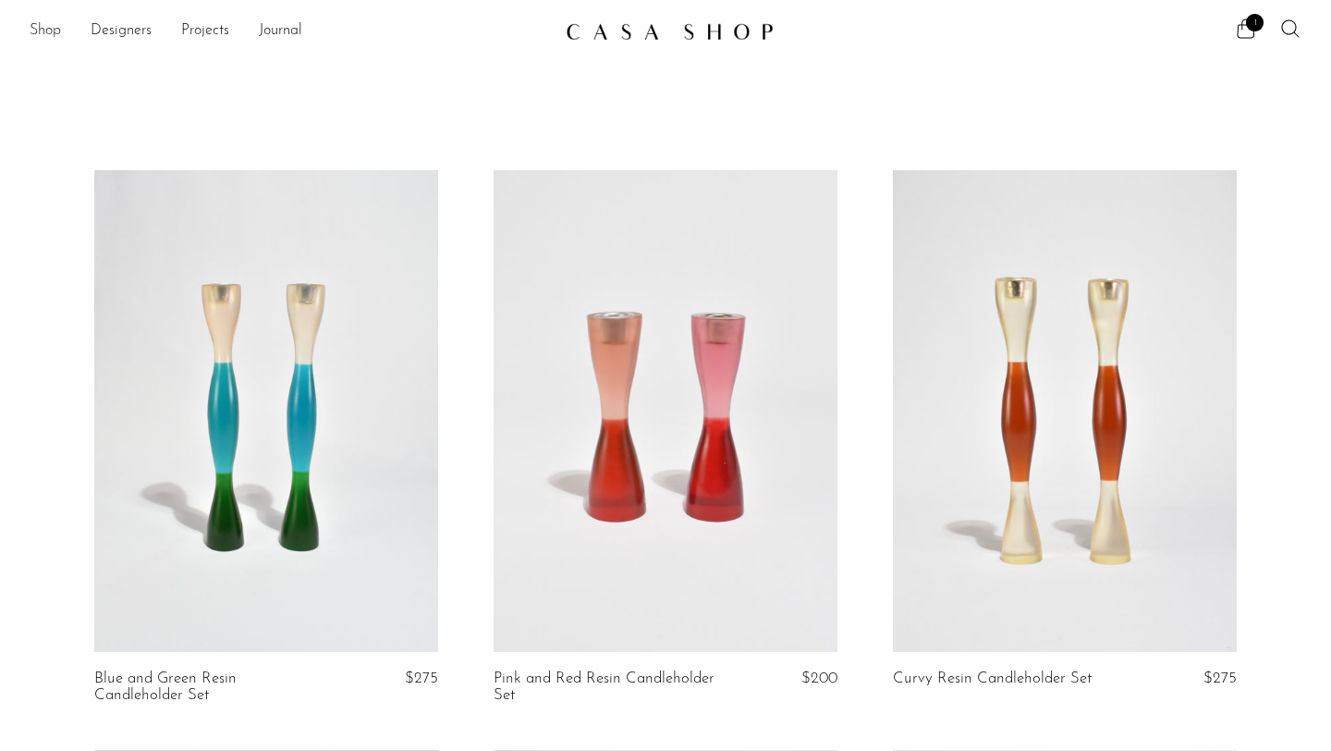
click at [34, 19] on link "Shop" at bounding box center [45, 31] width 31 height 24
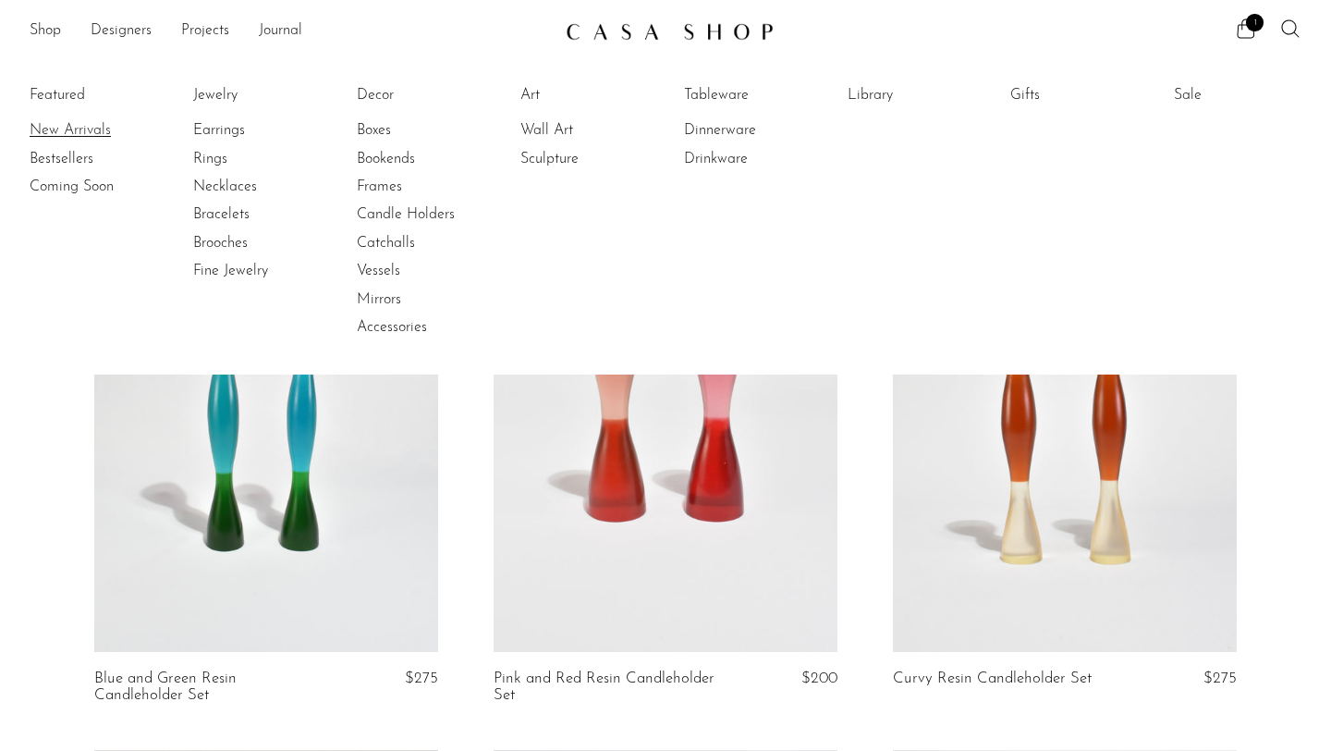
click at [75, 125] on link "New Arrivals" at bounding box center [99, 130] width 139 height 20
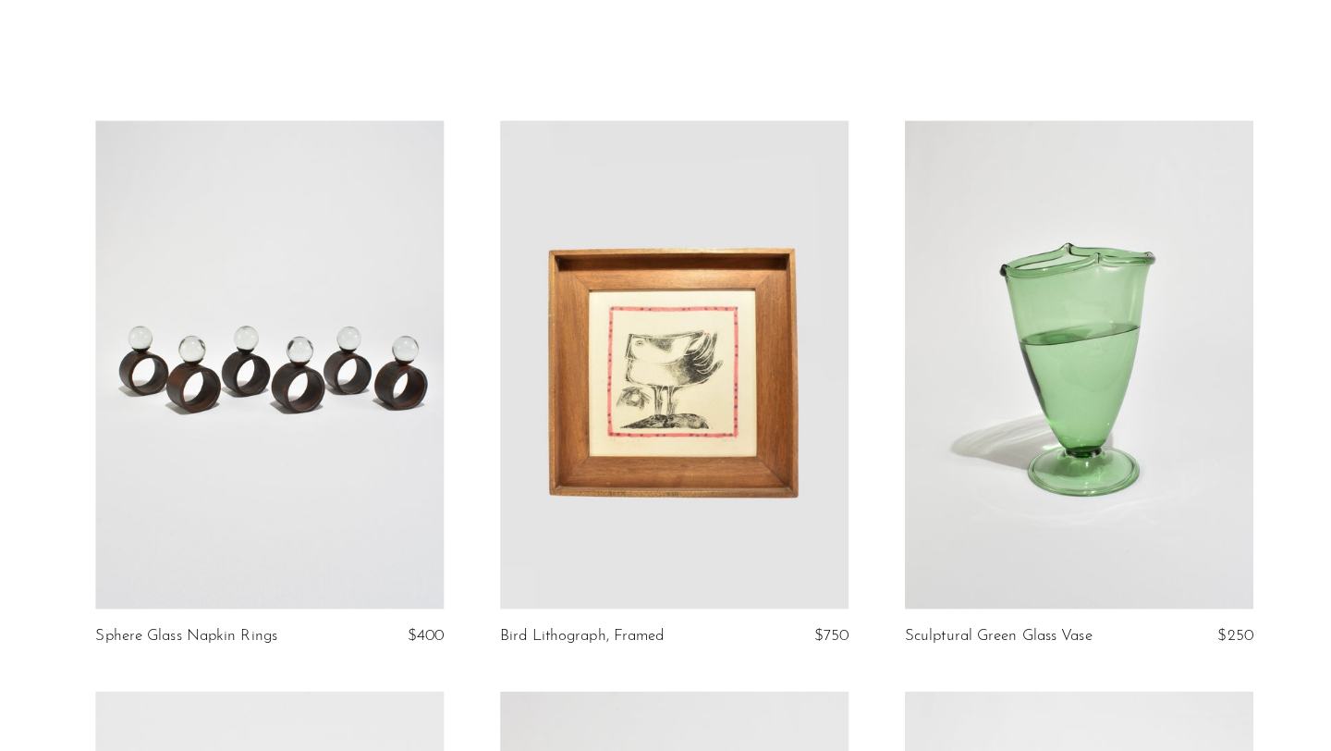
scroll to position [43, 0]
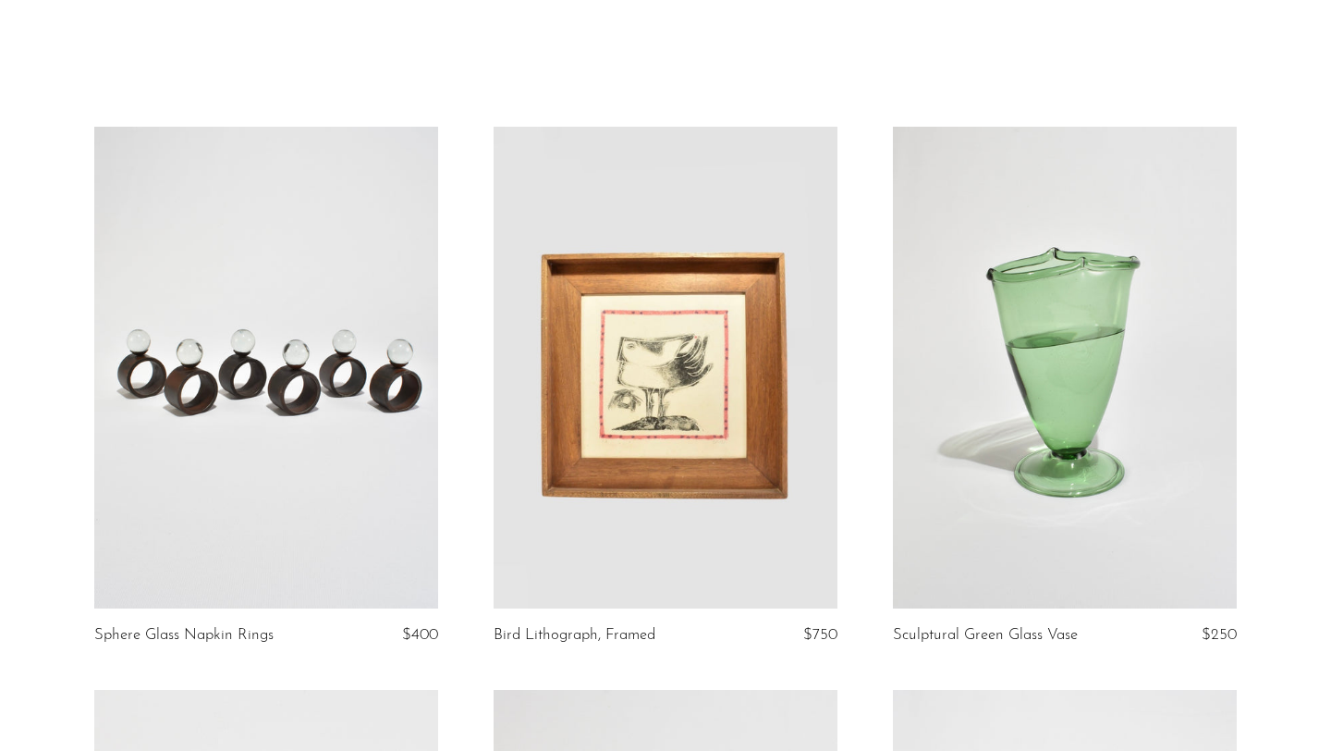
drag, startPoint x: 809, startPoint y: 626, endPoint x: 857, endPoint y: 626, distance: 48.1
click at [857, 626] on article "Bird Lithograph, Framed $750" at bounding box center [665, 408] width 399 height 563
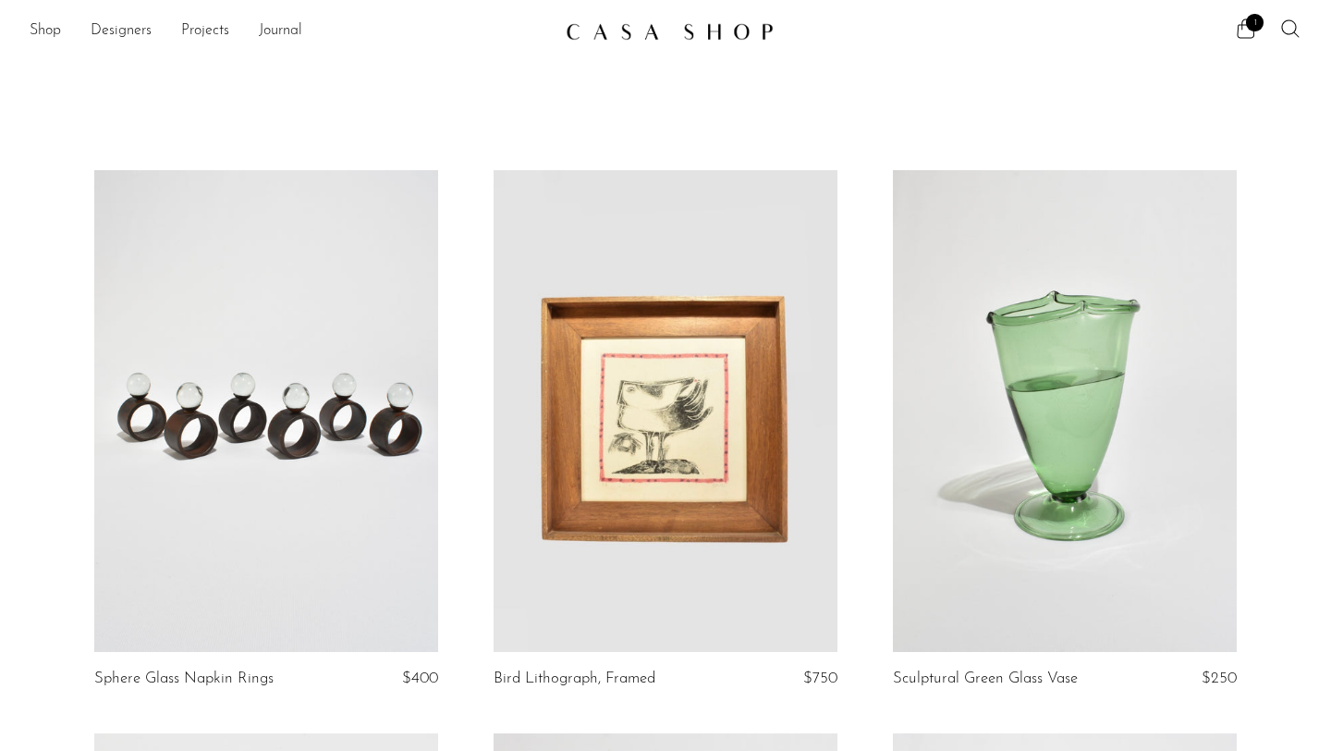
scroll to position [174, 0]
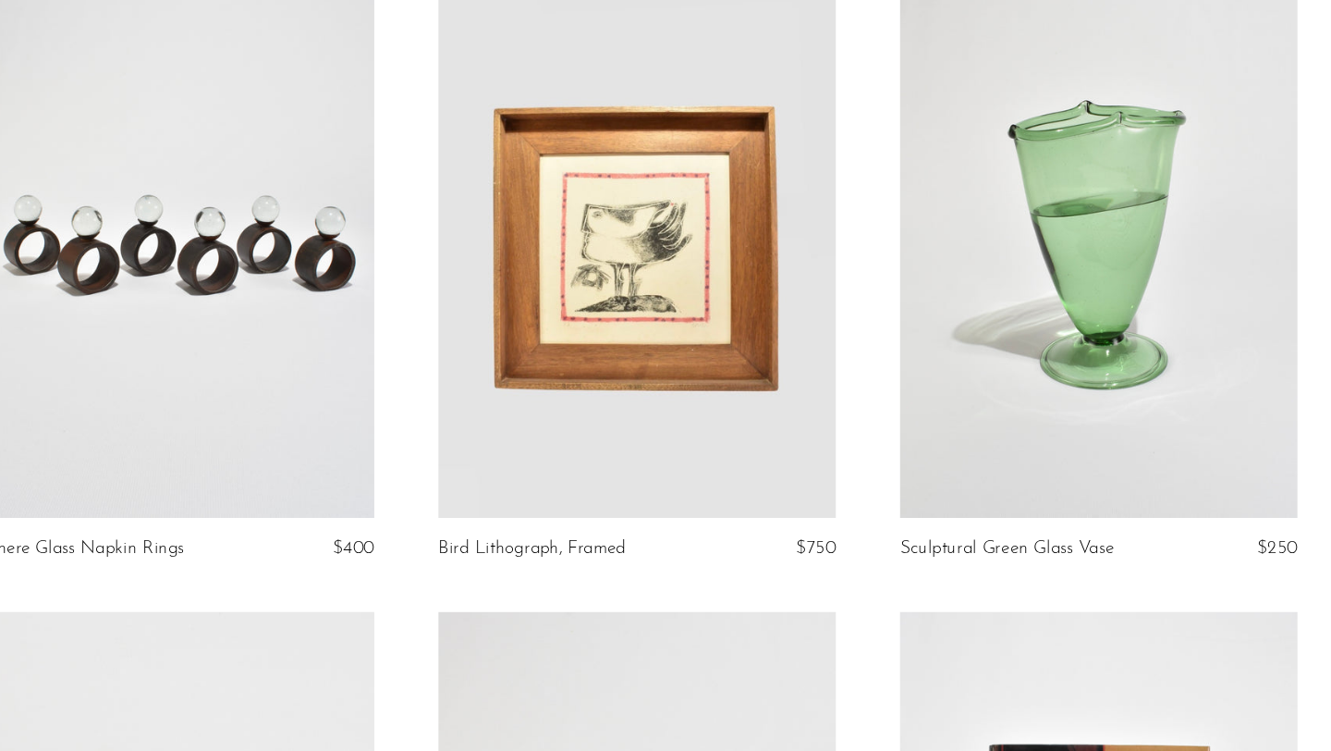
click at [748, 250] on link at bounding box center [666, 237] width 344 height 482
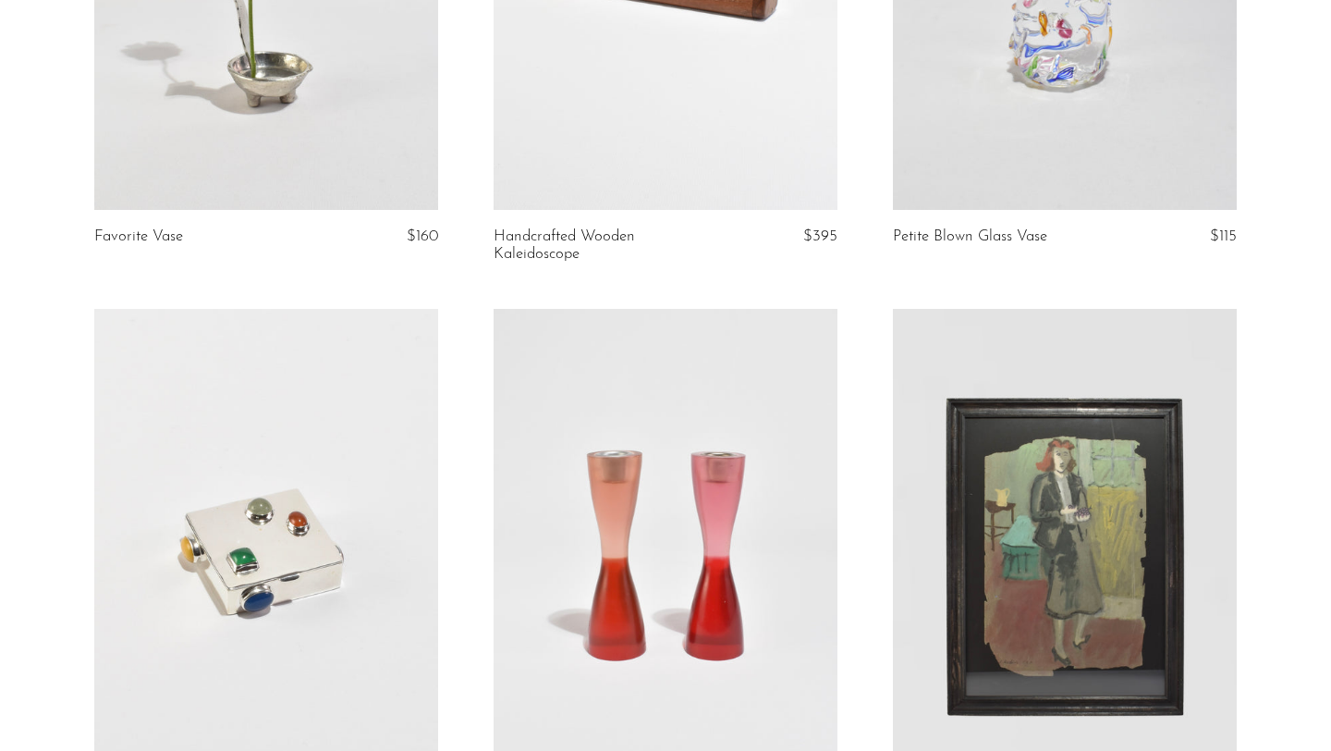
scroll to position [3798, 0]
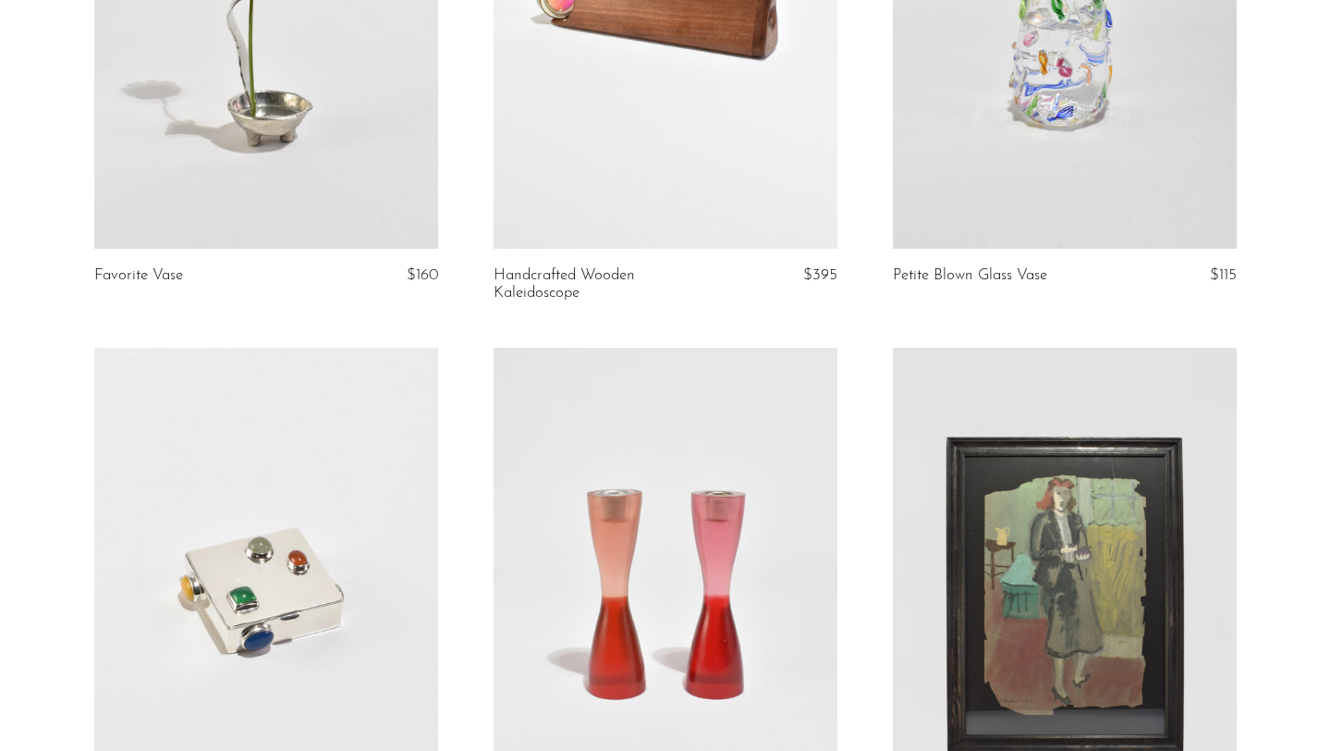
click at [247, 231] on link at bounding box center [266, 8] width 344 height 482
click at [298, 168] on link at bounding box center [266, 8] width 344 height 482
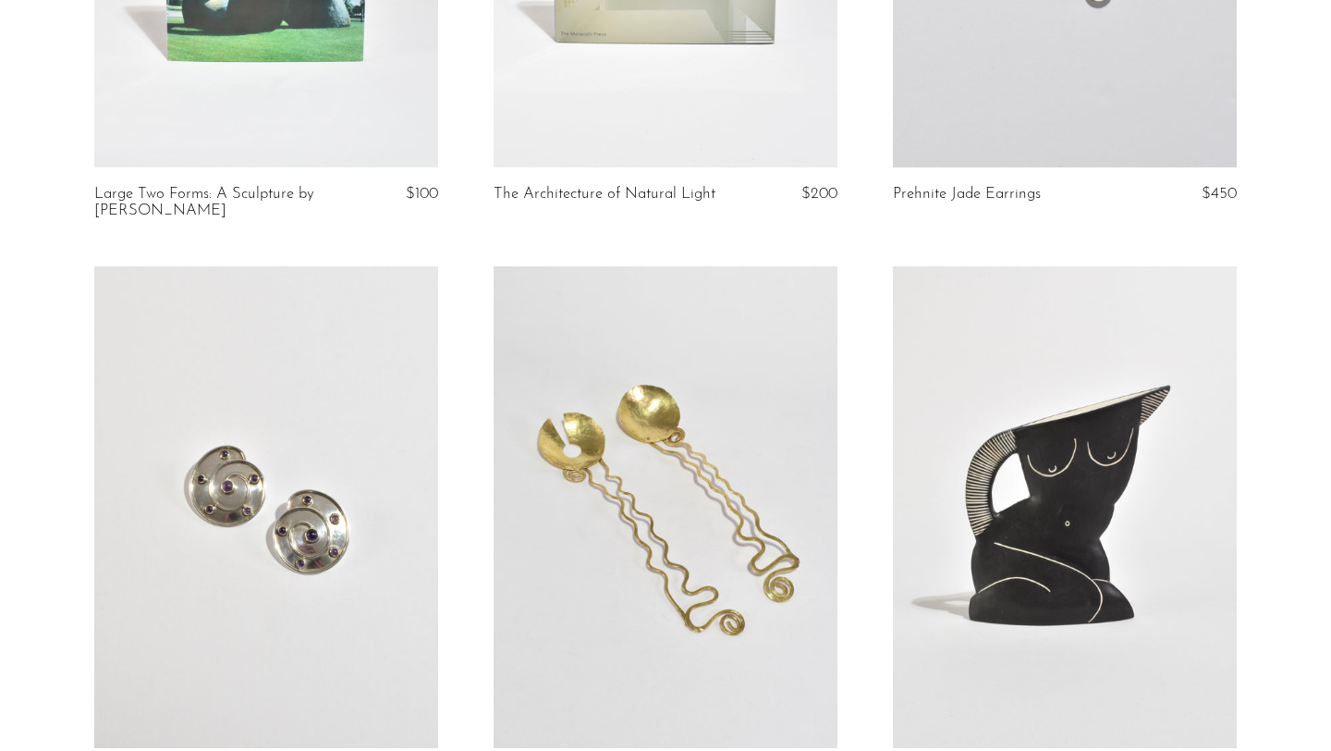
scroll to position [6675, 0]
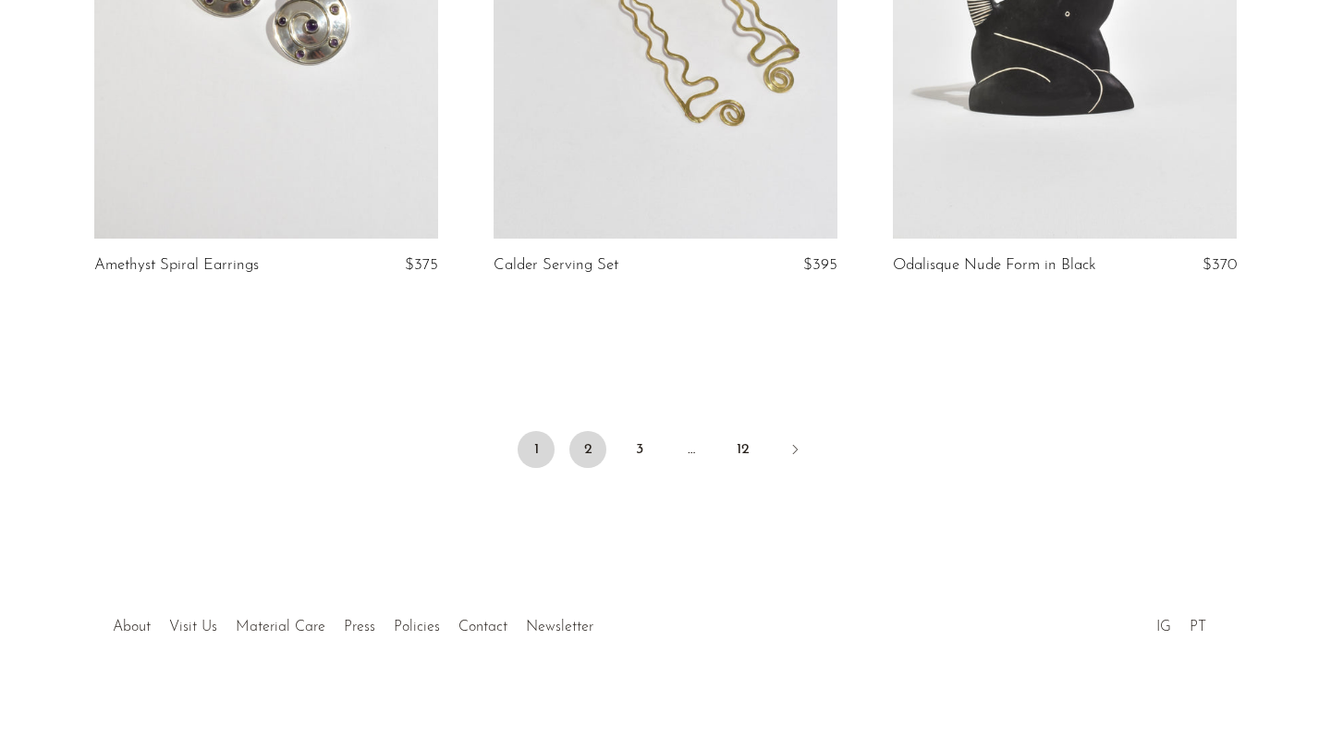
click at [580, 451] on link "2" at bounding box center [587, 449] width 37 height 37
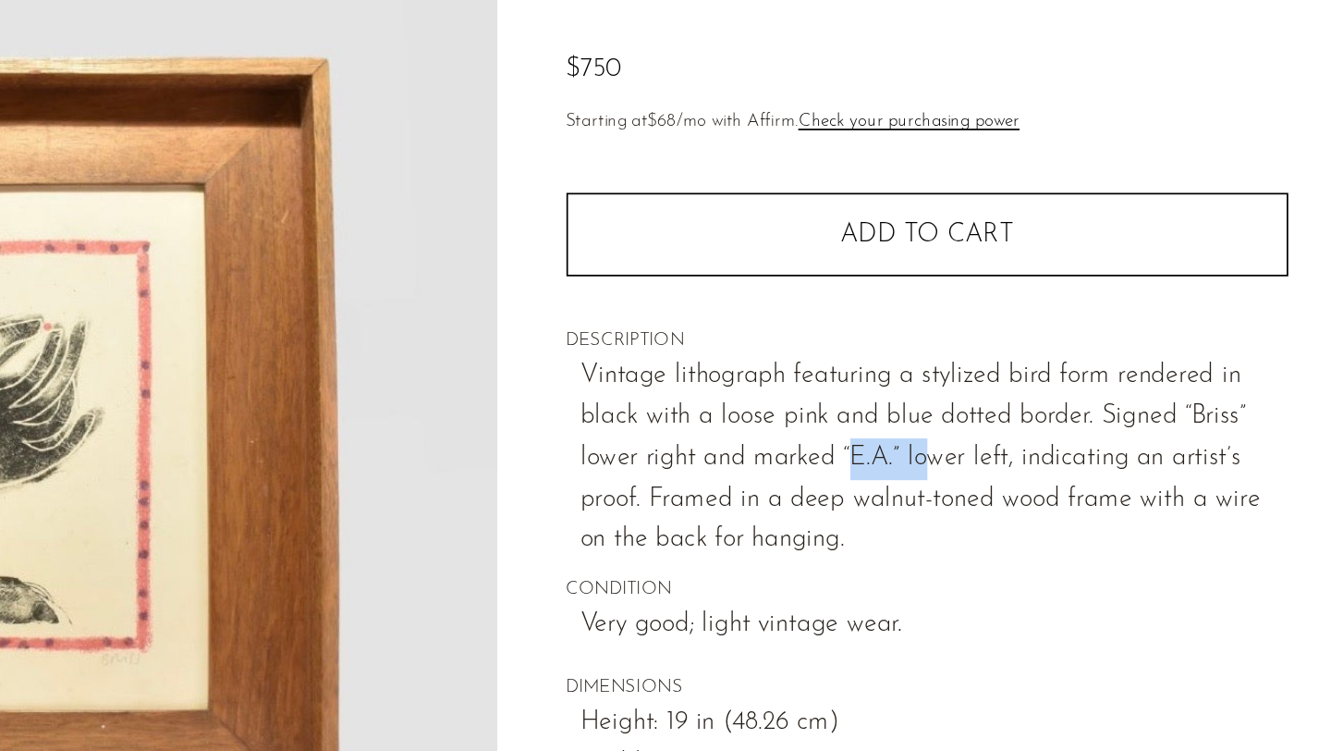
drag, startPoint x: 935, startPoint y: 453, endPoint x: 988, endPoint y: 453, distance: 52.7
click at [987, 453] on p "Vintage lithograph featuring a stylized bird form rendered in black with a loos…" at bounding box center [985, 452] width 408 height 118
click at [1005, 494] on p "Vintage lithograph featuring a stylized bird form rendered in black with a loos…" at bounding box center [985, 452] width 408 height 118
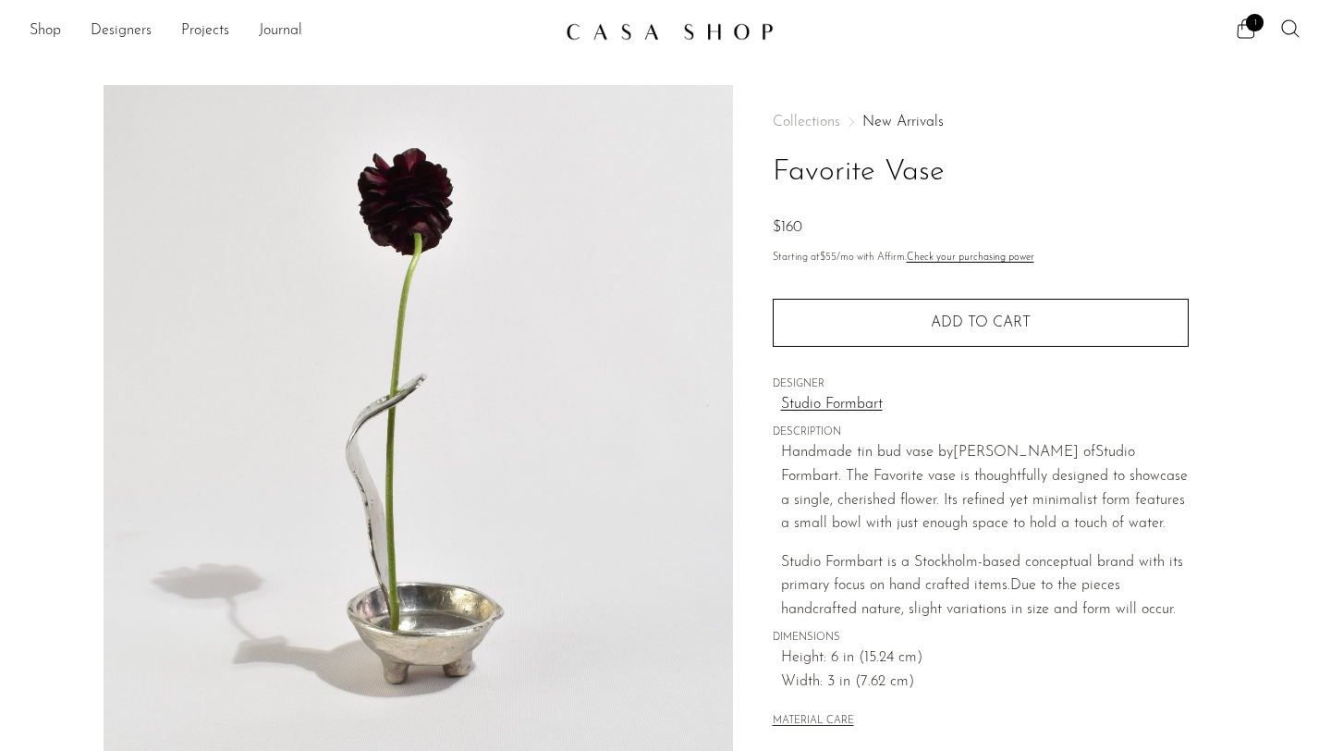
scroll to position [220, 0]
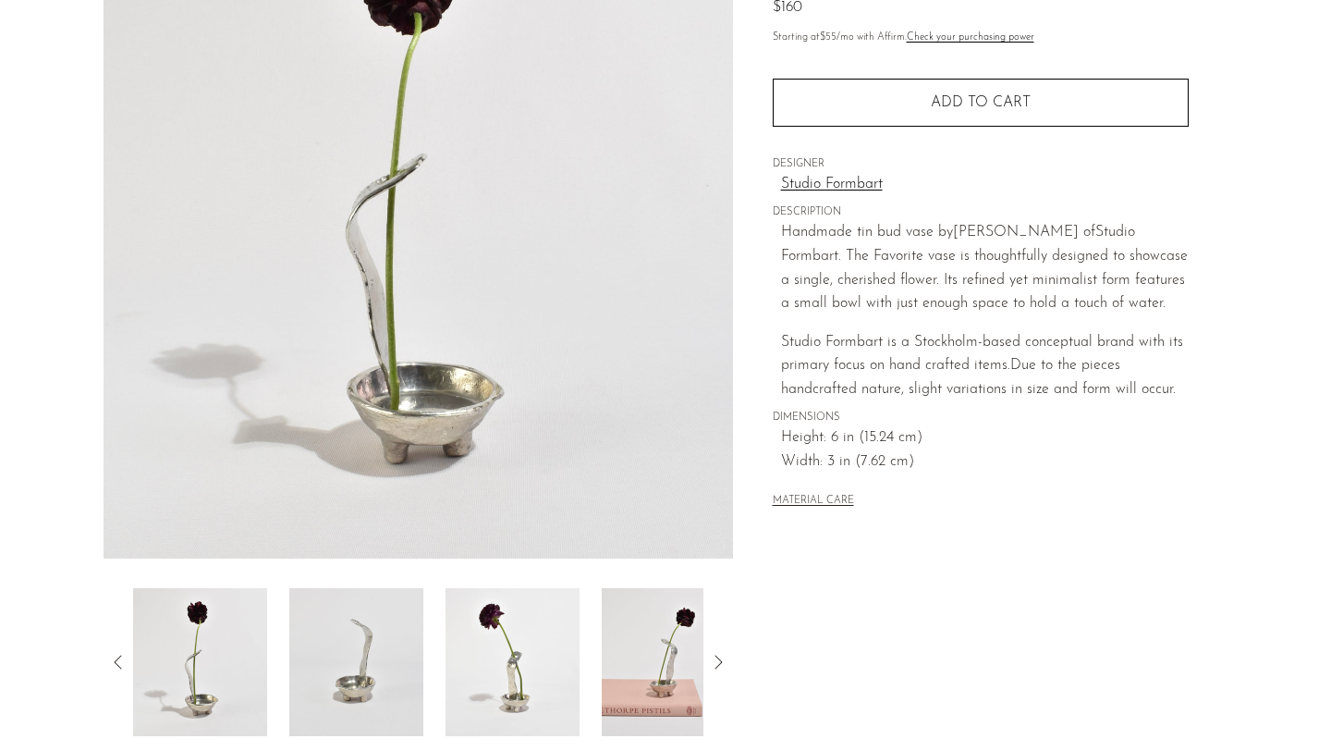
click at [387, 673] on img at bounding box center [356, 662] width 134 height 148
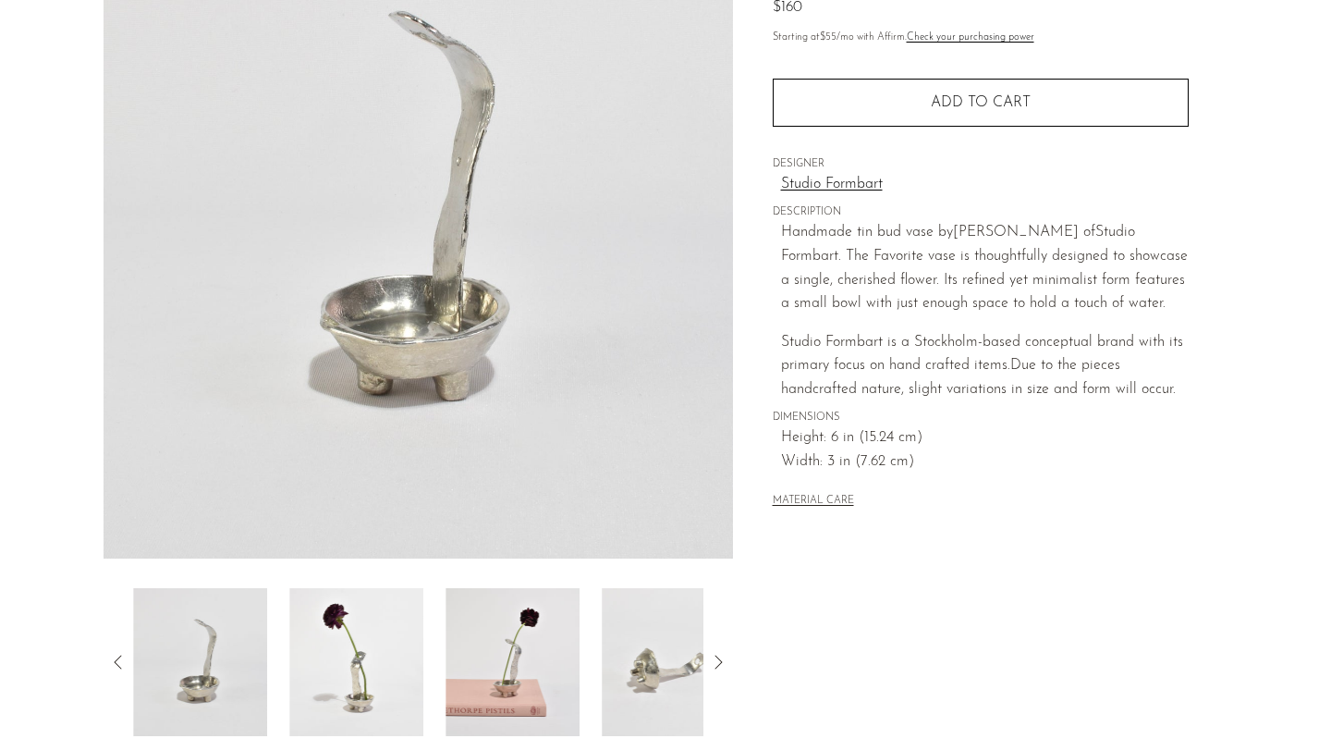
click at [405, 677] on img at bounding box center [356, 662] width 134 height 148
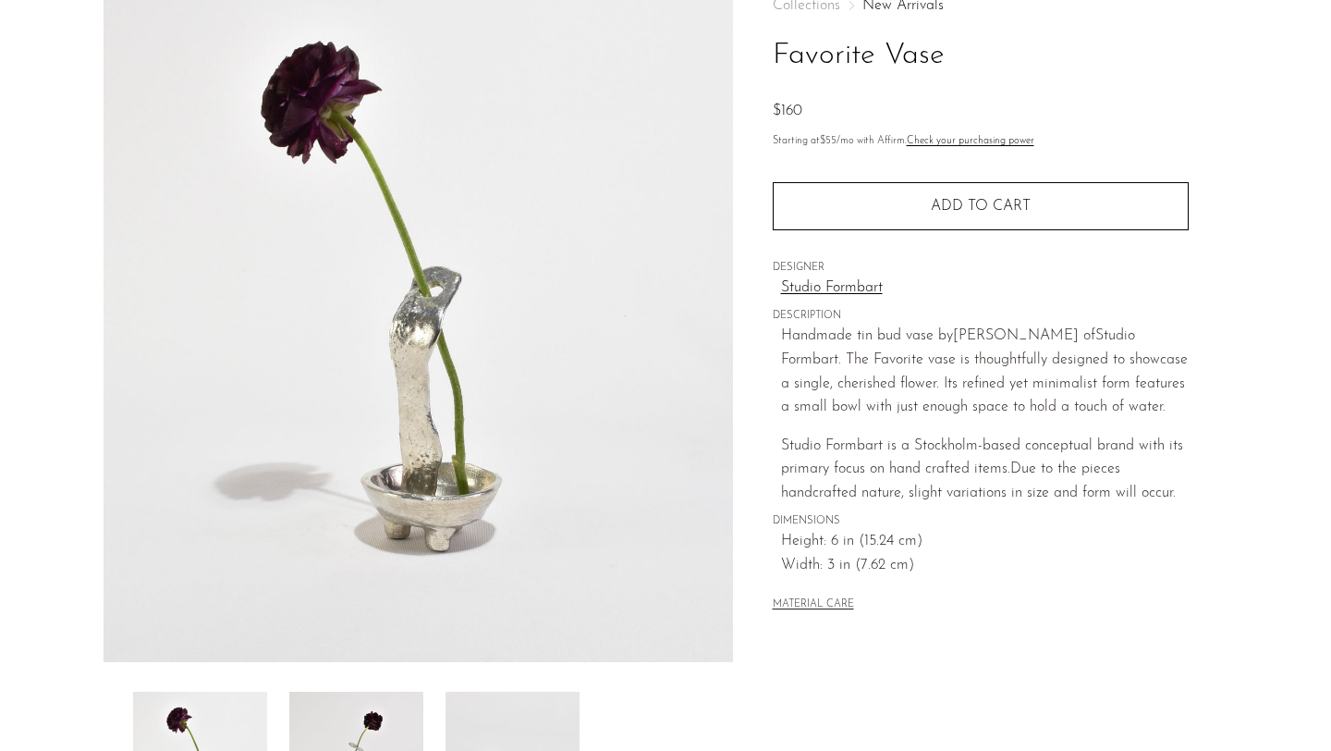
scroll to position [193, 0]
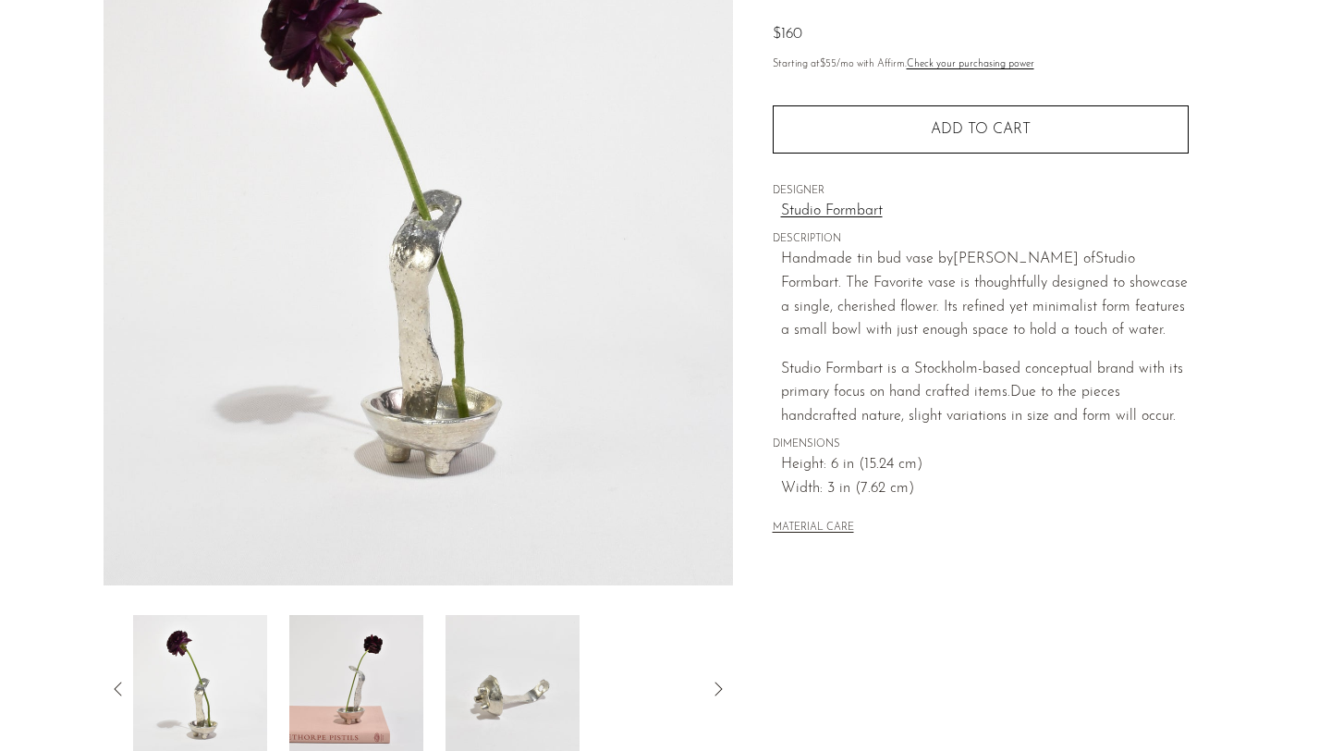
click at [533, 693] on img at bounding box center [513, 689] width 134 height 148
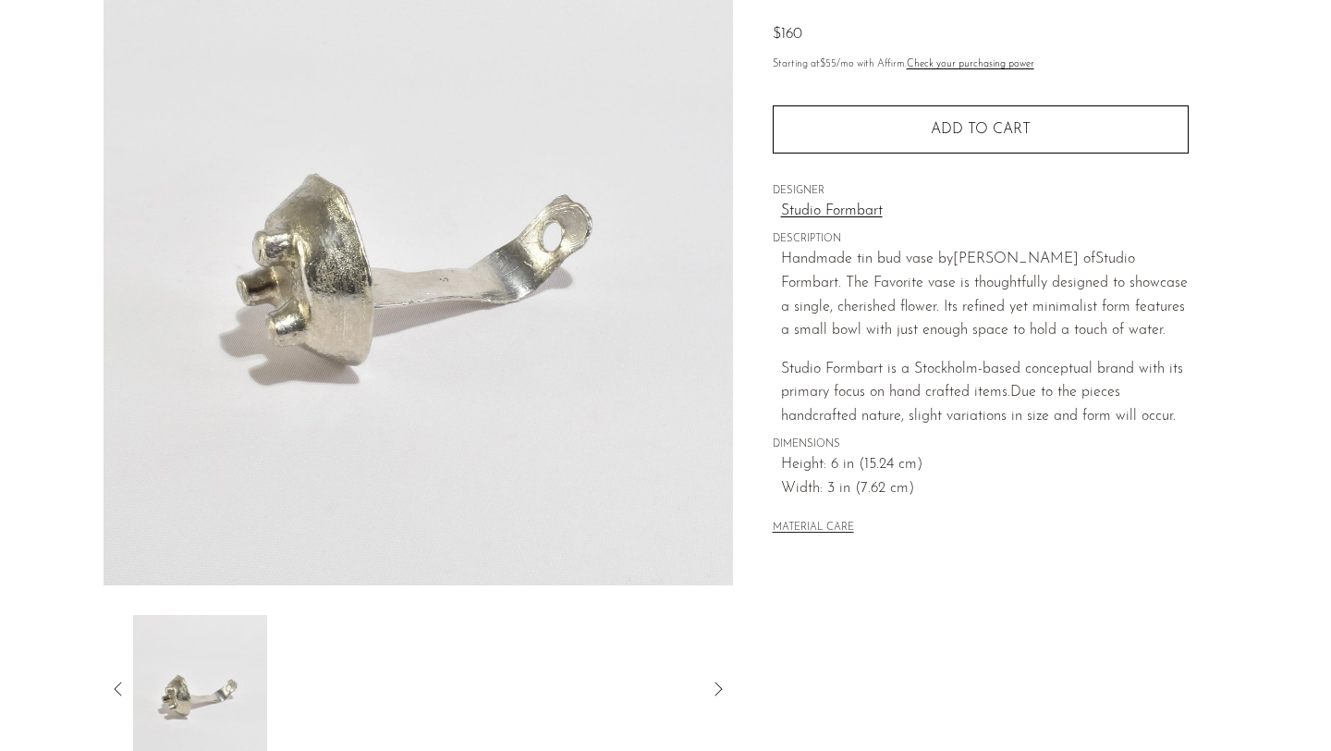
click at [458, 690] on div at bounding box center [418, 689] width 570 height 148
click at [161, 703] on img at bounding box center [200, 689] width 134 height 148
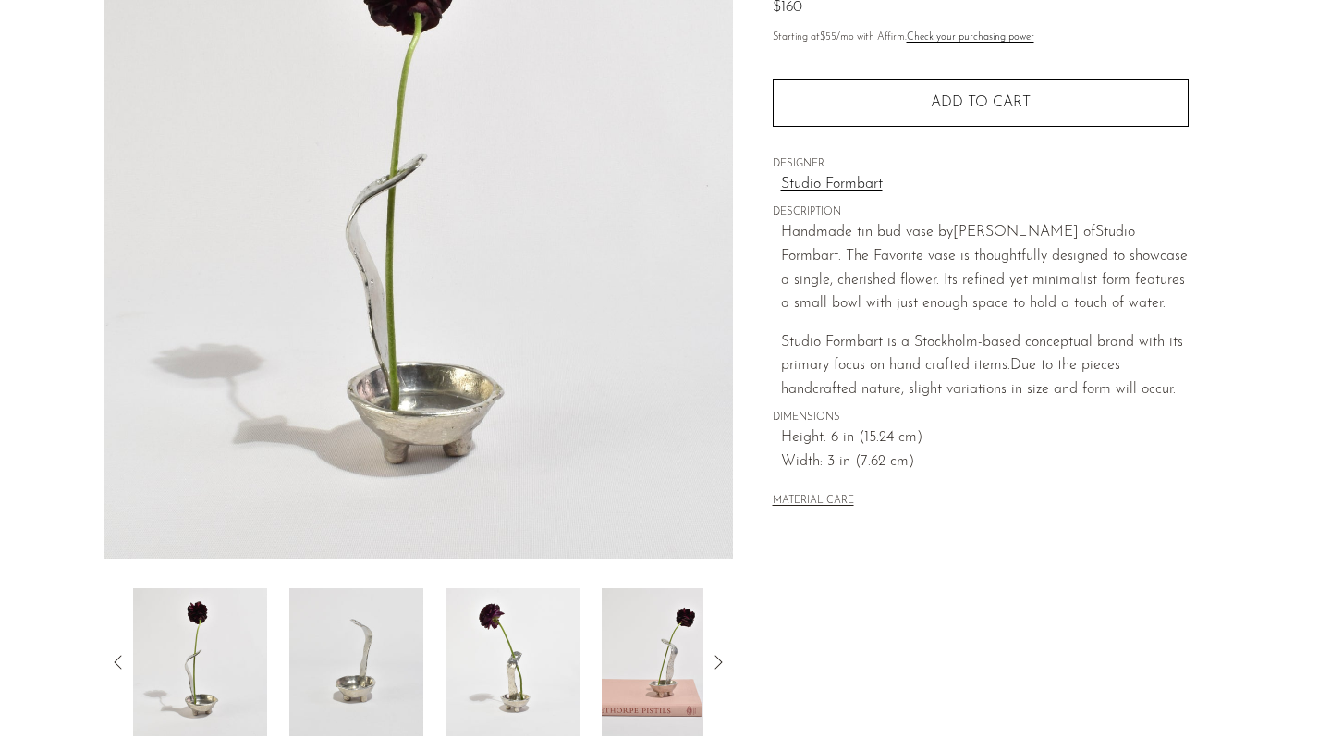
scroll to position [453, 0]
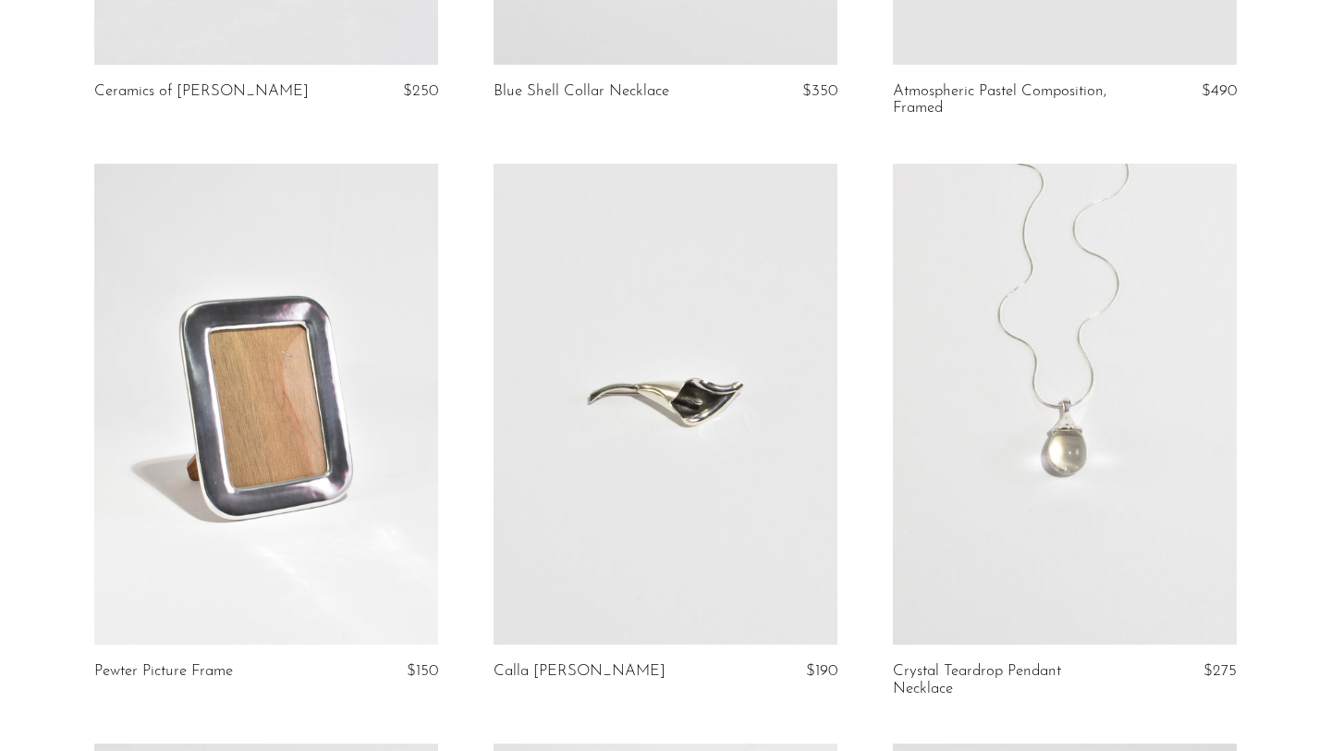
scroll to position [1152, 0]
click at [230, 433] on link at bounding box center [266, 403] width 344 height 482
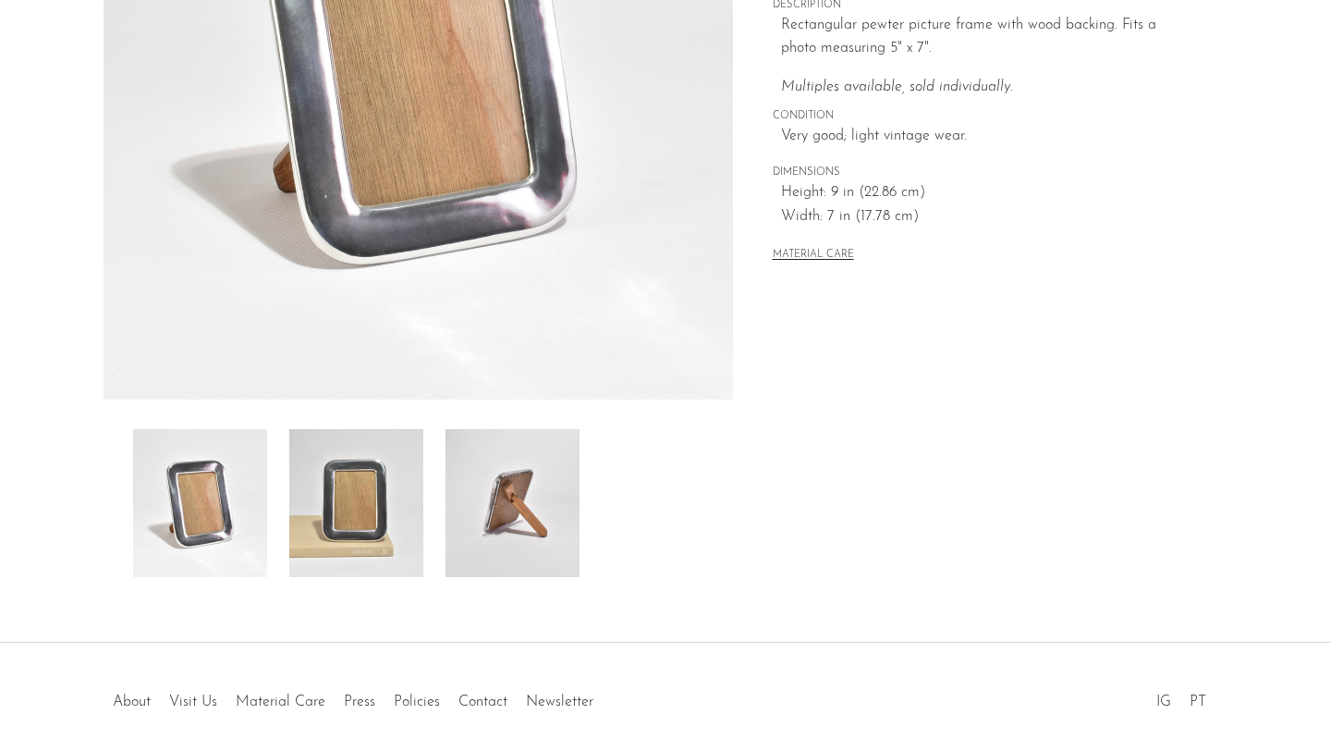
scroll to position [380, 0]
click at [484, 556] on img at bounding box center [513, 502] width 134 height 148
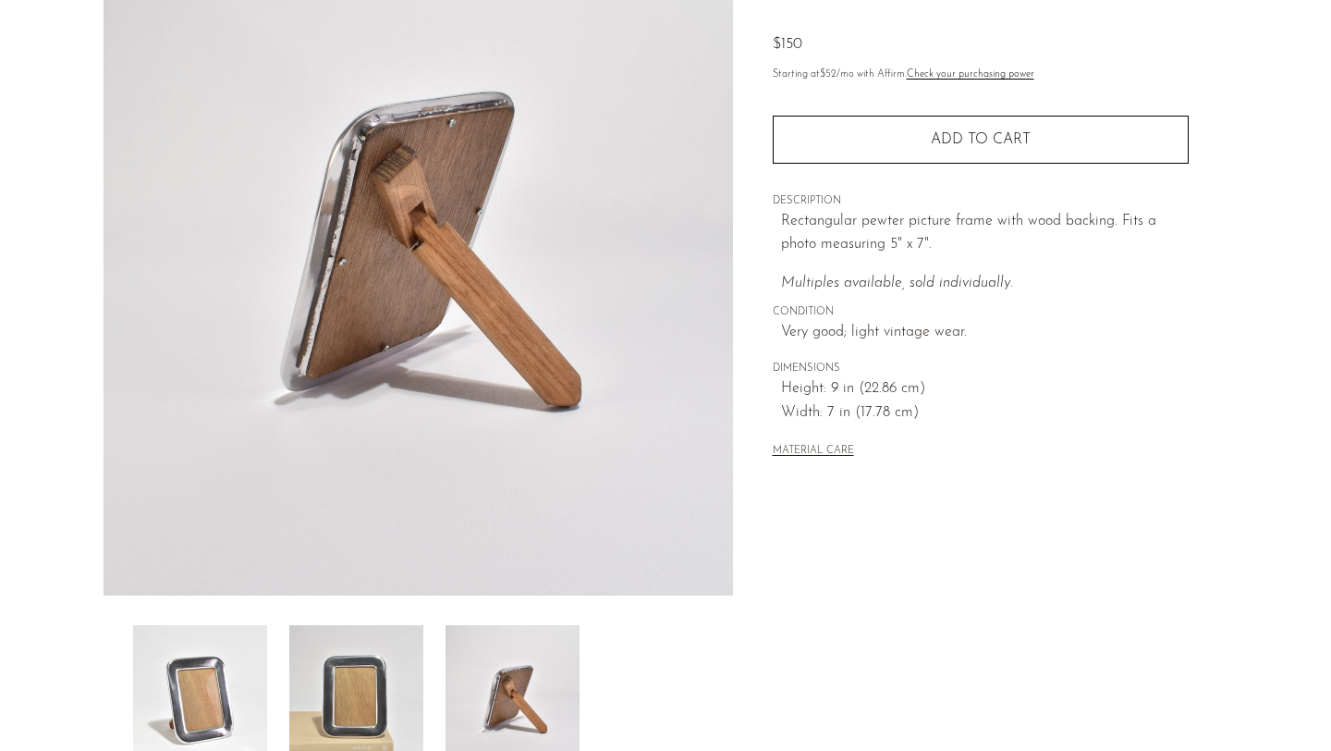
scroll to position [184, 0]
click at [369, 701] on img at bounding box center [356, 698] width 134 height 148
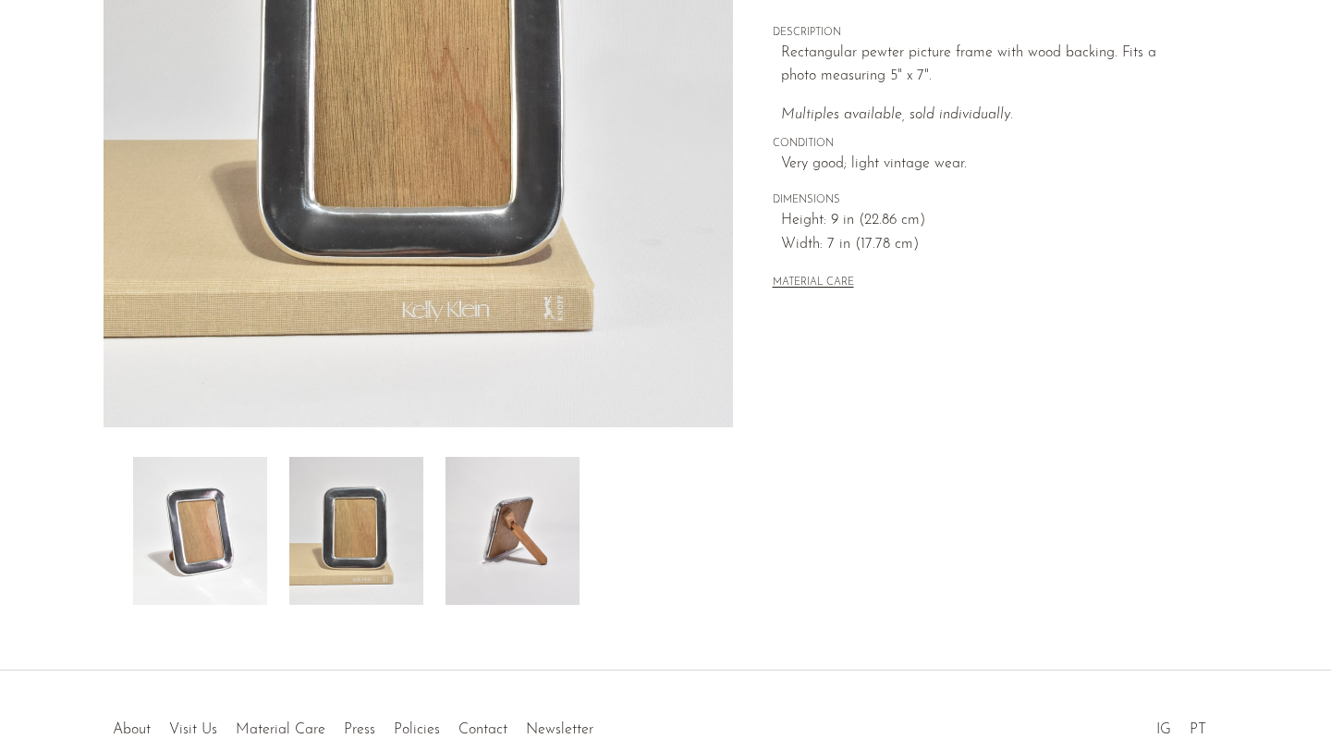
scroll to position [344, 0]
